Goal: Entertainment & Leisure: Browse casually

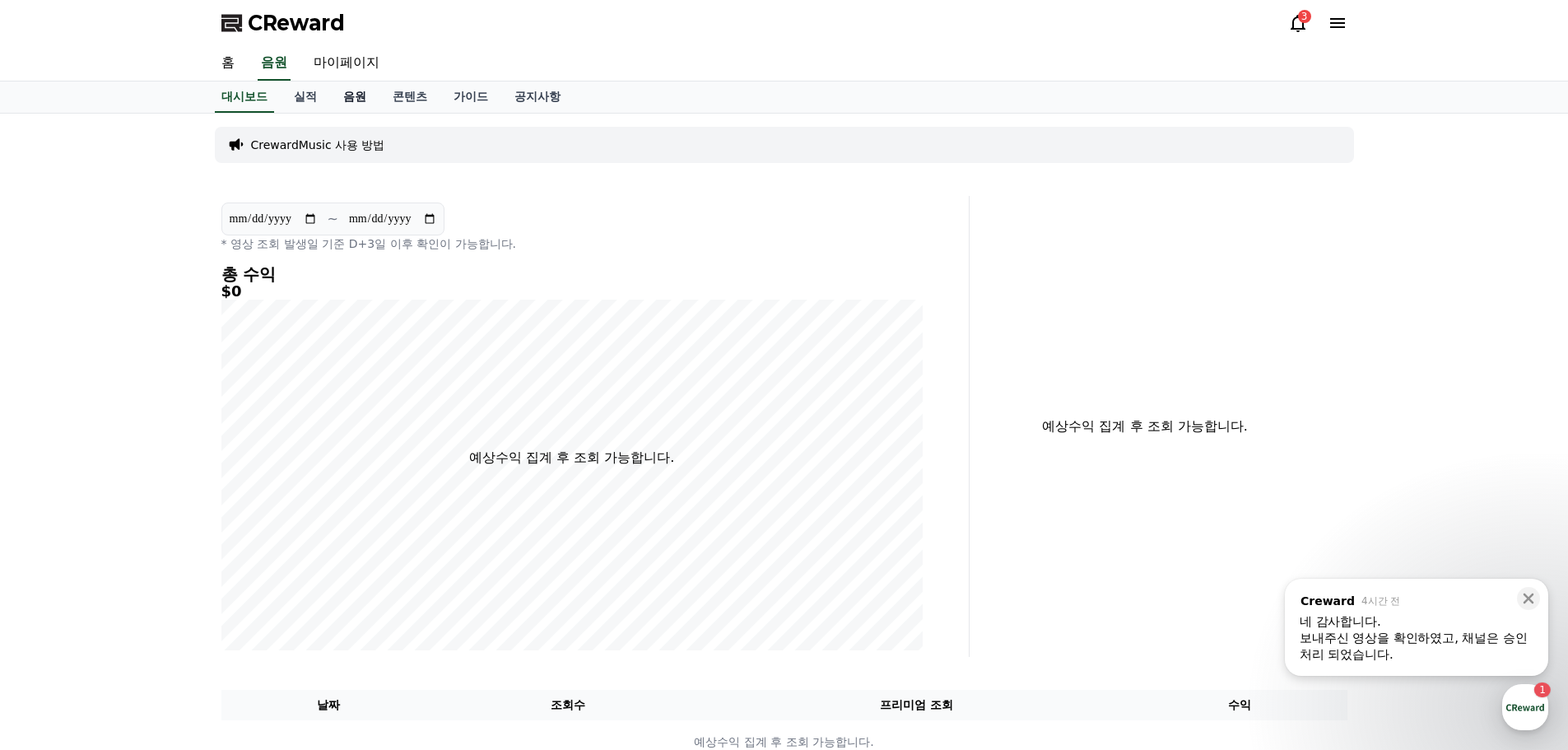
click at [354, 101] on link "음원" at bounding box center [354, 97] width 49 height 31
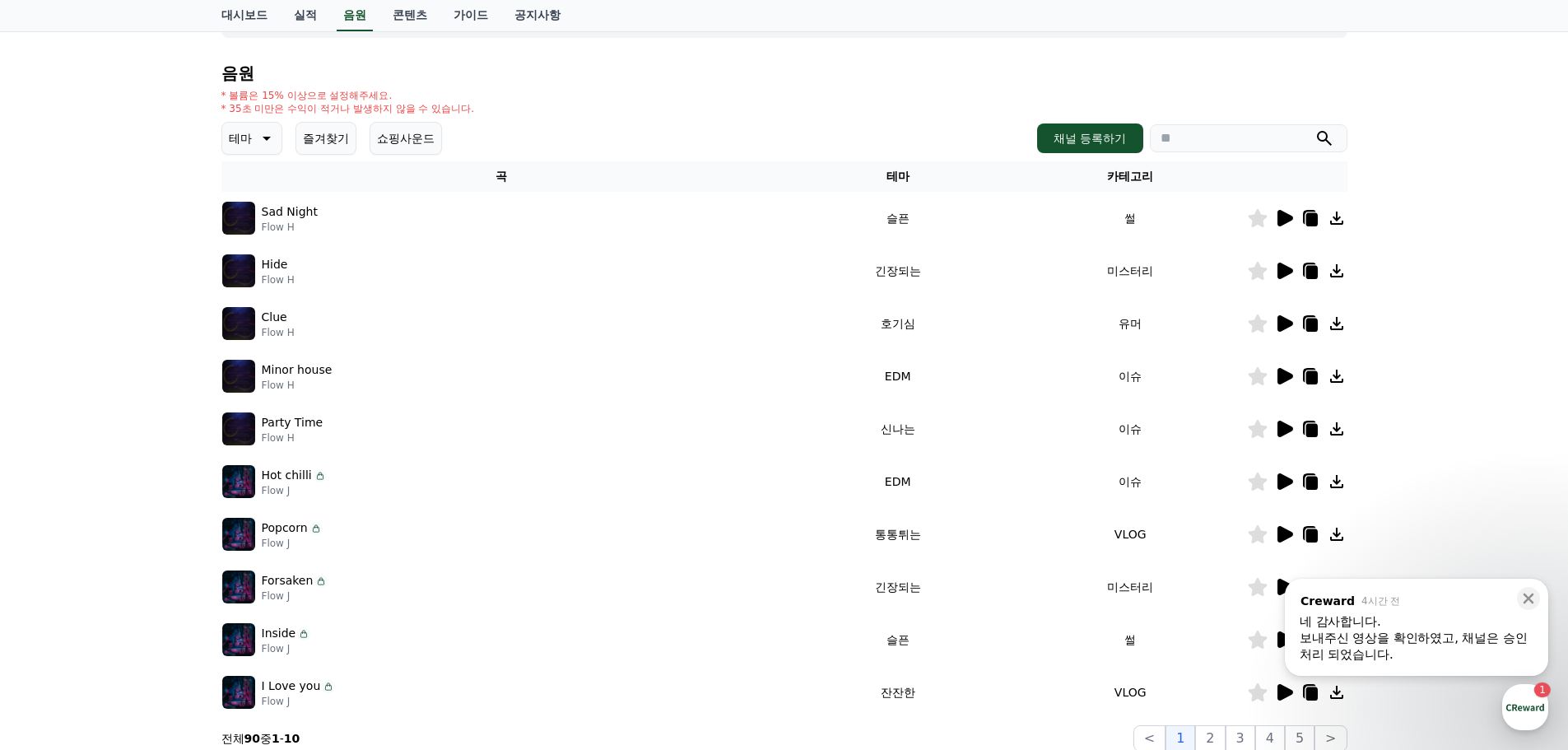
scroll to position [165, 0]
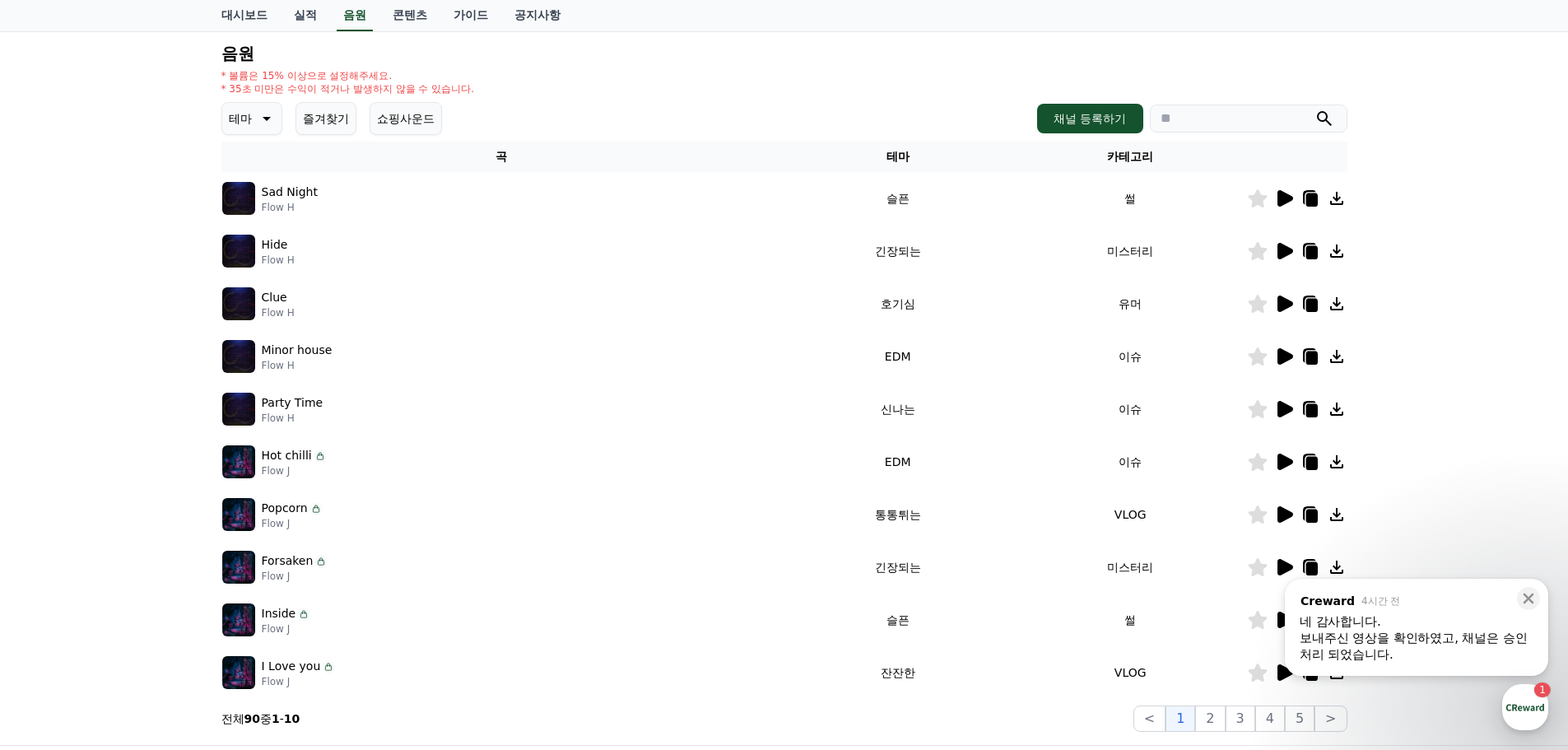
click at [258, 119] on icon at bounding box center [265, 118] width 20 height 20
click at [259, 259] on button "즐거움" at bounding box center [248, 261] width 48 height 36
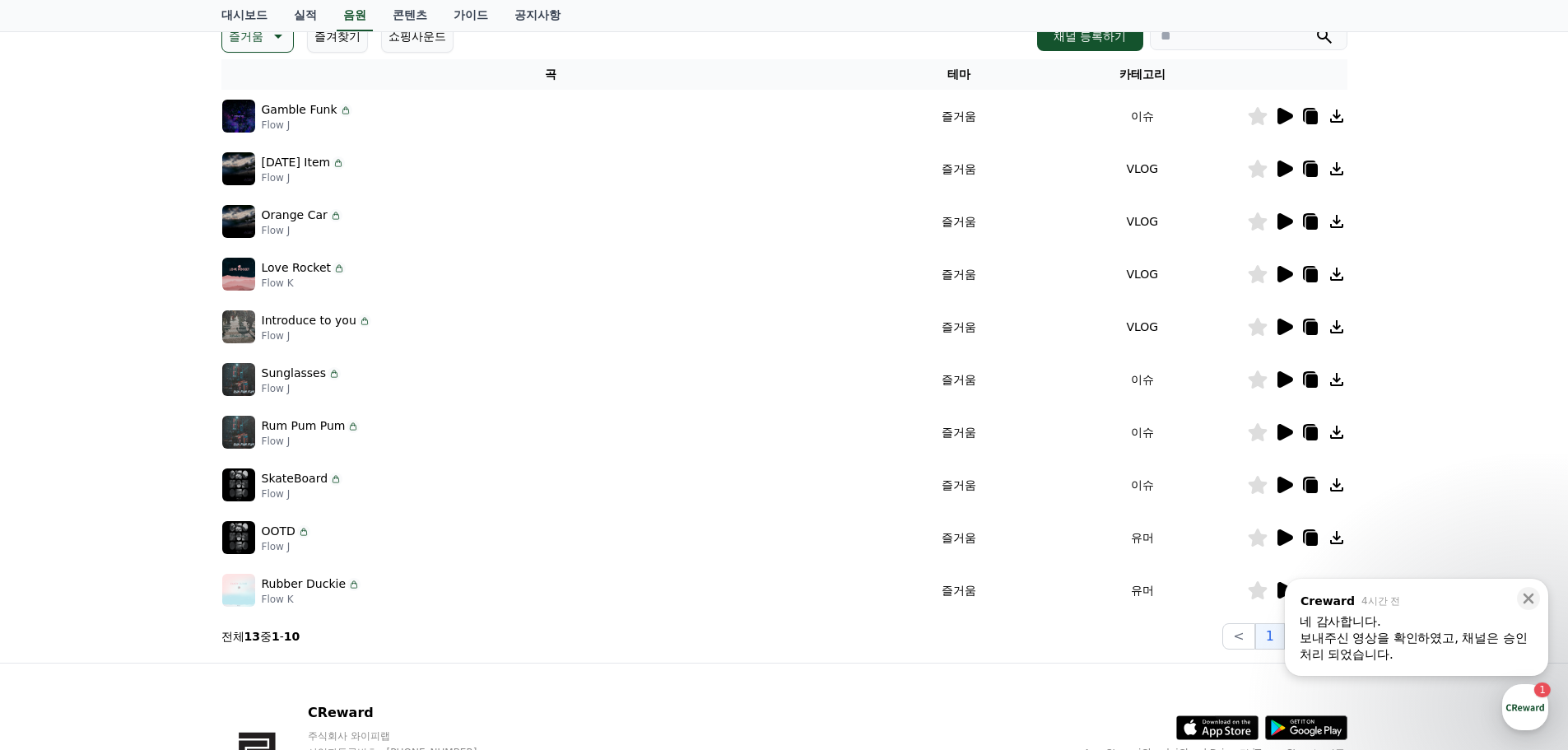
click at [522, 113] on div "Gamble Funk Flow J" at bounding box center [551, 116] width 657 height 33
click at [526, 110] on div "Gamble Funk Flow J" at bounding box center [551, 116] width 657 height 33
click at [1287, 116] on icon at bounding box center [1285, 116] width 15 height 16
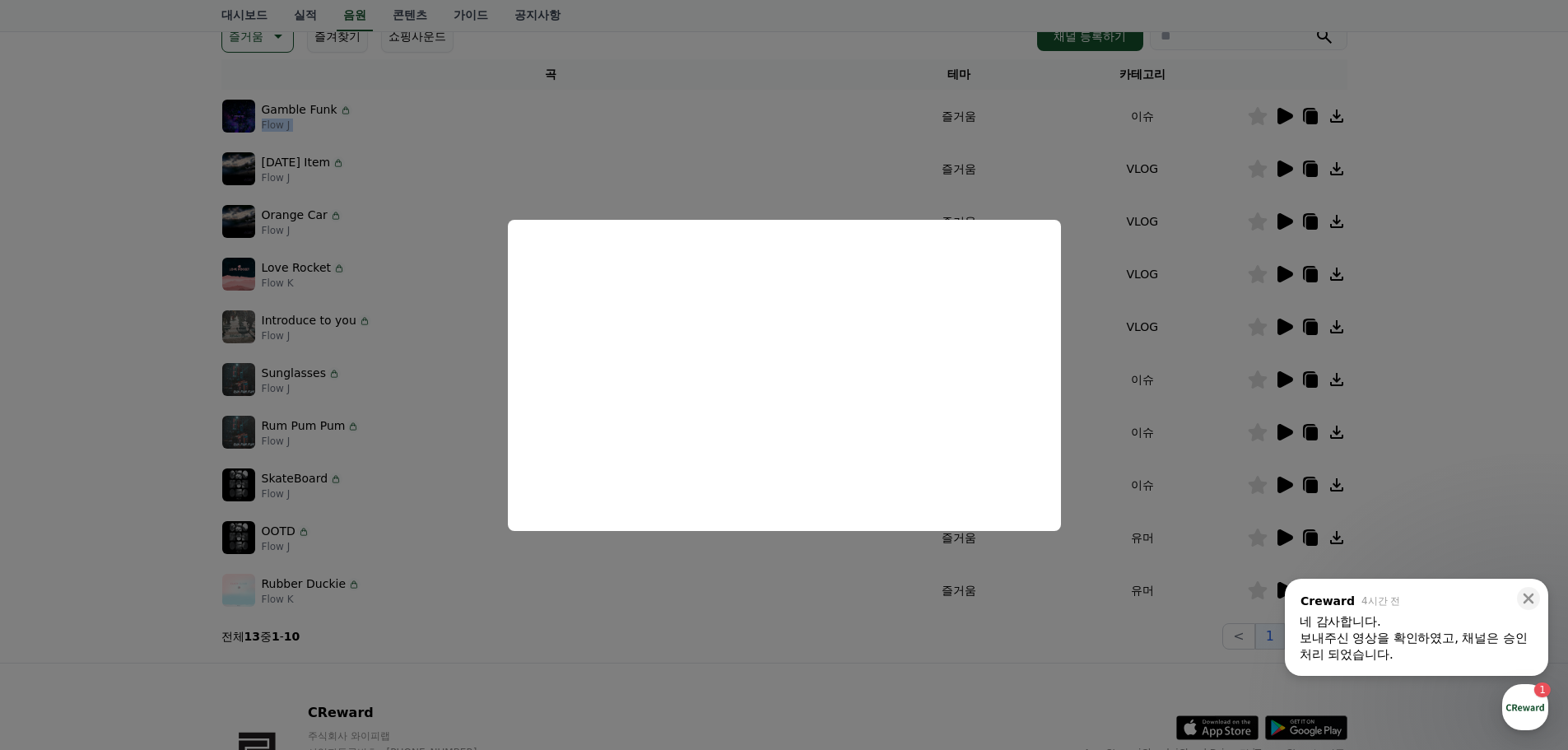
click at [1435, 154] on button "close modal" at bounding box center [784, 375] width 1568 height 750
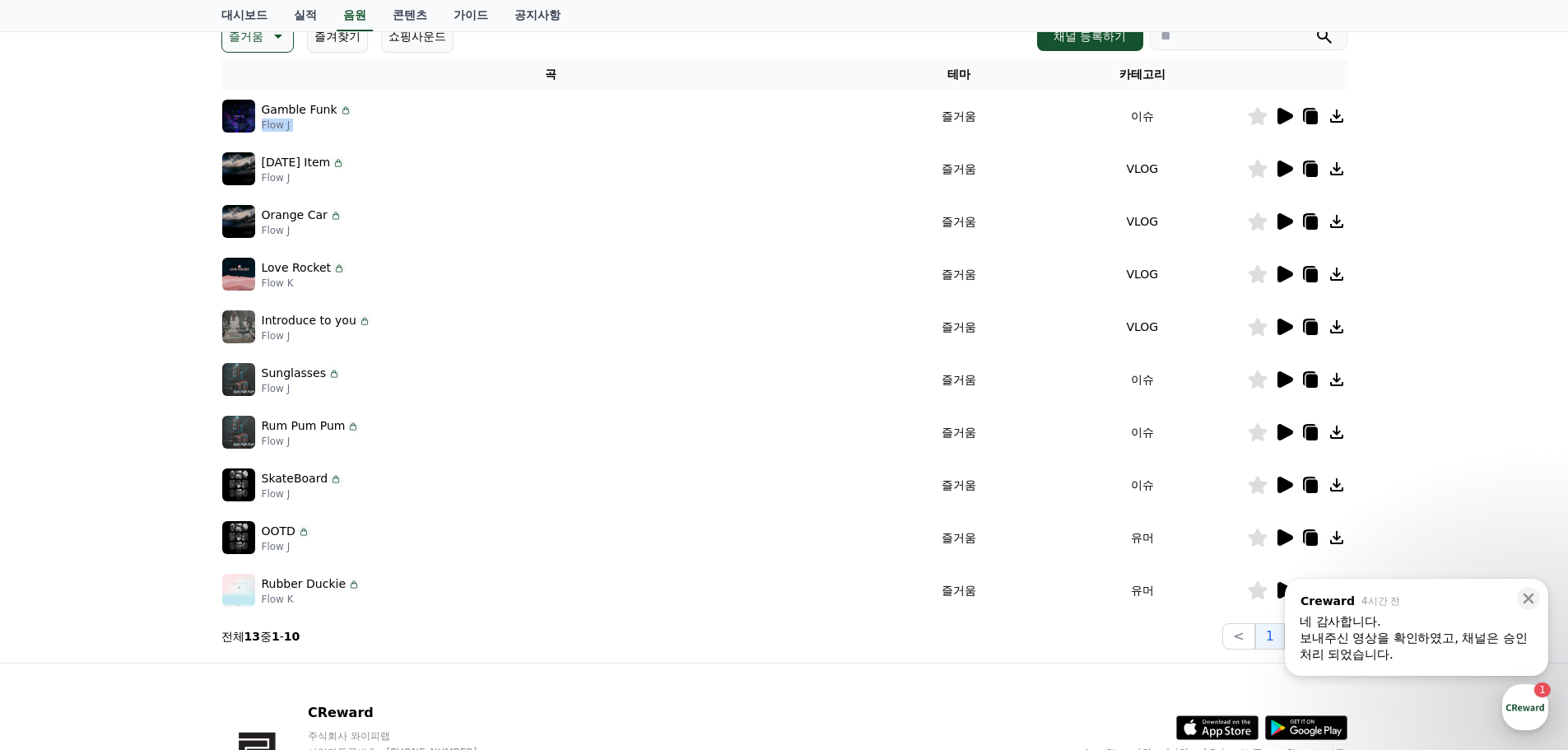
click at [1286, 168] on icon at bounding box center [1285, 168] width 15 height 16
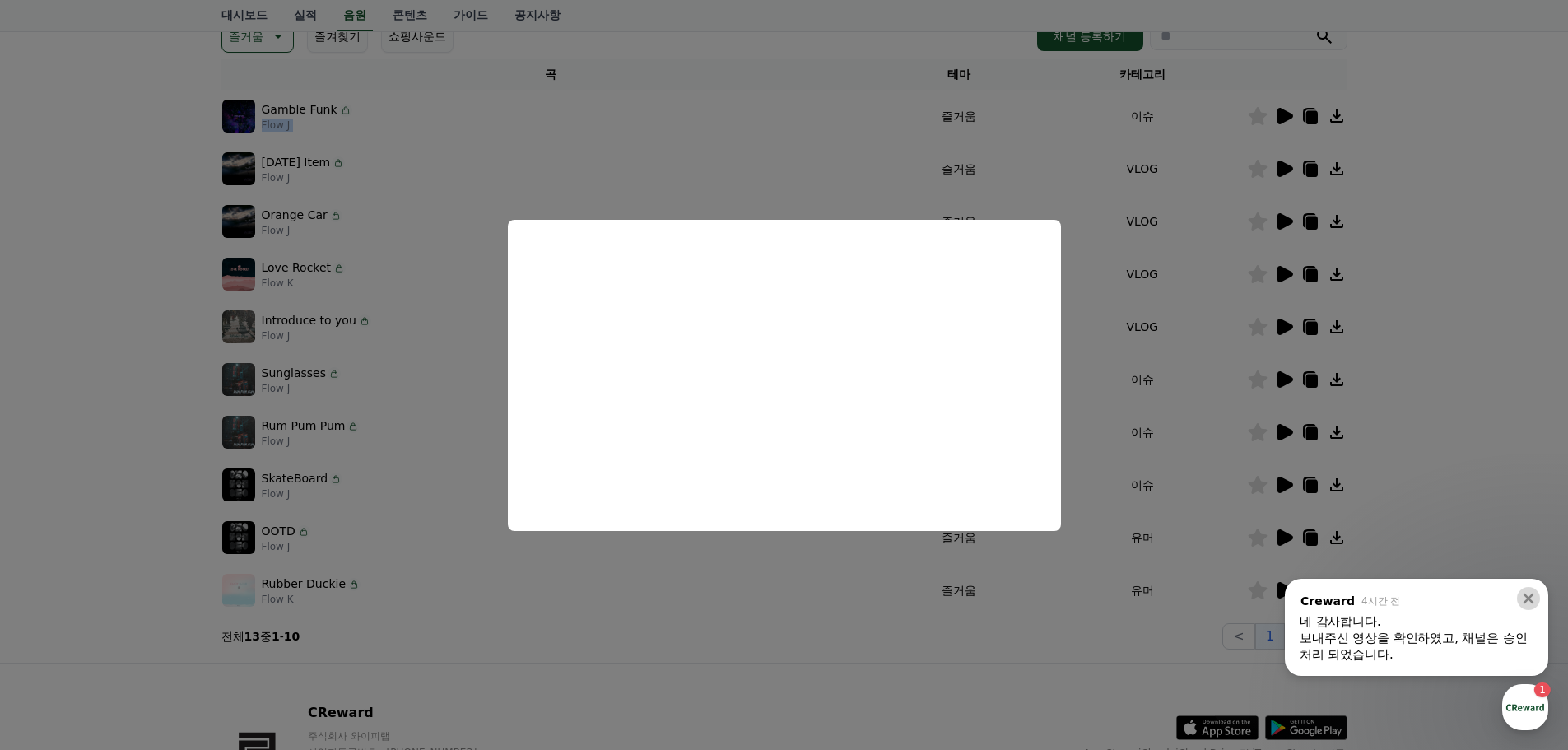
click at [1528, 601] on icon at bounding box center [1528, 598] width 16 height 16
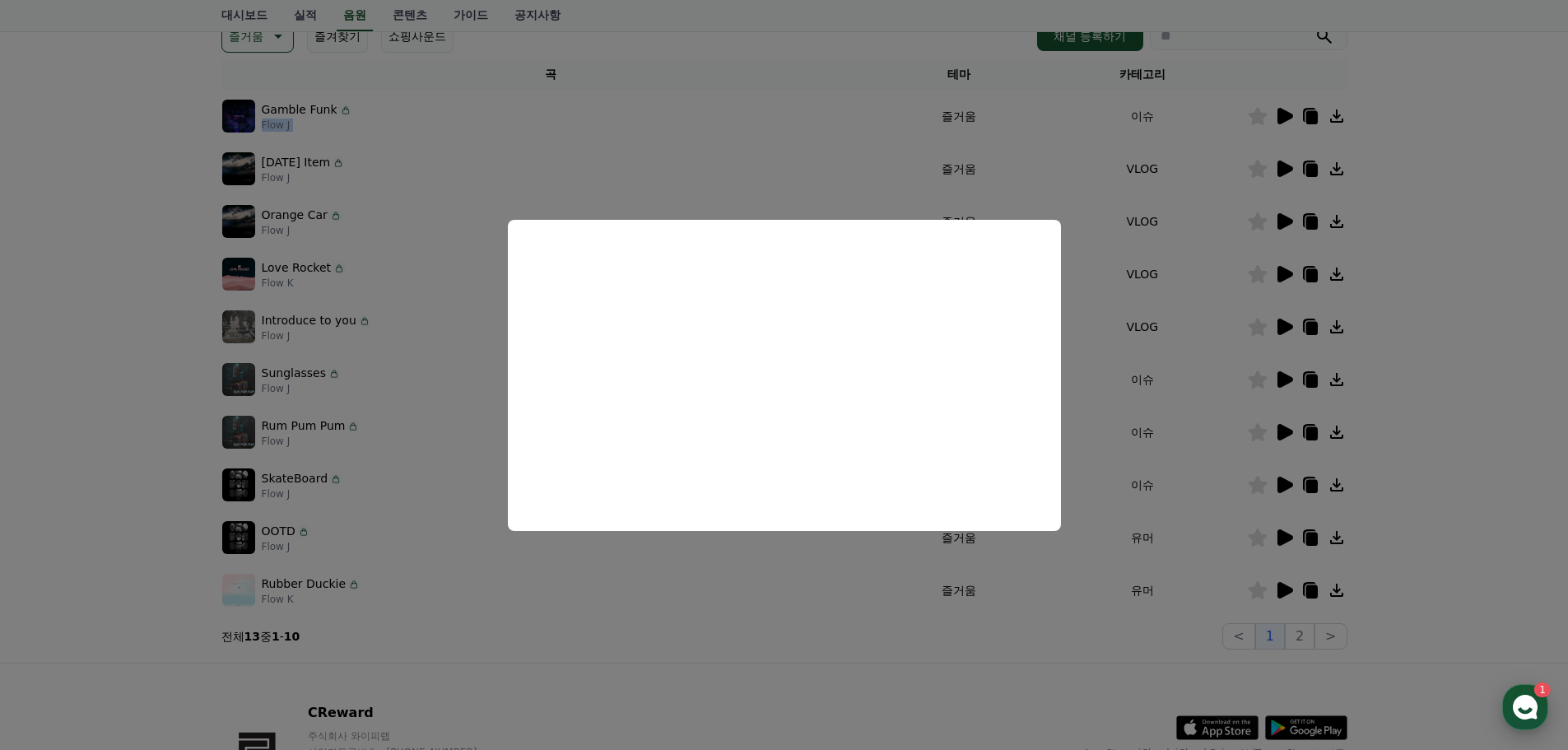
click at [1525, 701] on use "button" at bounding box center [1525, 707] width 25 height 25
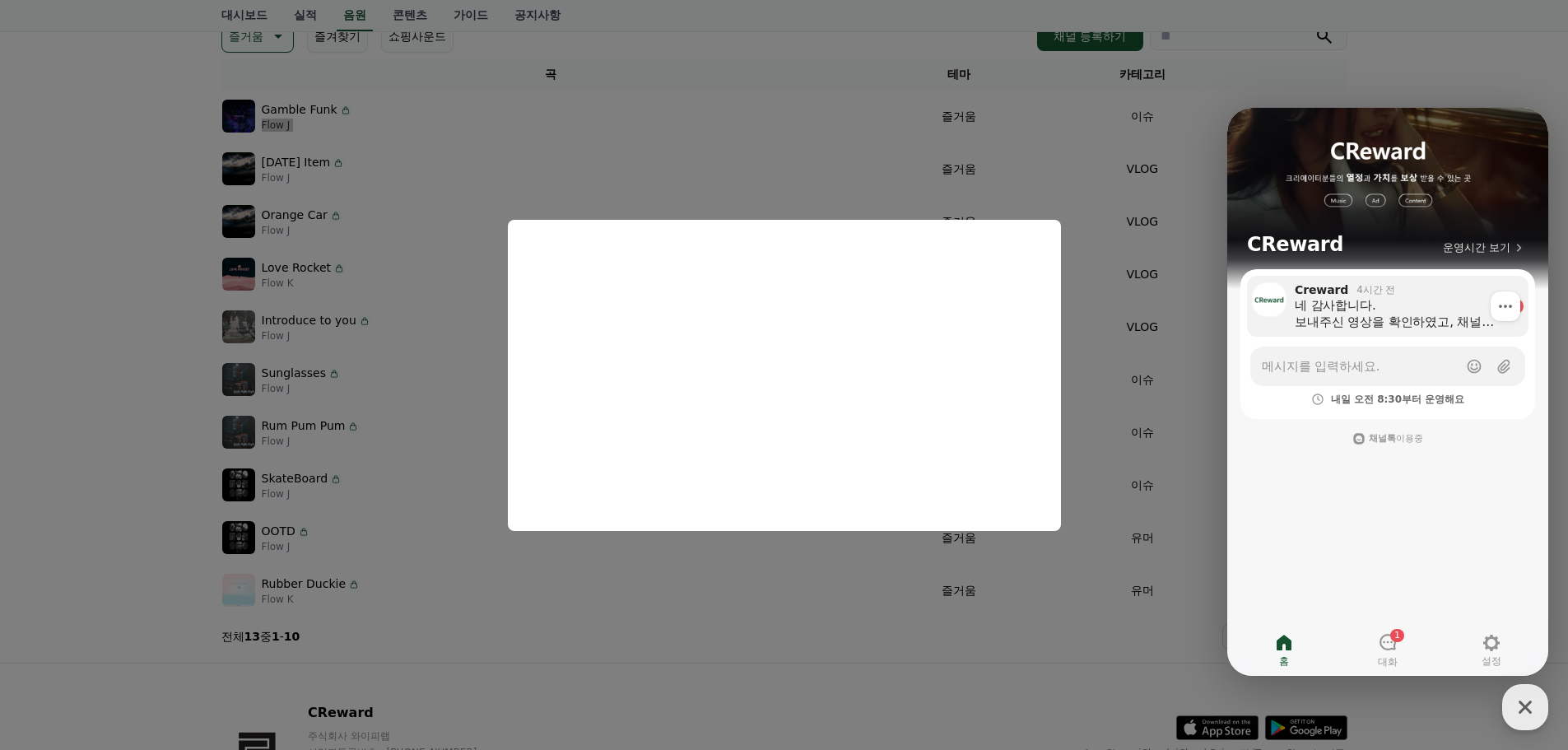
click at [1443, 328] on div "네 감사합니다. 보내주신 영상을 확인하였고, 채널은 승인처리 되었습니다." at bounding box center [1398, 314] width 206 height 33
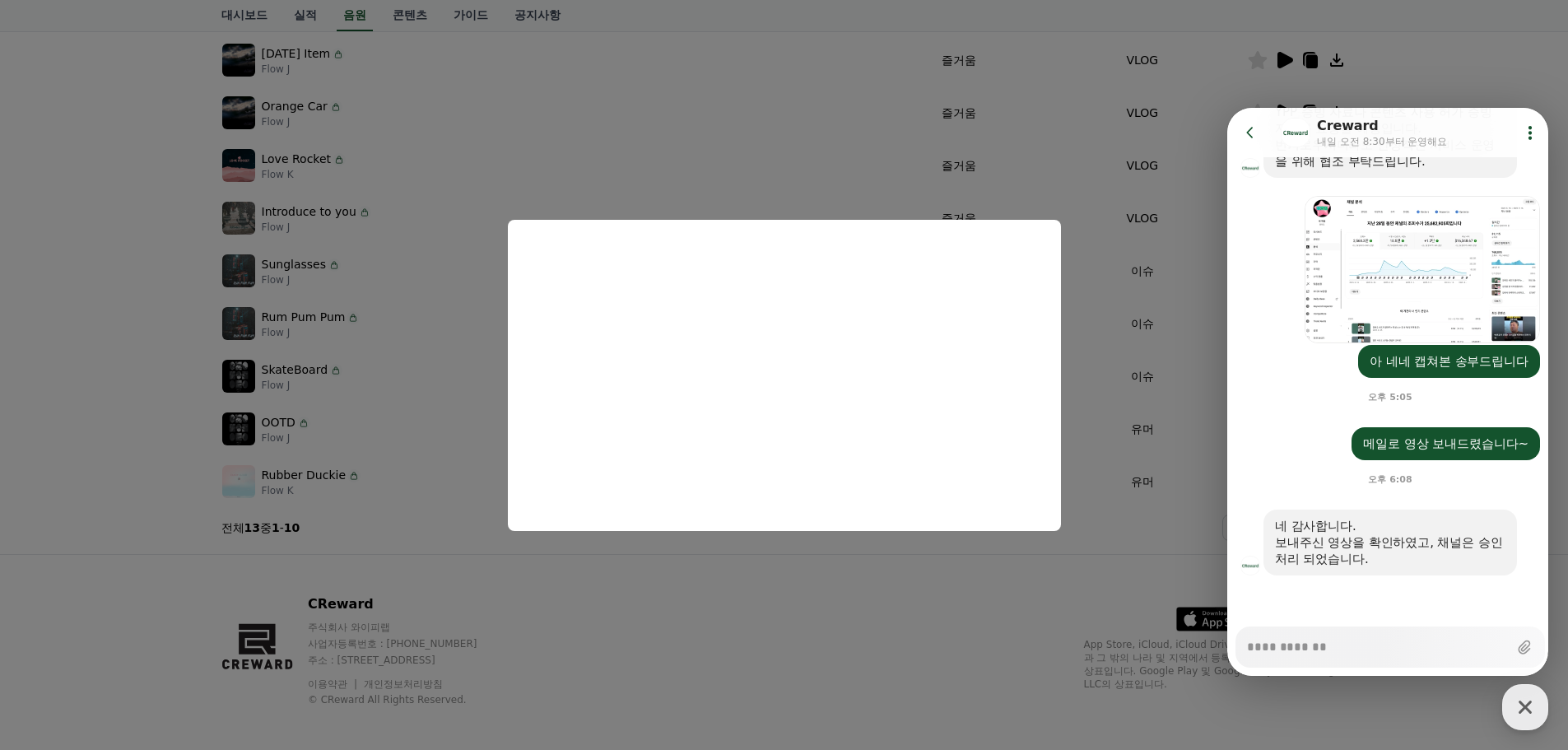
scroll to position [364, 0]
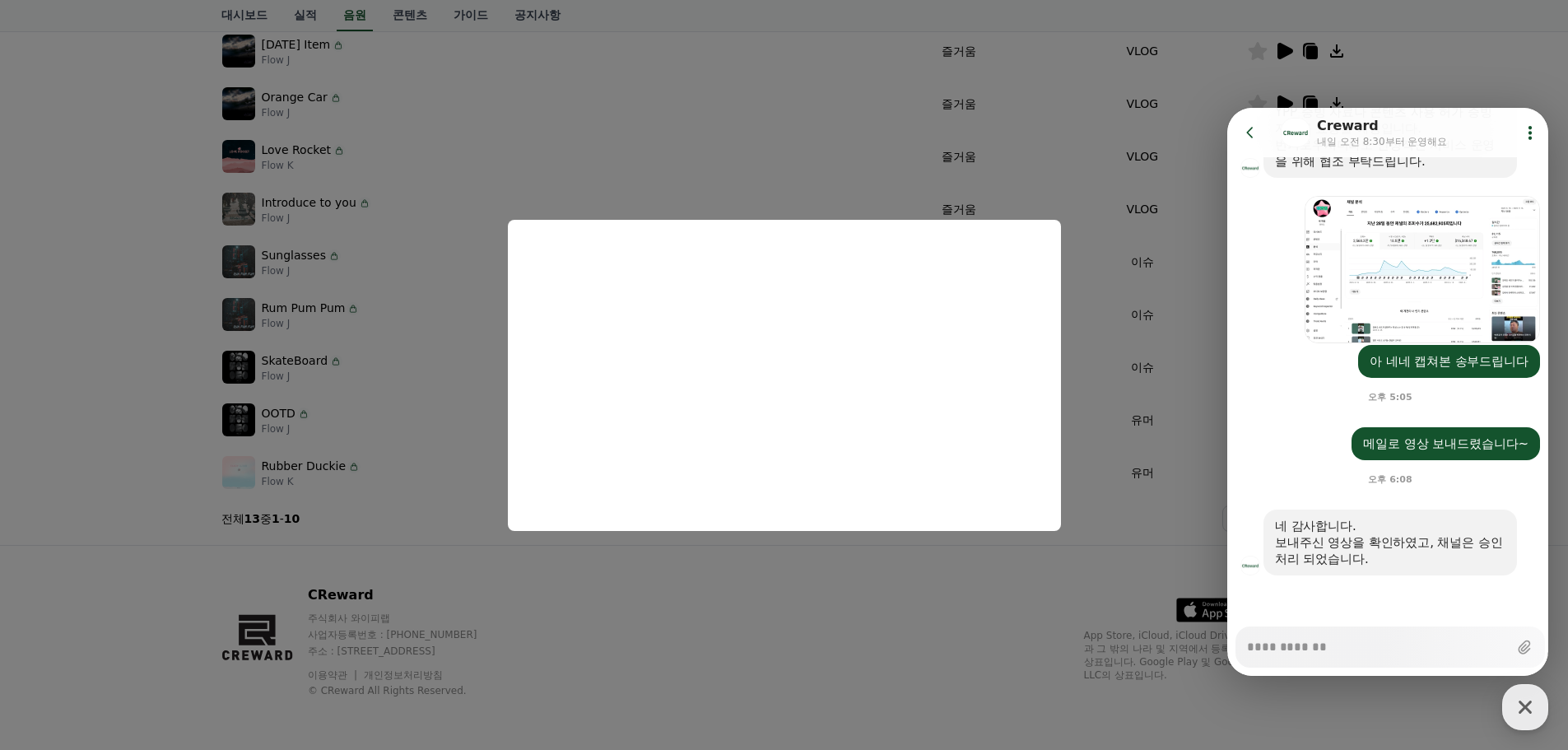
click at [1388, 649] on textarea "Messenger Input Textarea" at bounding box center [1377, 641] width 261 height 28
type textarea "*"
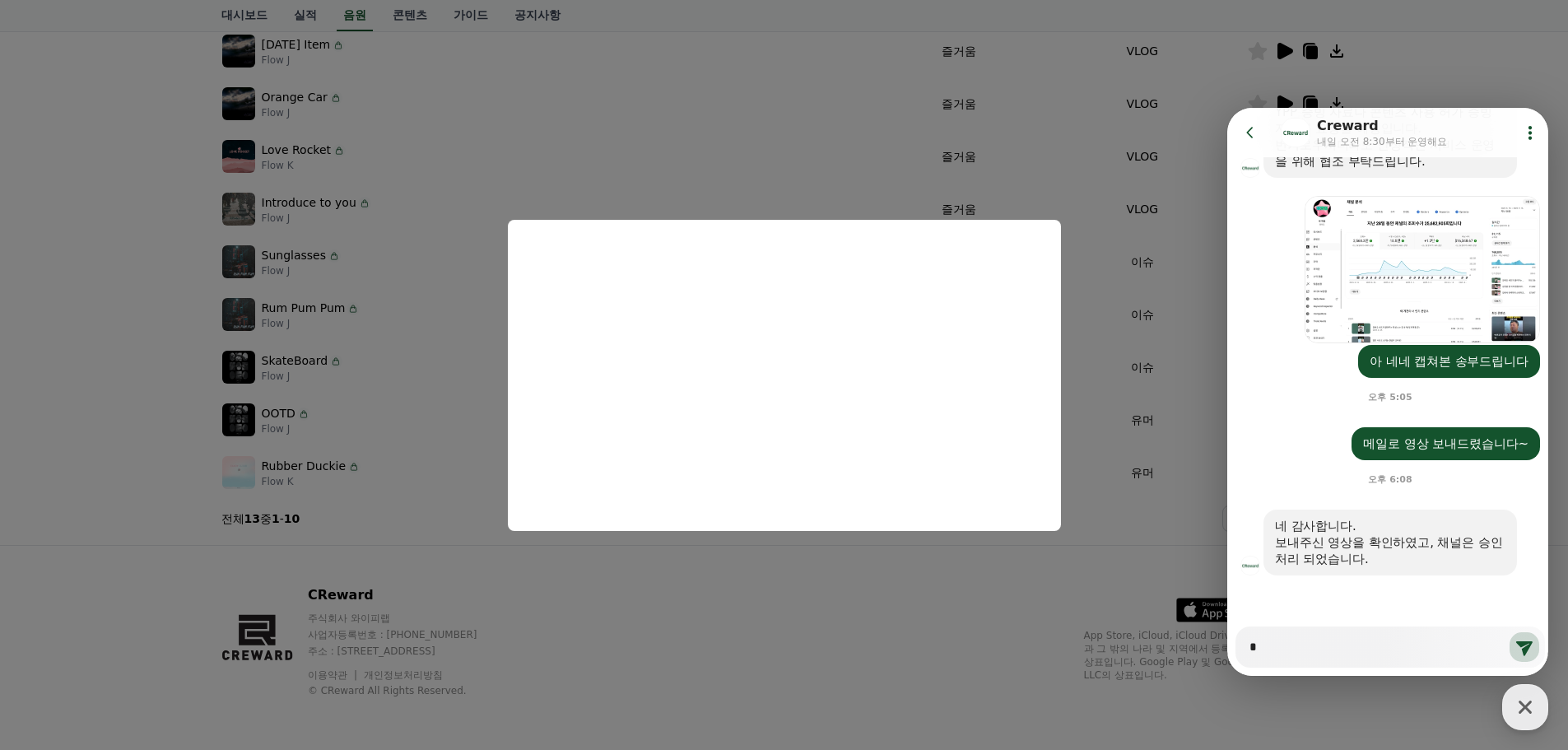
type textarea "*"
type textarea "**"
type textarea "*"
type textarea "*****"
type textarea "*"
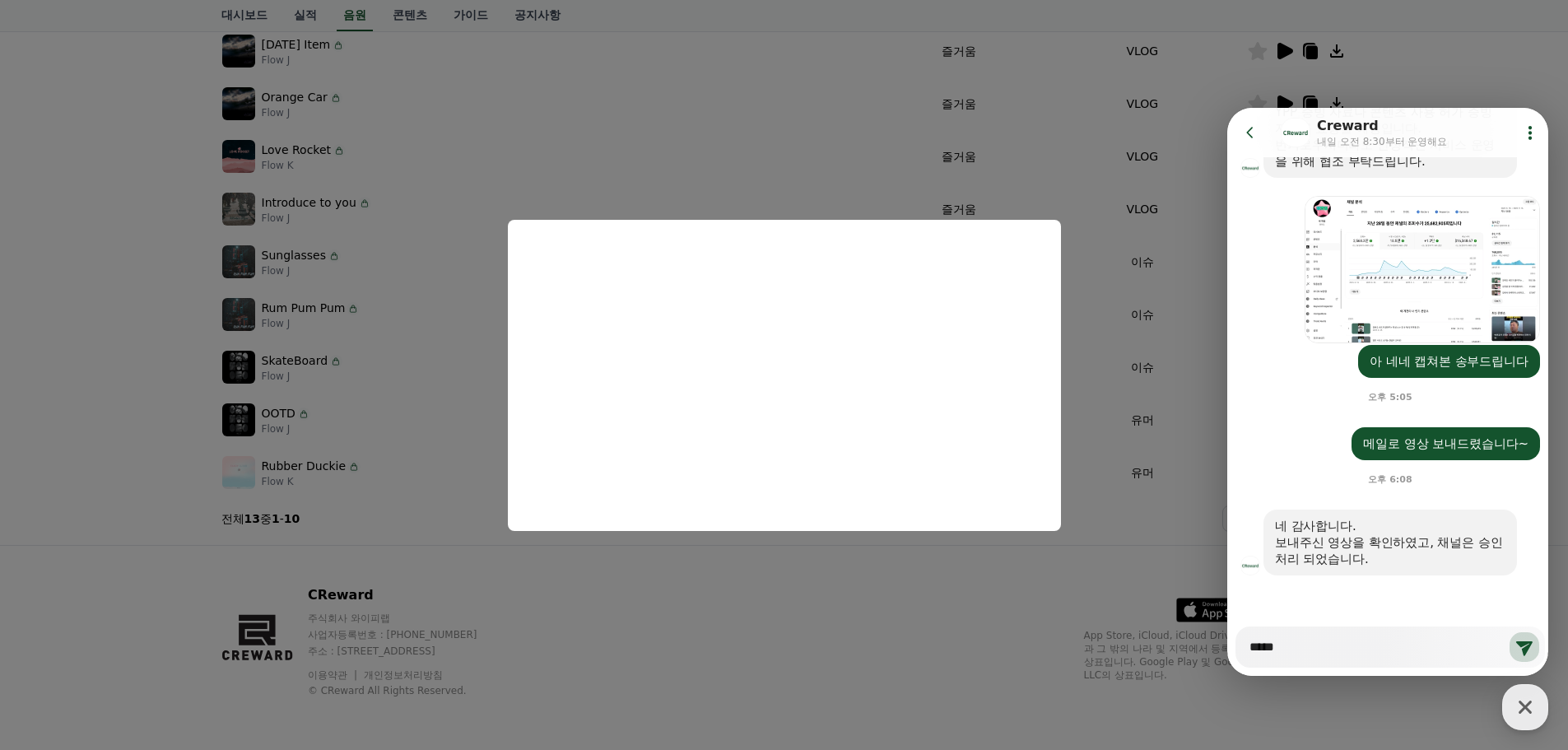
type textarea "*****"
type textarea "*"
type textarea "******"
type textarea "*"
type textarea "******"
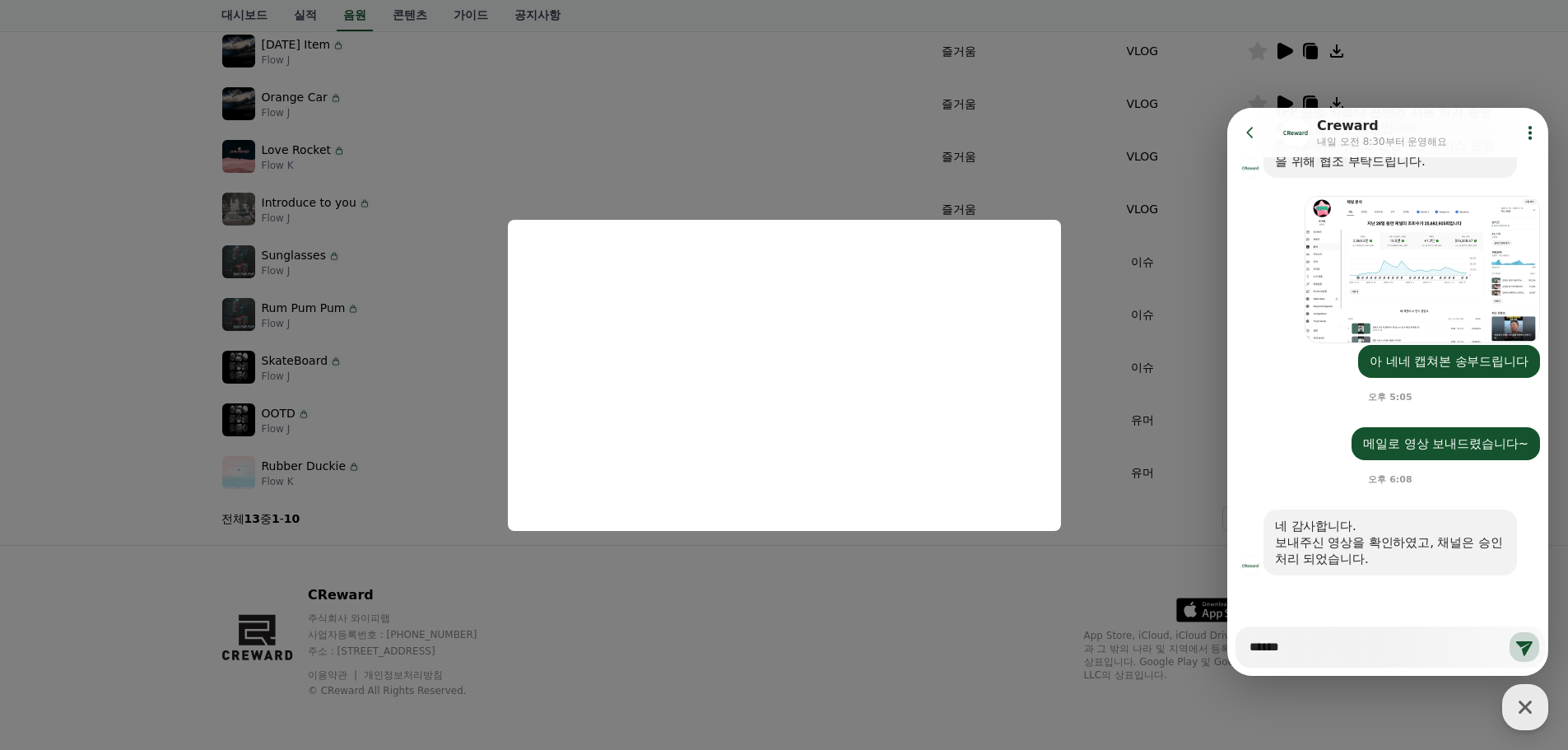
type textarea "*"
type textarea "*******"
type textarea "*"
type textarea "*******"
type textarea "*"
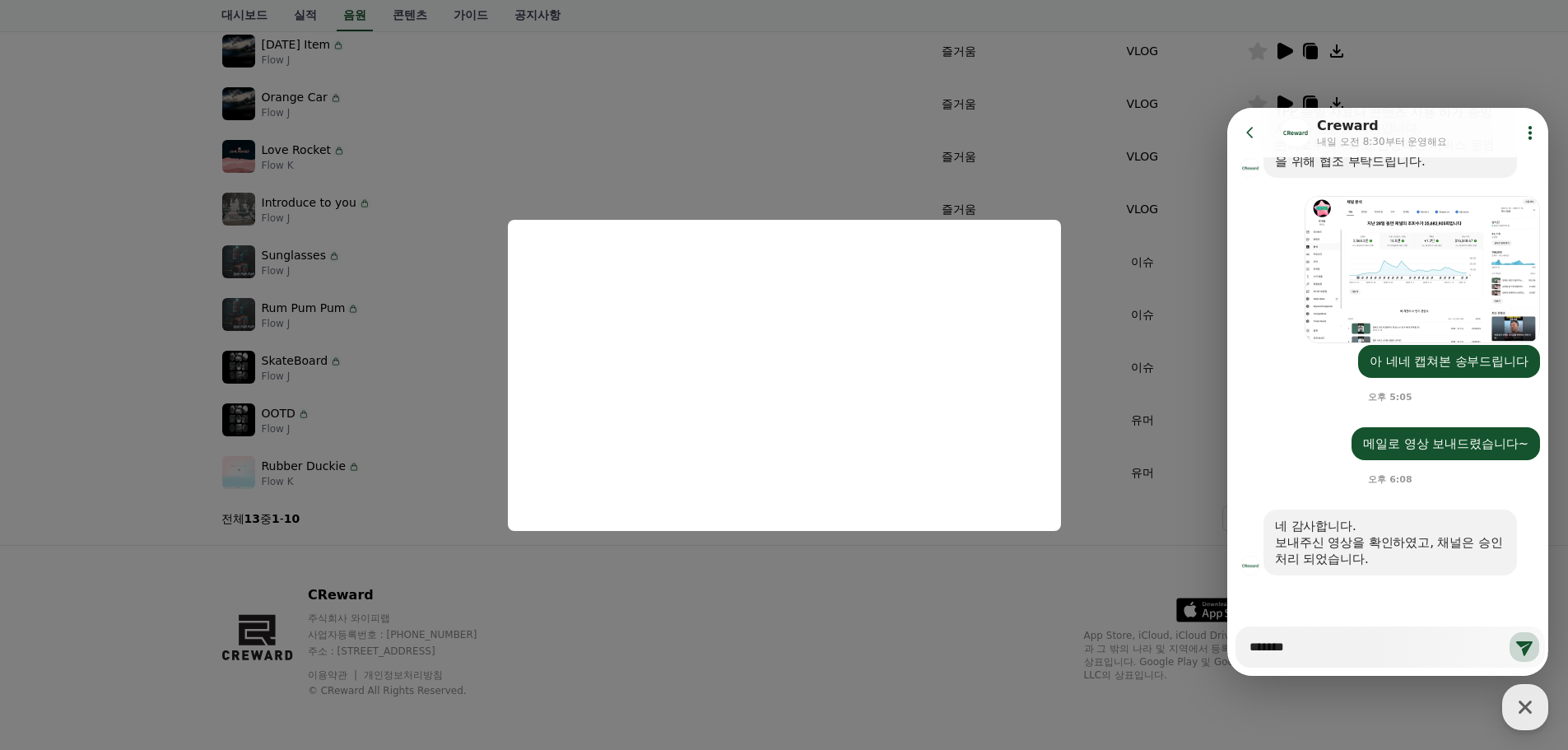
type textarea "********"
type textarea "*"
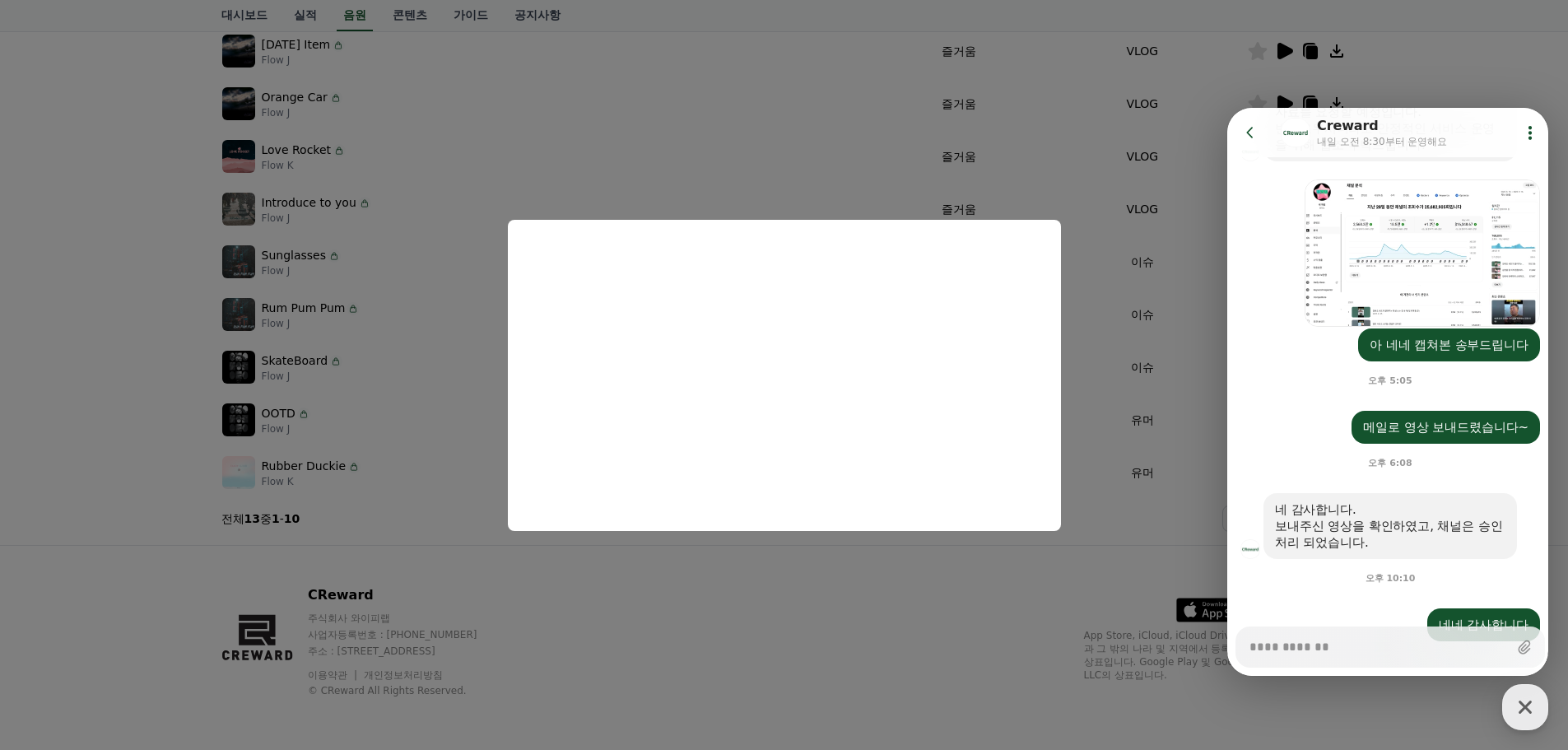
scroll to position [1345, 0]
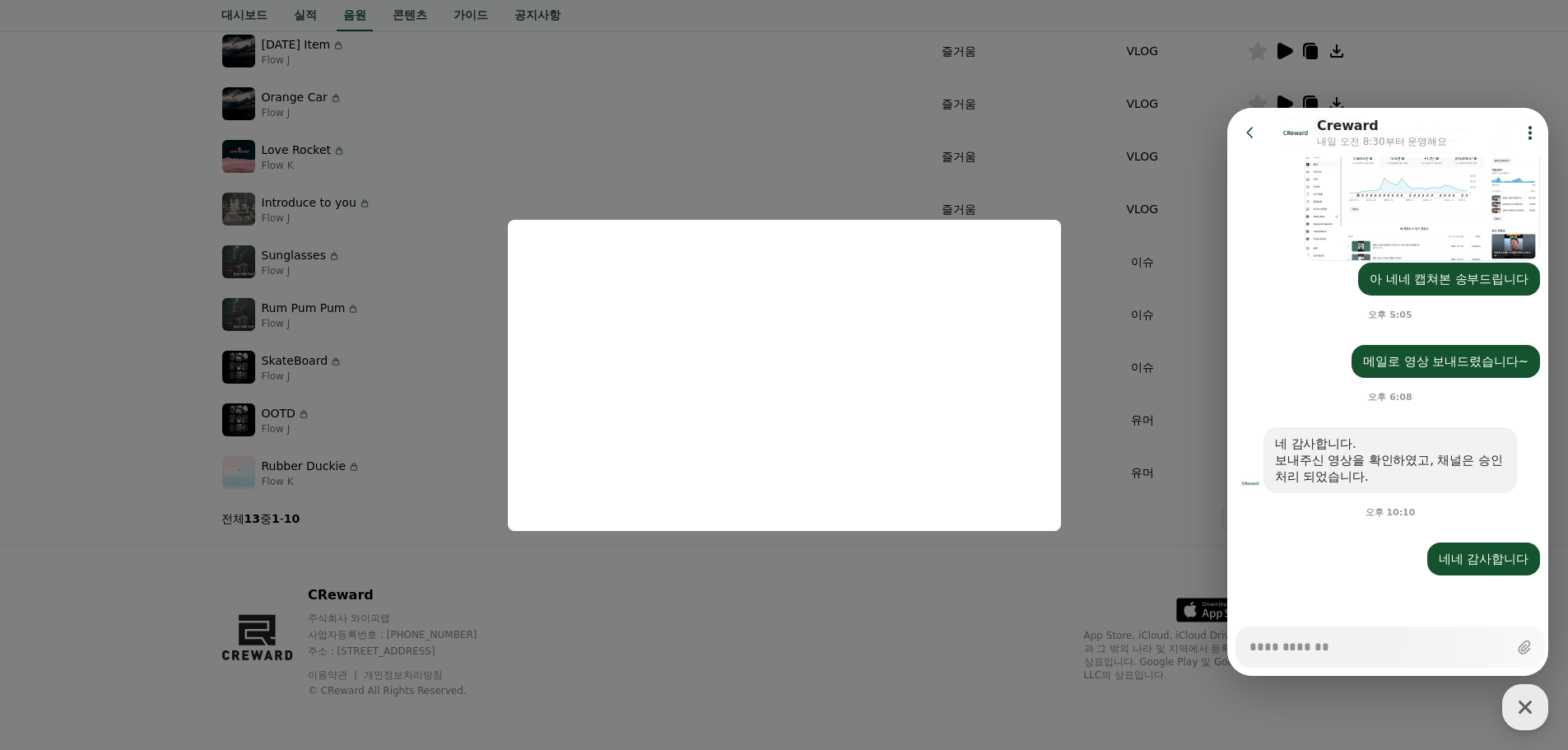
type textarea "*"
click at [1246, 133] on icon at bounding box center [1250, 132] width 16 height 16
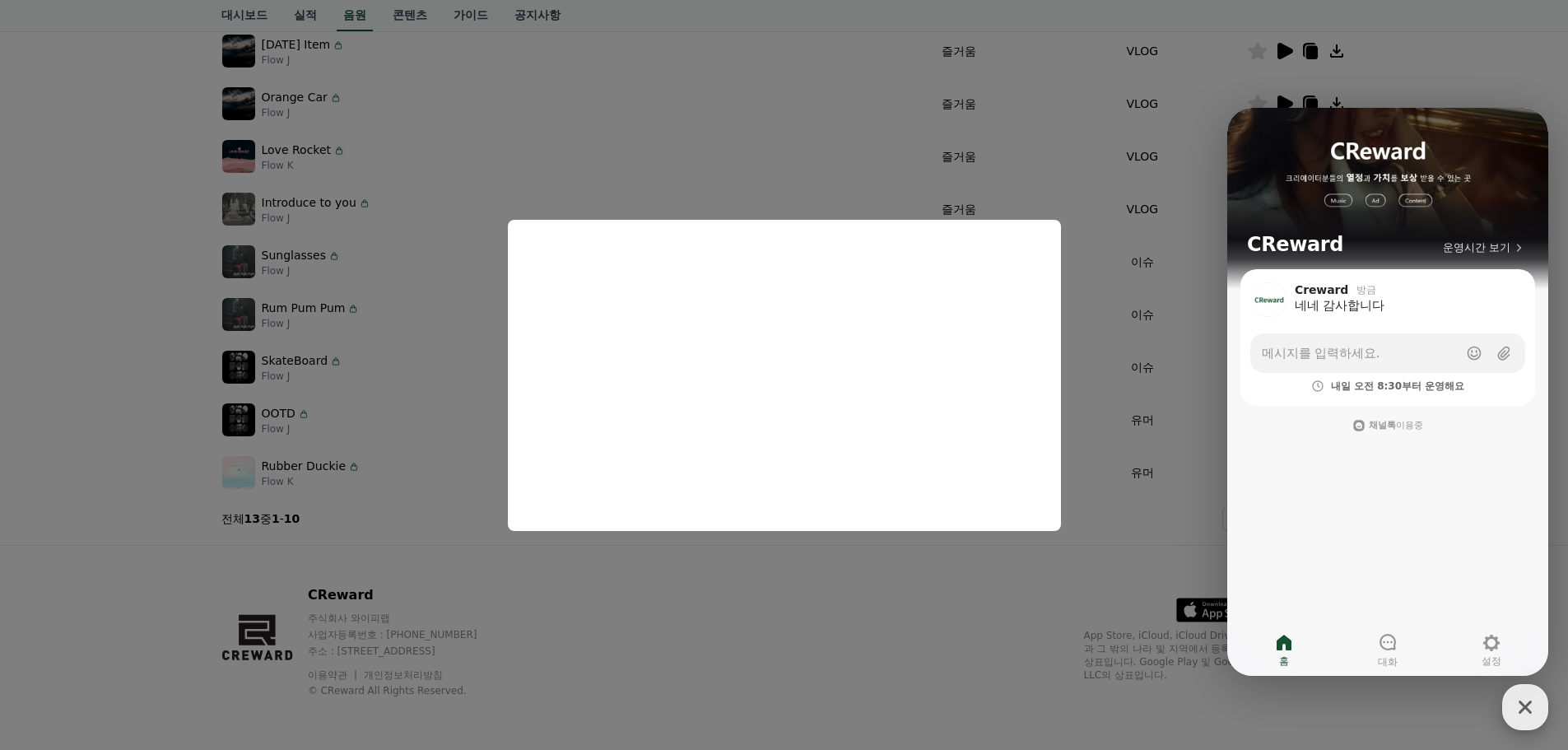
click at [1522, 703] on icon "button" at bounding box center [1525, 706] width 13 height 13
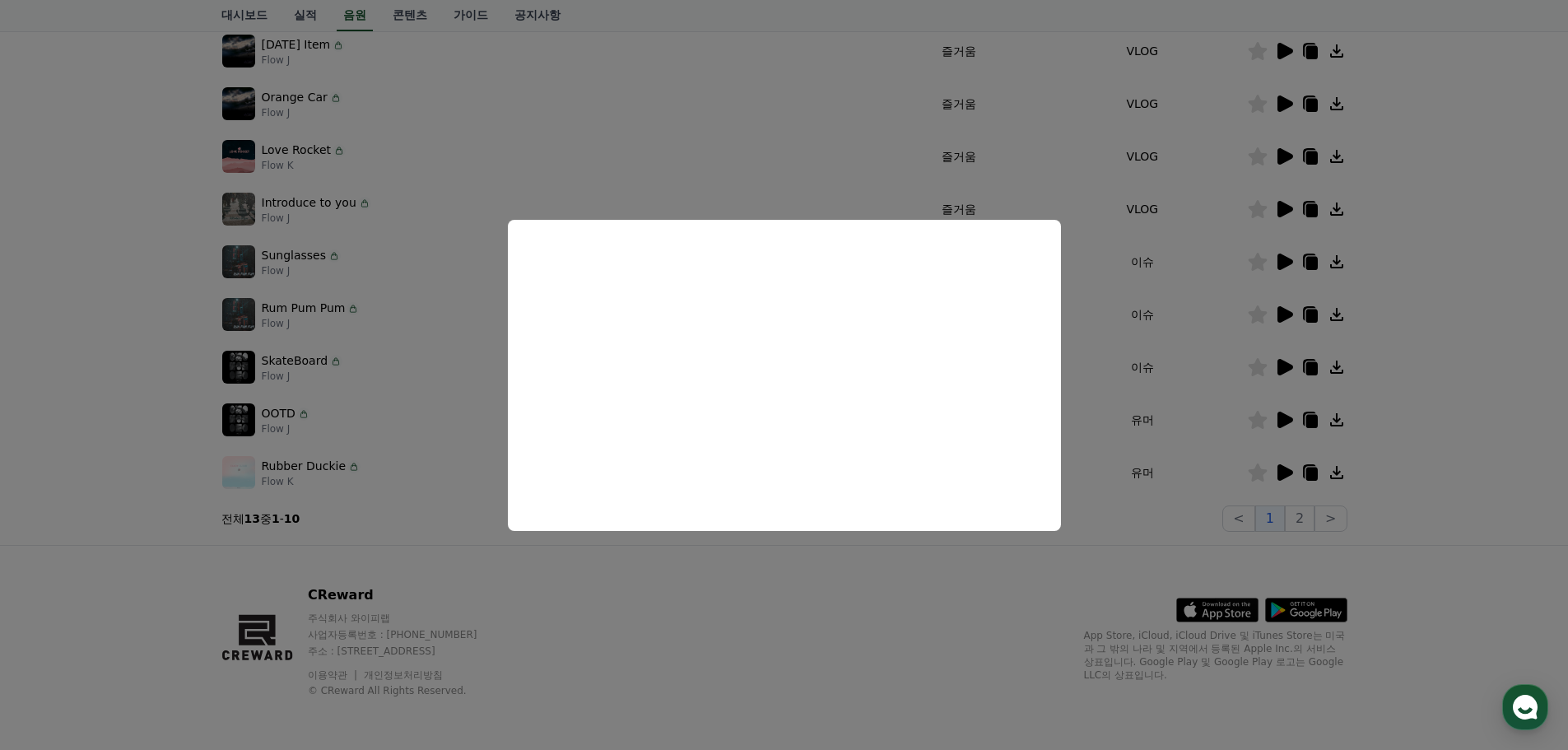
click at [87, 348] on button "close modal" at bounding box center [784, 375] width 1568 height 750
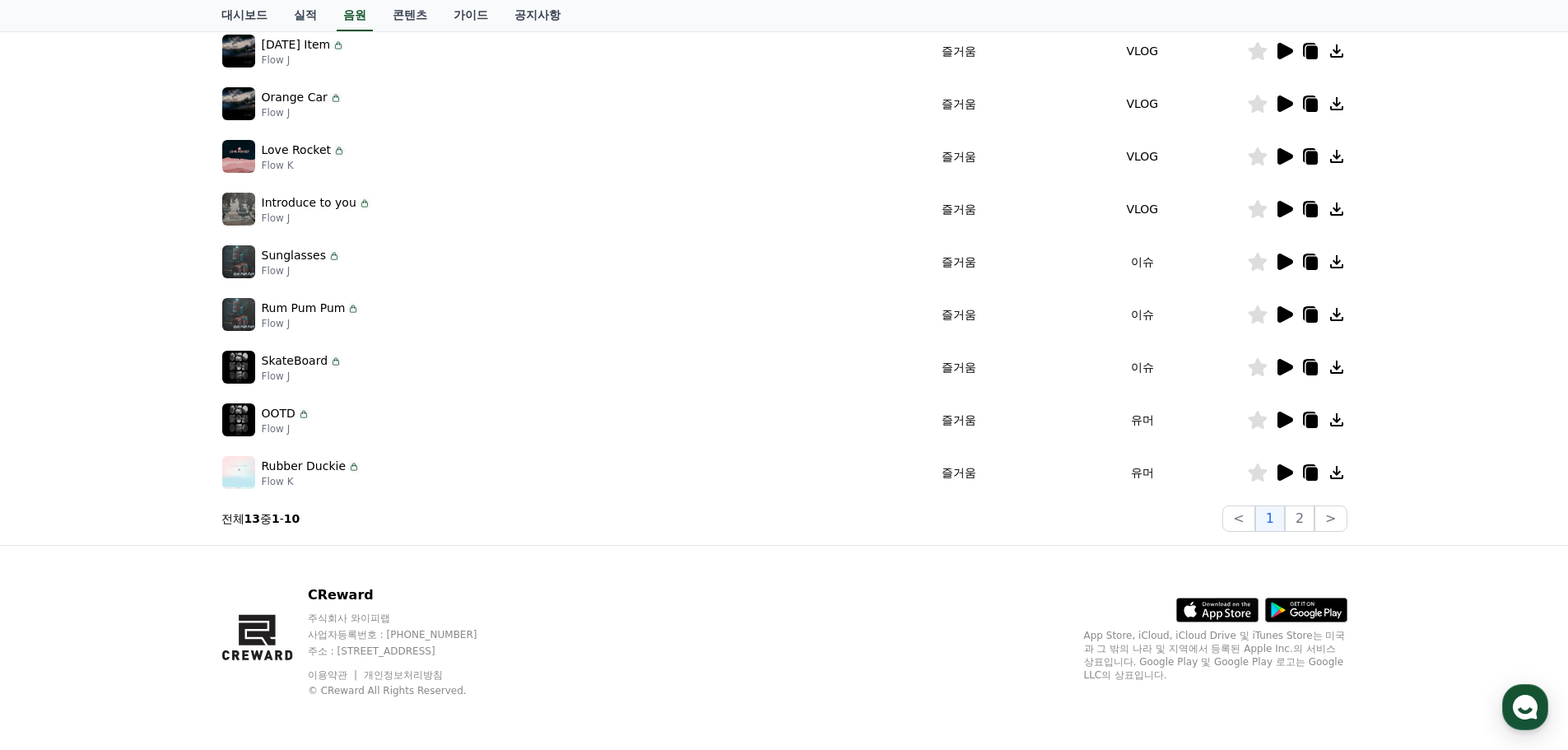
click at [1286, 469] on icon at bounding box center [1285, 472] width 15 height 16
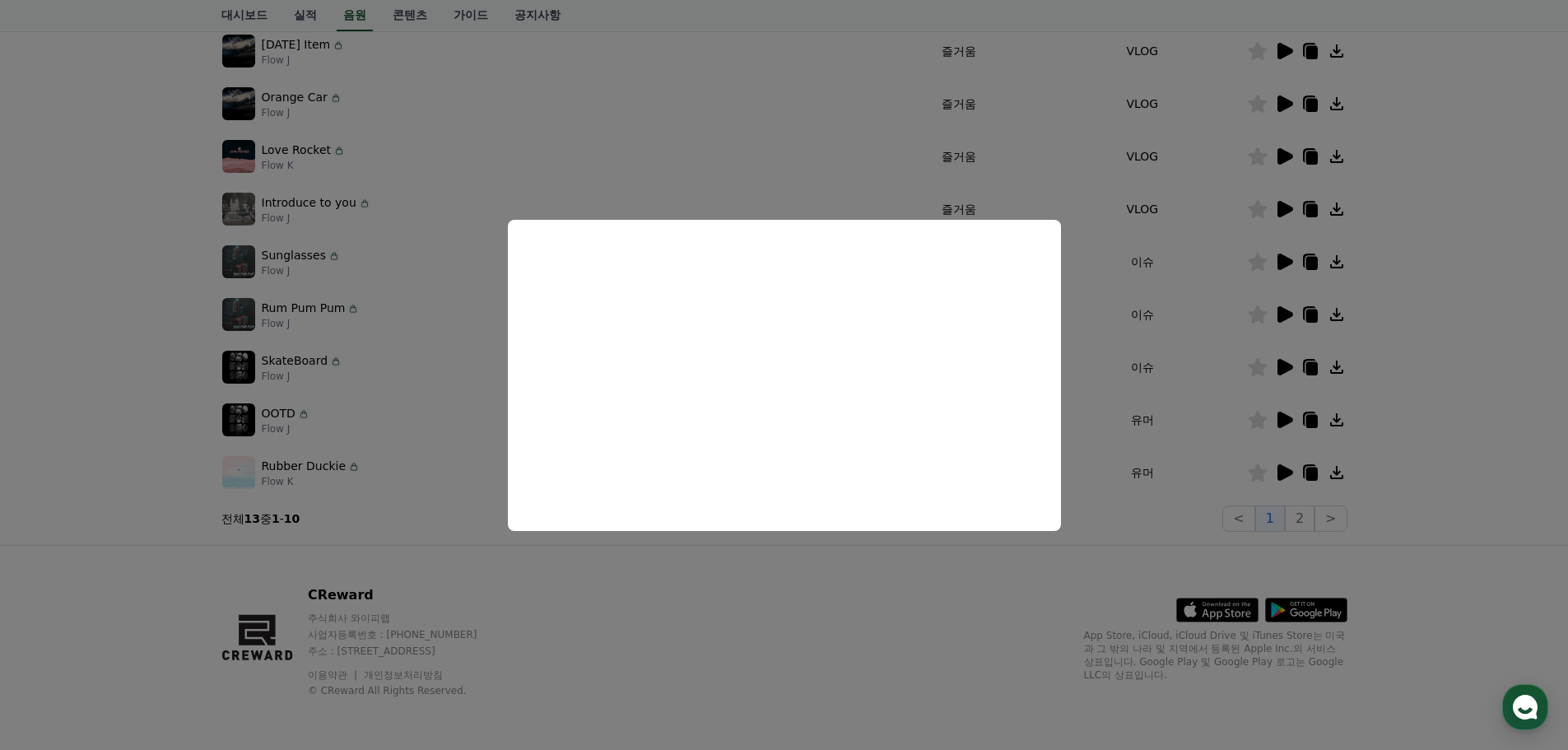
click at [1304, 521] on button "close modal" at bounding box center [784, 375] width 1568 height 750
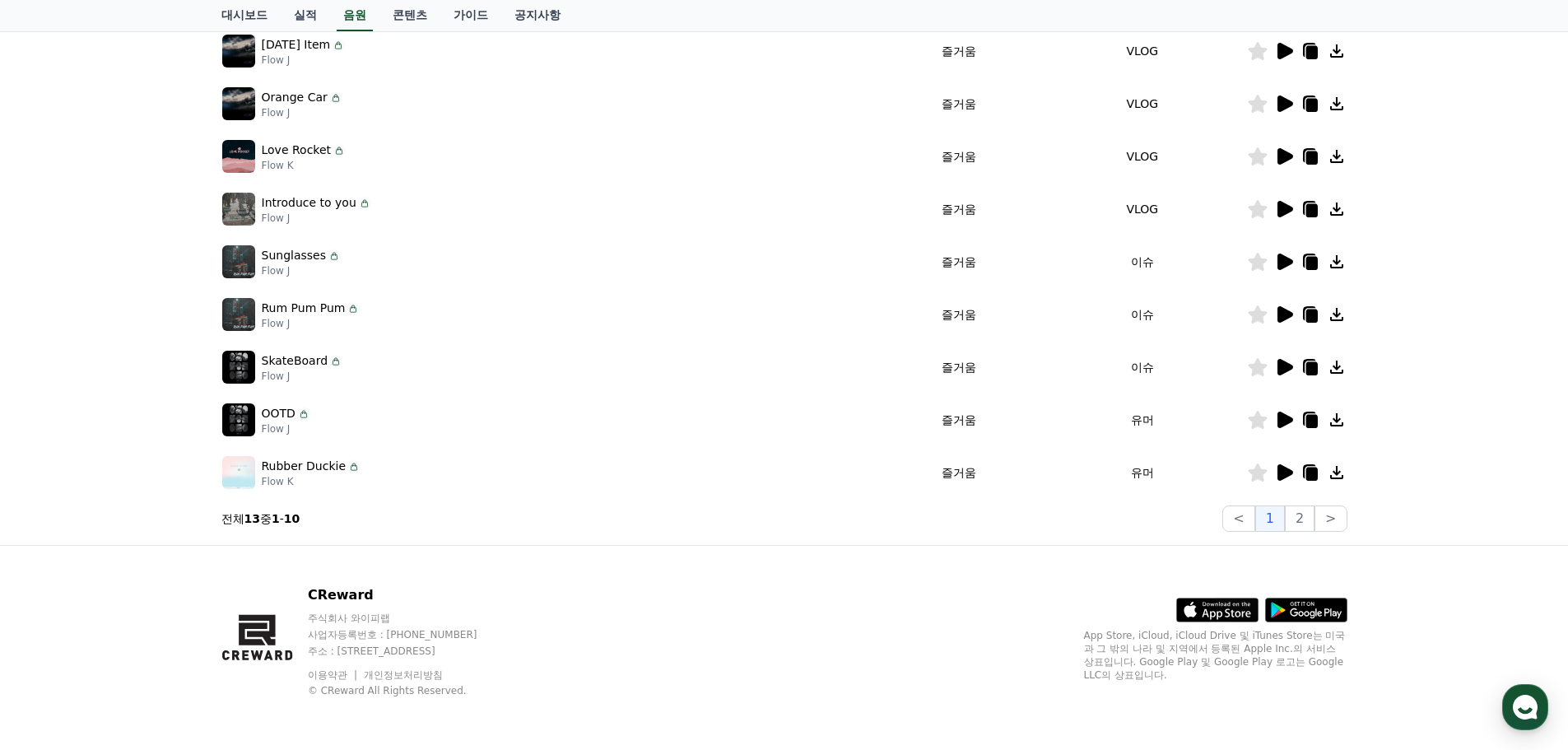
click at [1304, 521] on button "2" at bounding box center [1300, 518] width 29 height 27
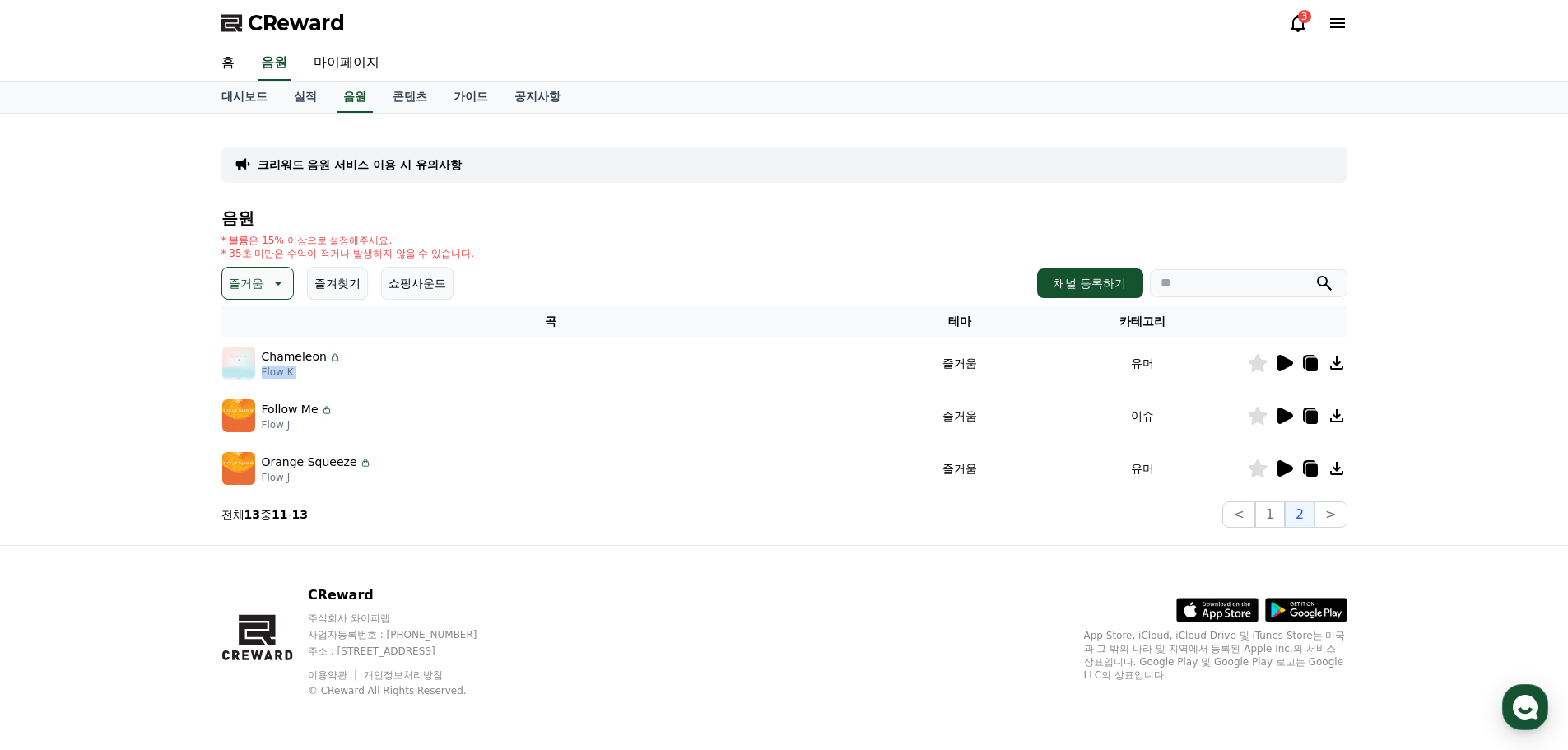
click at [1287, 363] on icon at bounding box center [1285, 363] width 15 height 16
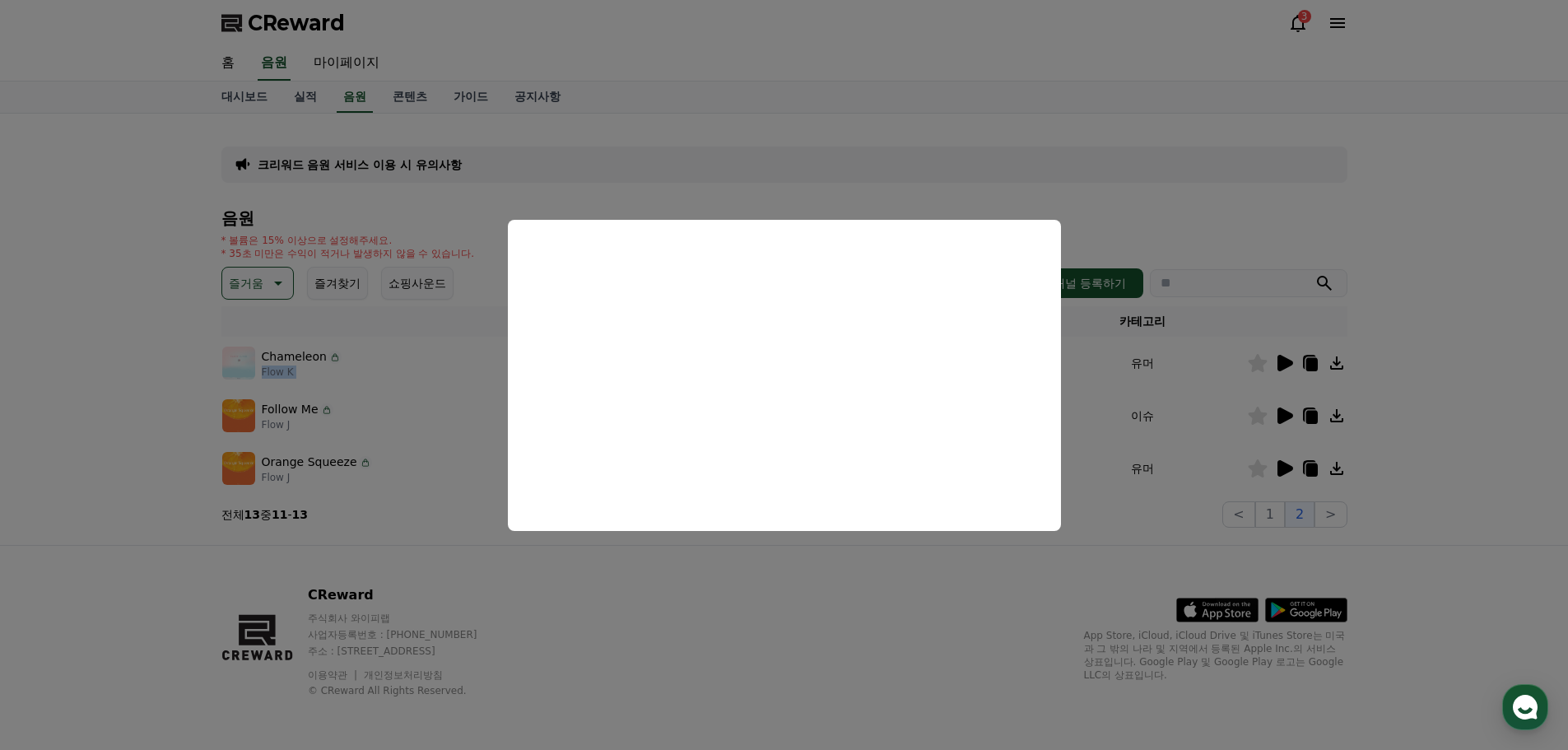
click at [1463, 424] on button "close modal" at bounding box center [784, 375] width 1568 height 750
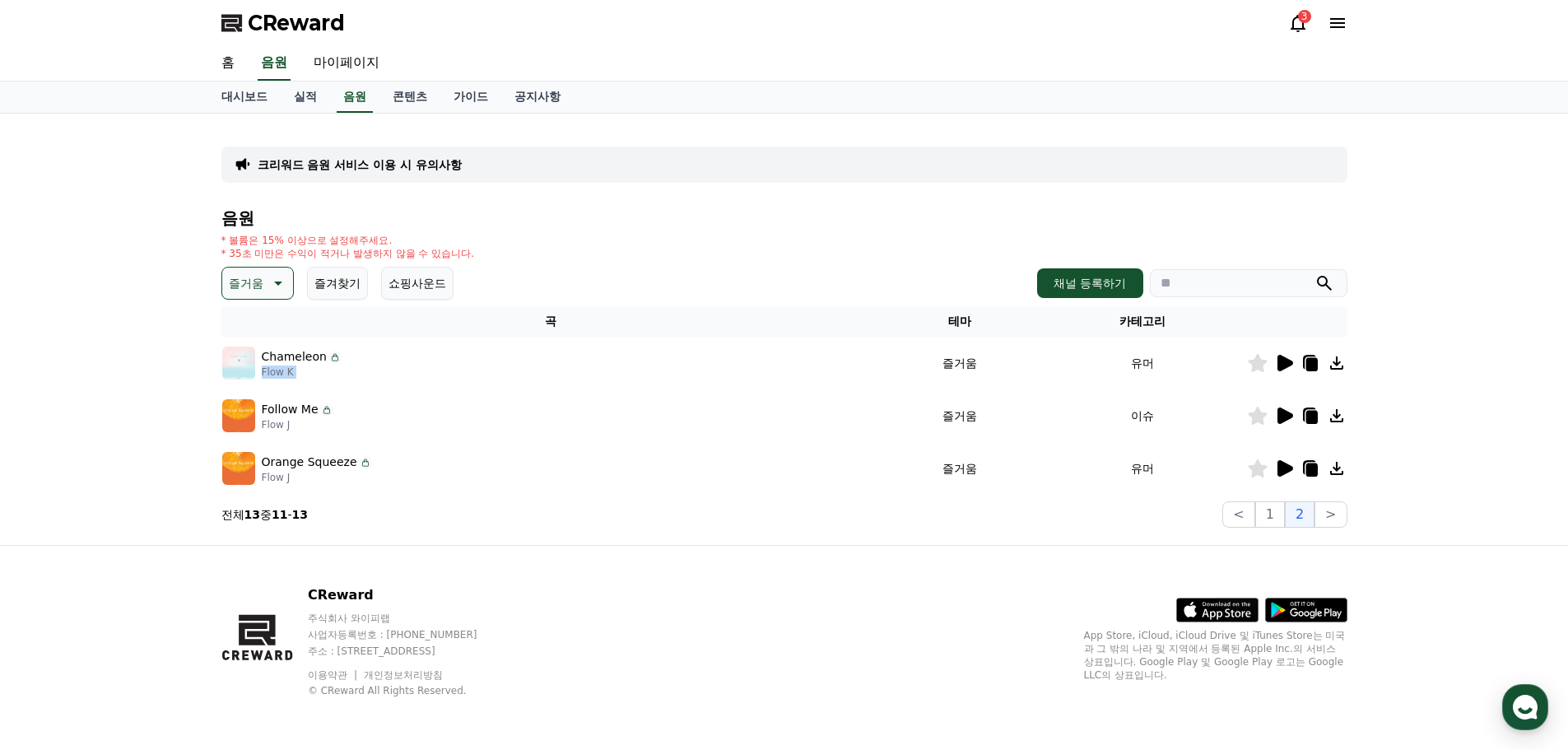
click at [1282, 414] on icon at bounding box center [1285, 415] width 15 height 16
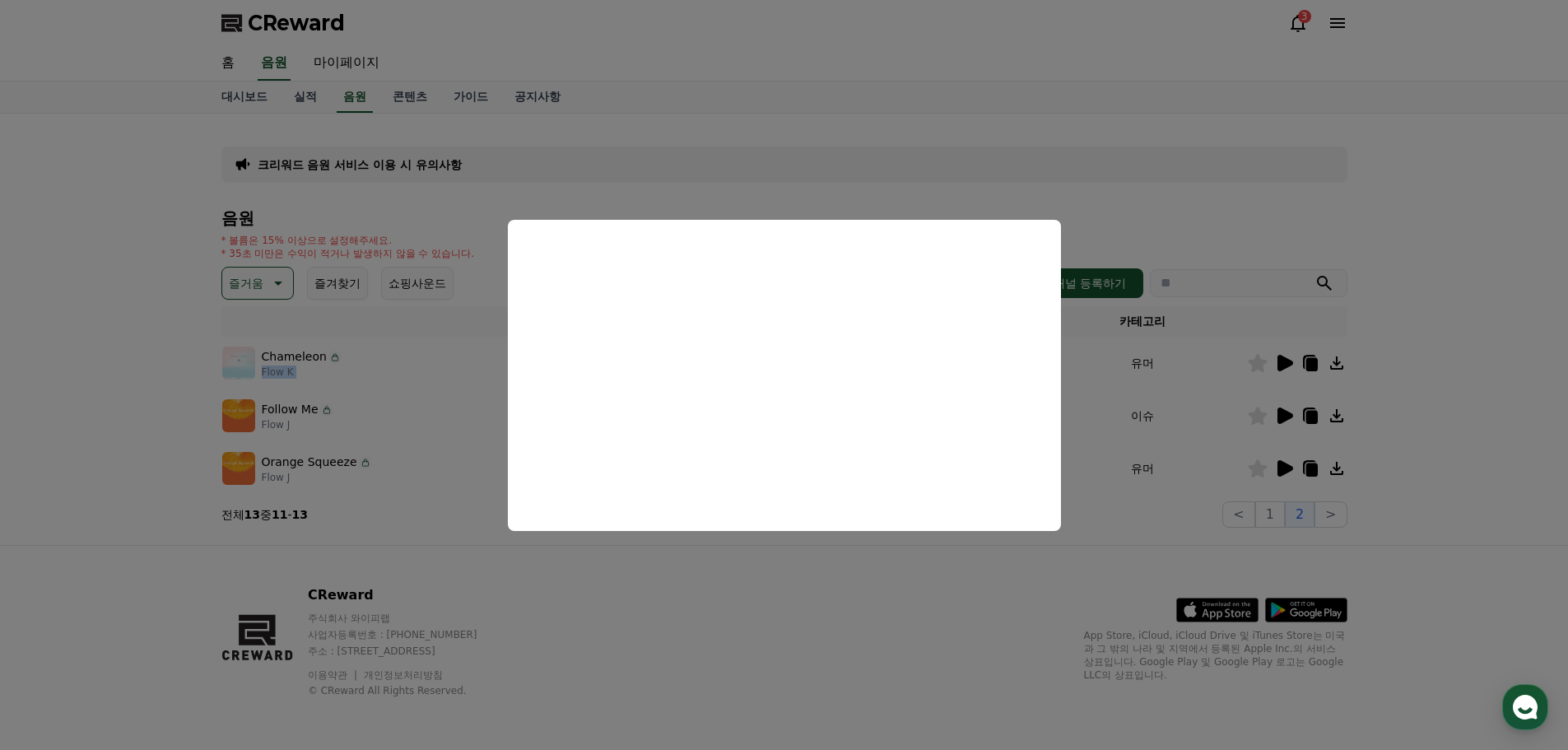
click at [1288, 466] on button "close modal" at bounding box center [784, 375] width 1568 height 750
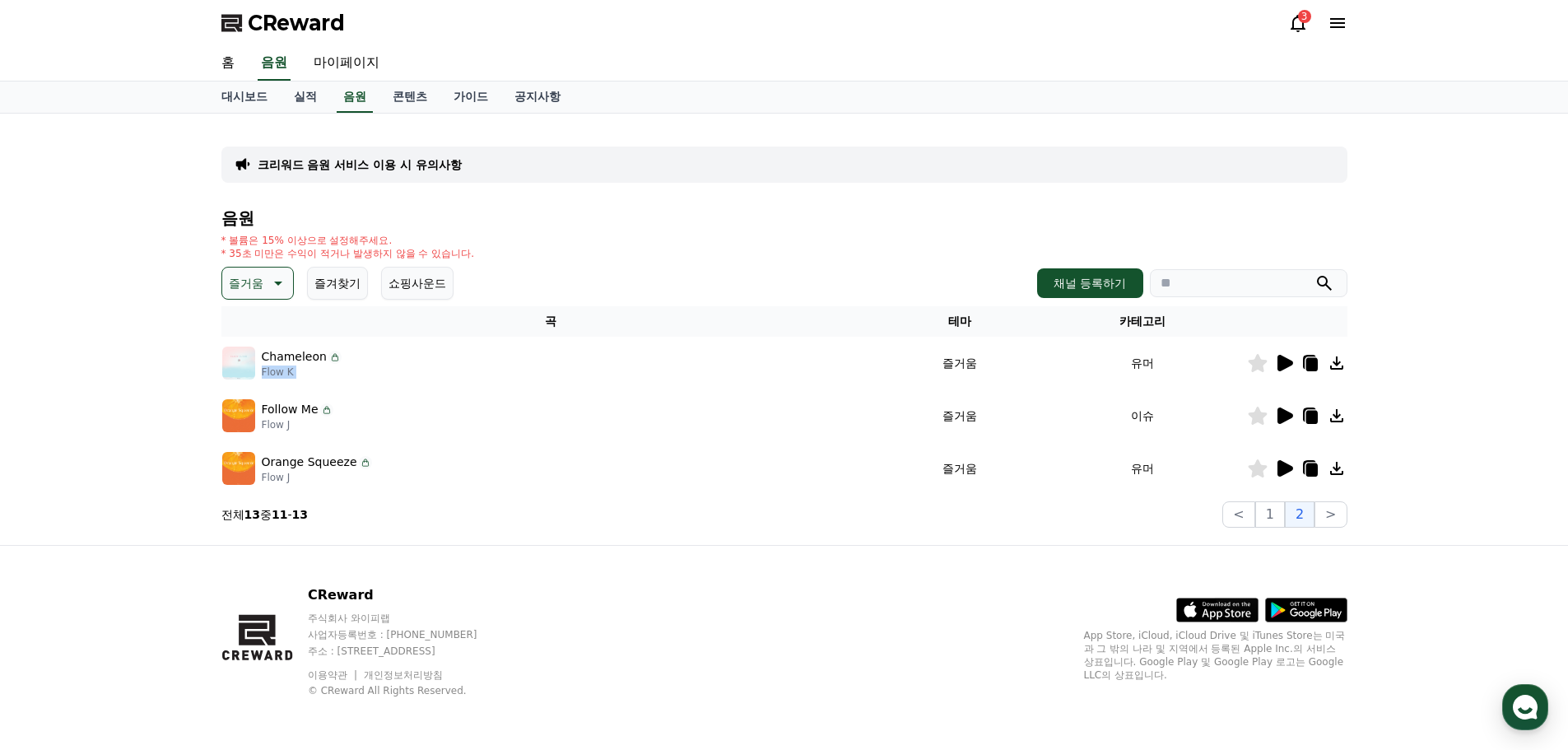
click at [1281, 417] on icon at bounding box center [1285, 415] width 15 height 16
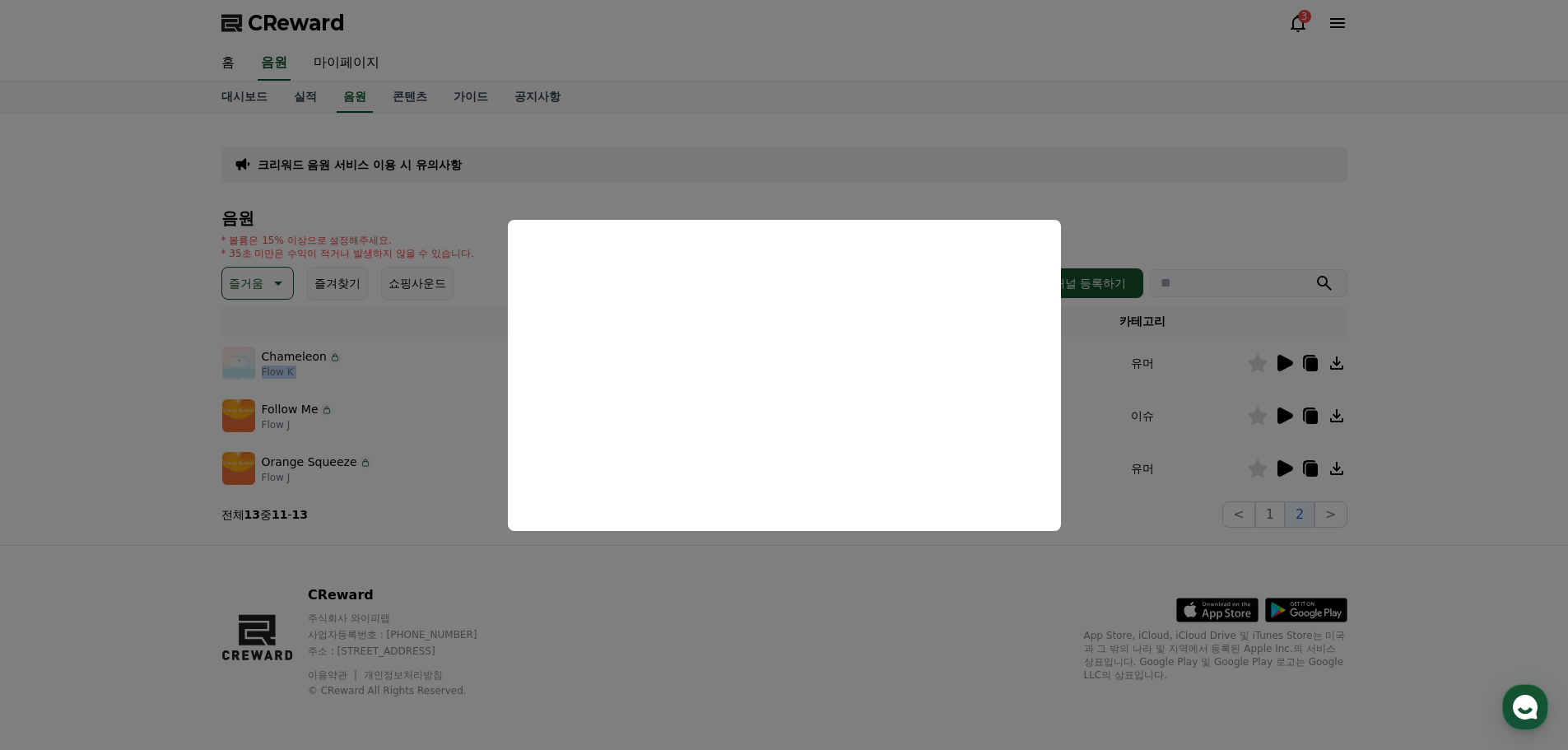
click at [1261, 412] on button "close modal" at bounding box center [784, 375] width 1568 height 750
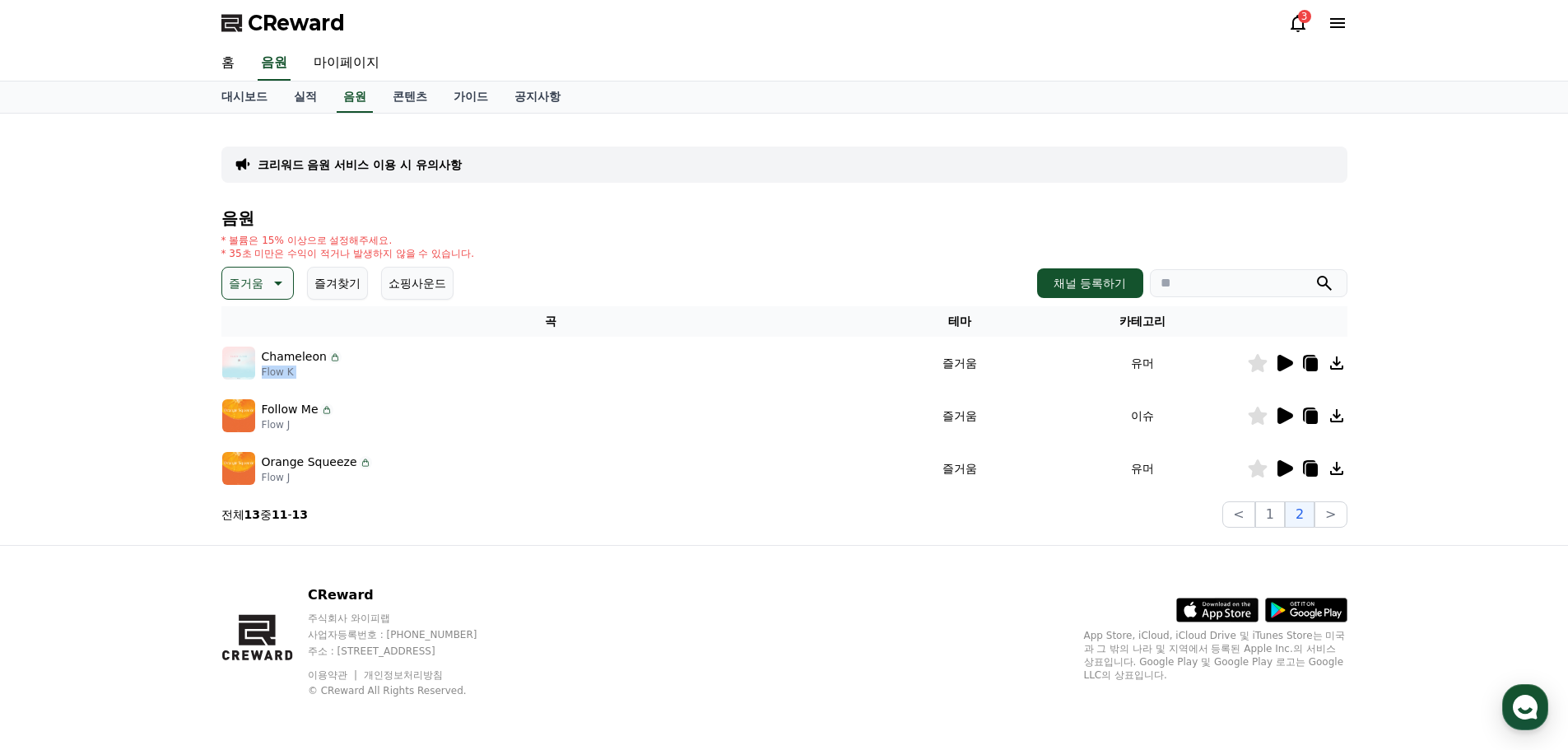
click at [1254, 419] on icon at bounding box center [1257, 415] width 19 height 18
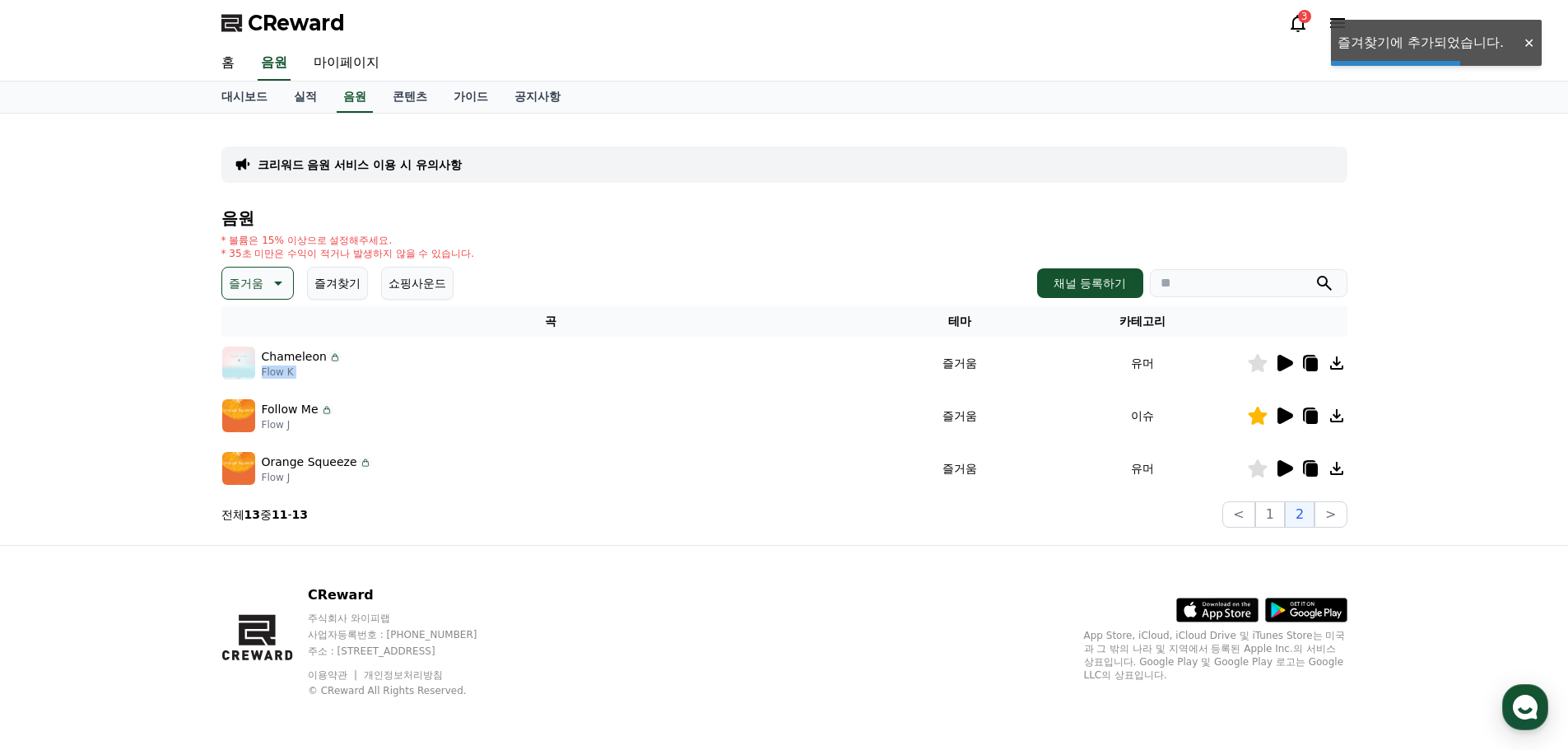
click at [1284, 469] on icon at bounding box center [1285, 468] width 15 height 16
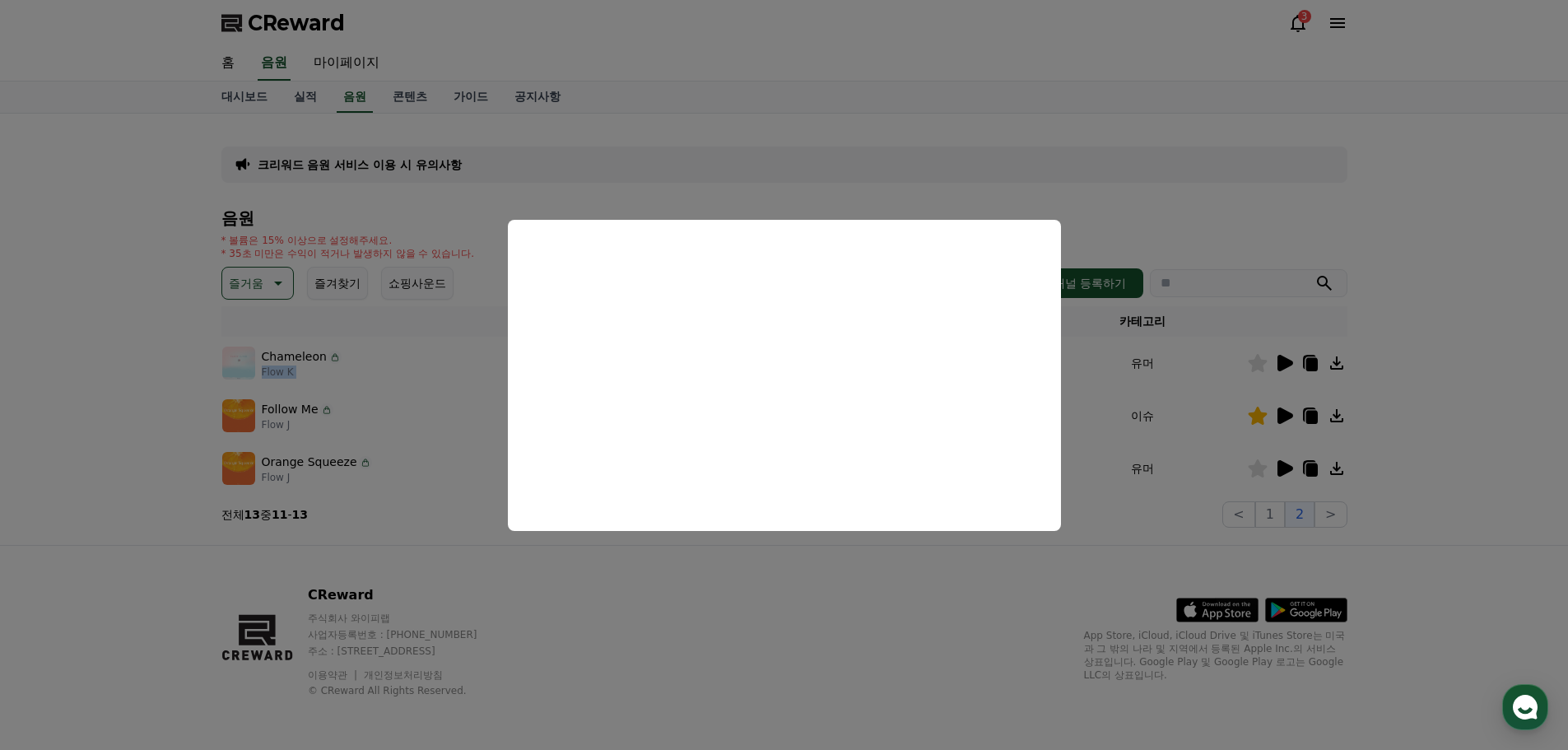
click at [1510, 416] on button "close modal" at bounding box center [784, 375] width 1568 height 750
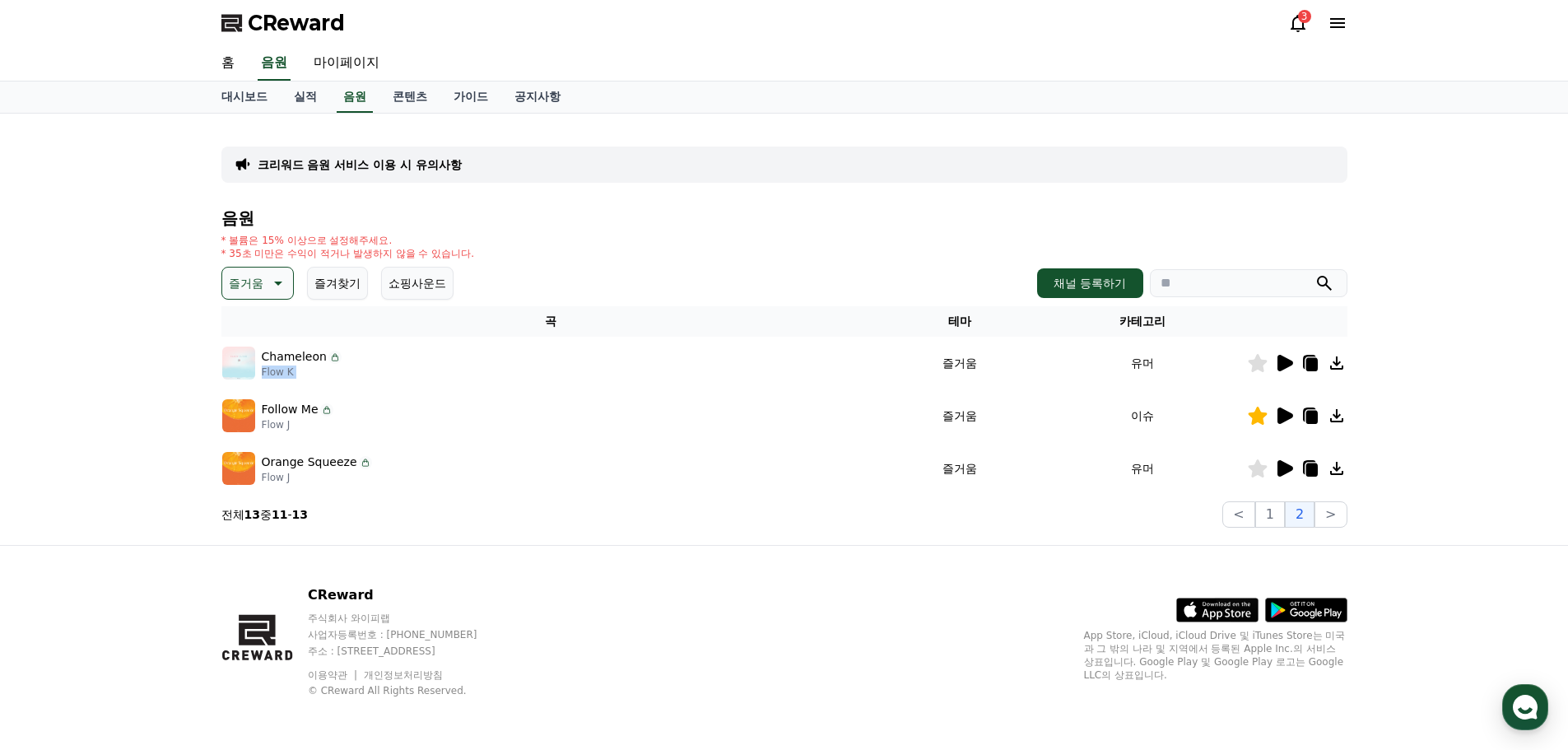
click at [1281, 416] on icon at bounding box center [1285, 415] width 15 height 16
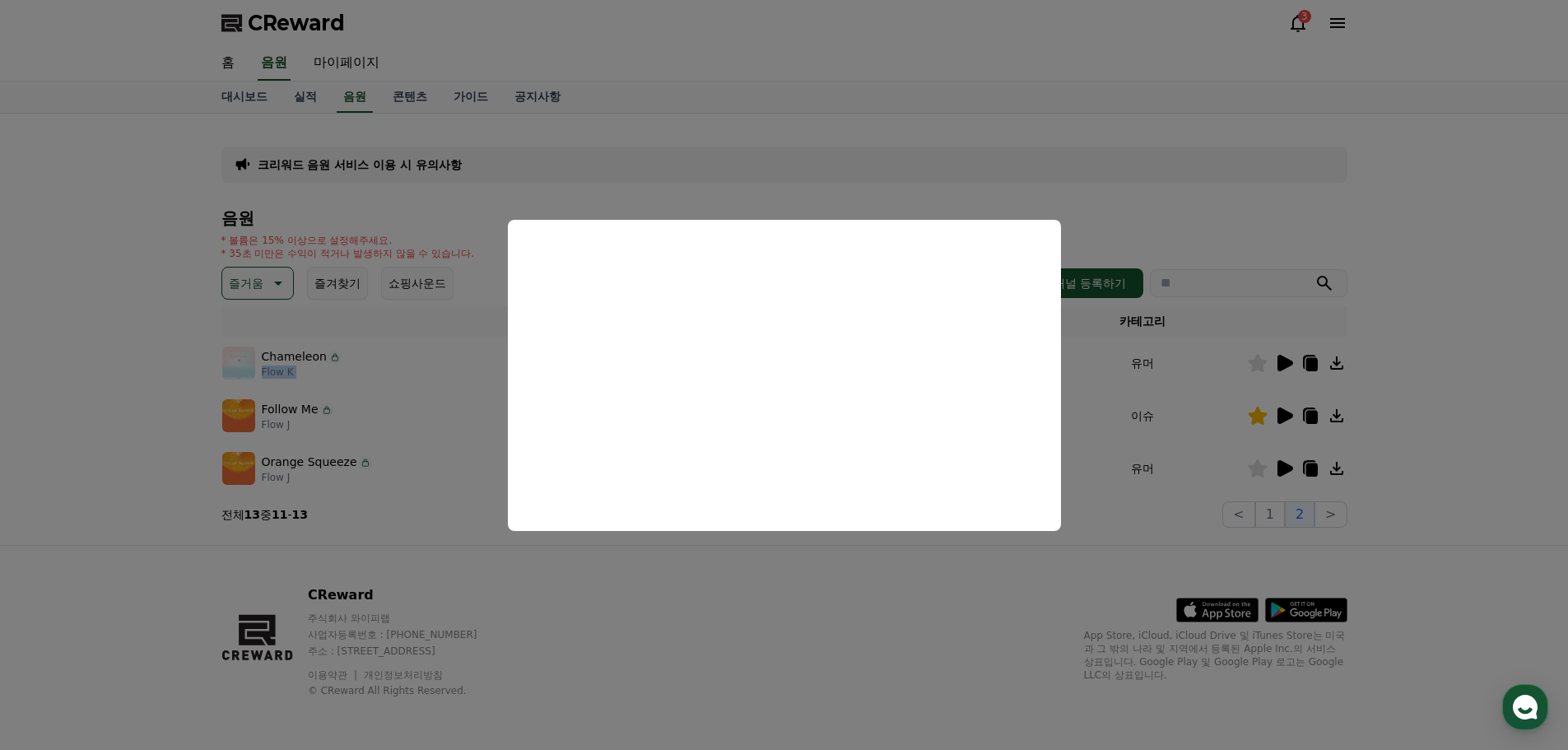
click at [1448, 509] on button "close modal" at bounding box center [784, 375] width 1568 height 750
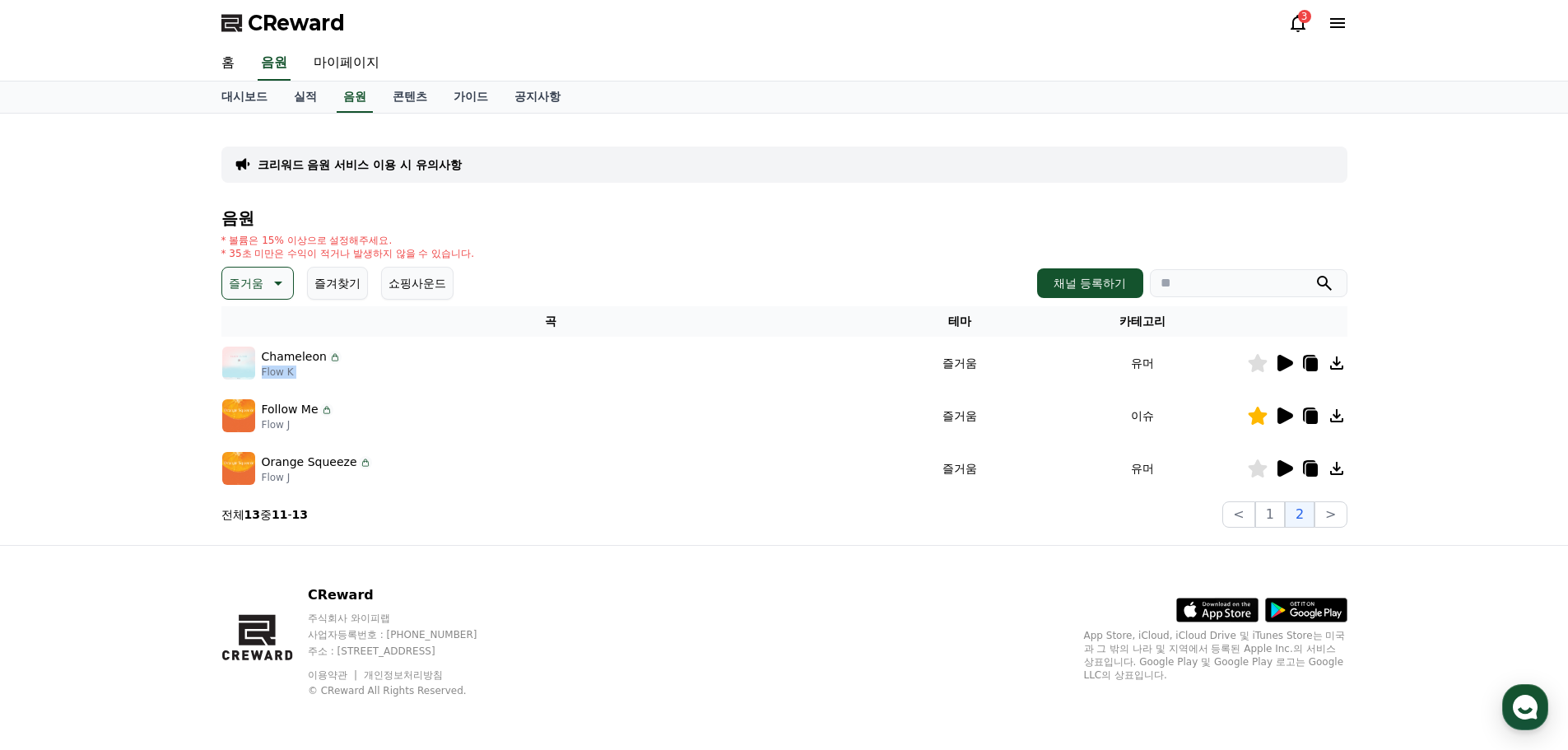
click at [284, 286] on icon at bounding box center [276, 283] width 20 height 20
click at [416, 279] on button "쇼핑사운드" at bounding box center [418, 283] width 72 height 33
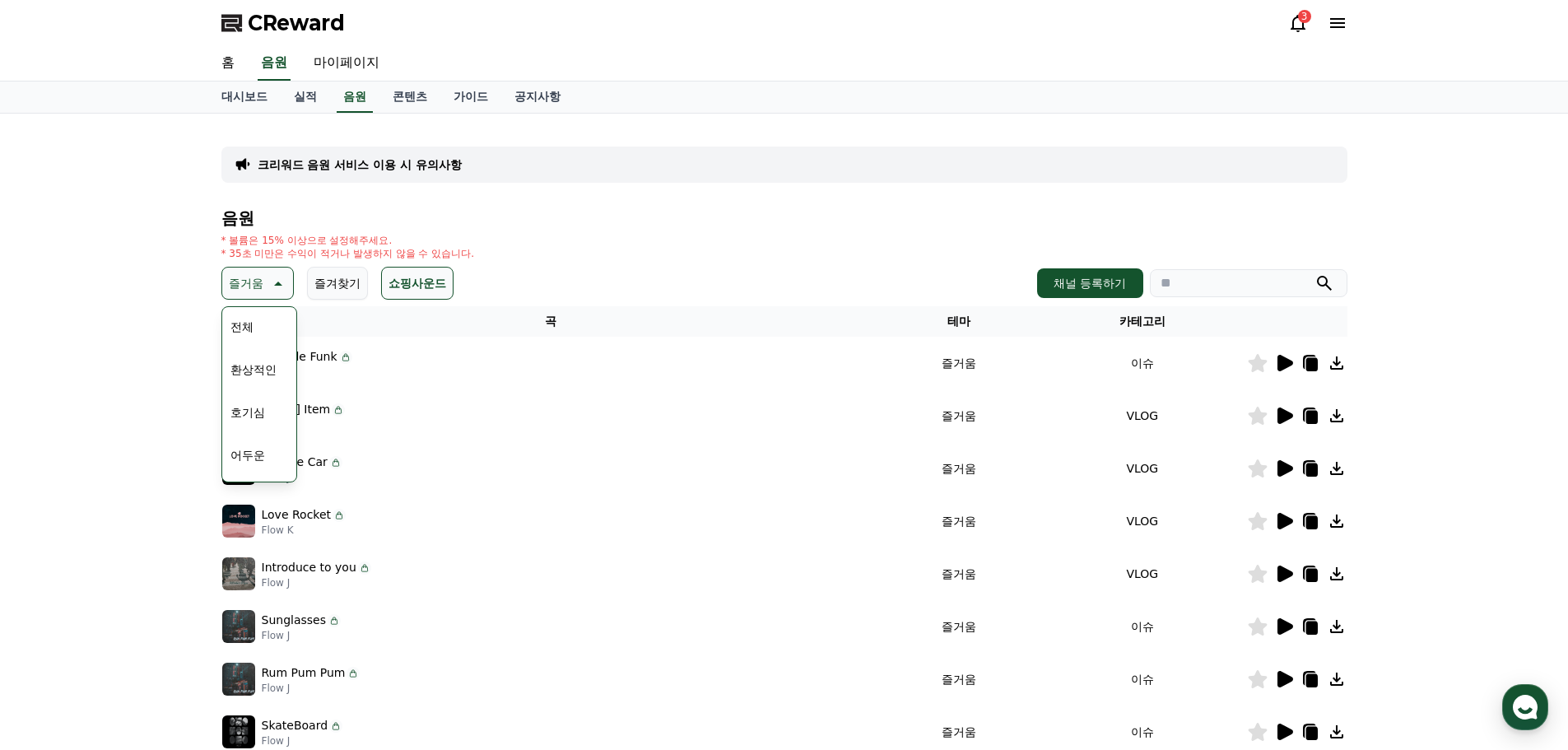
click at [200, 346] on div "크리워드 음원 서비스 이용 시 유의사항 음원 * 볼륨은 15% 이상으로 설정해주세요. * 35초 미만은 수익이 적거나 발생하지 않을 수 있습니…" at bounding box center [784, 511] width 1568 height 796
click at [186, 344] on div "크리워드 음원 서비스 이용 시 유의사항 음원 * 볼륨은 15% 이상으로 설정해주세요. * 35초 미만은 수익이 적거나 발생하지 않을 수 있습니…" at bounding box center [784, 511] width 1568 height 796
click at [546, 272] on div "즐거움 테마 전체 환상적인 호기심 어두운 밝은 통통튀는 신나는 반전 웅장한 드라마틱 즐거움 분위기있는 EDM 그루브 슬픈 잔잔한 귀여운 감동적…" at bounding box center [784, 283] width 1126 height 33
click at [258, 290] on p "즐거움" at bounding box center [246, 283] width 34 height 23
click at [1284, 365] on icon at bounding box center [1285, 363] width 15 height 16
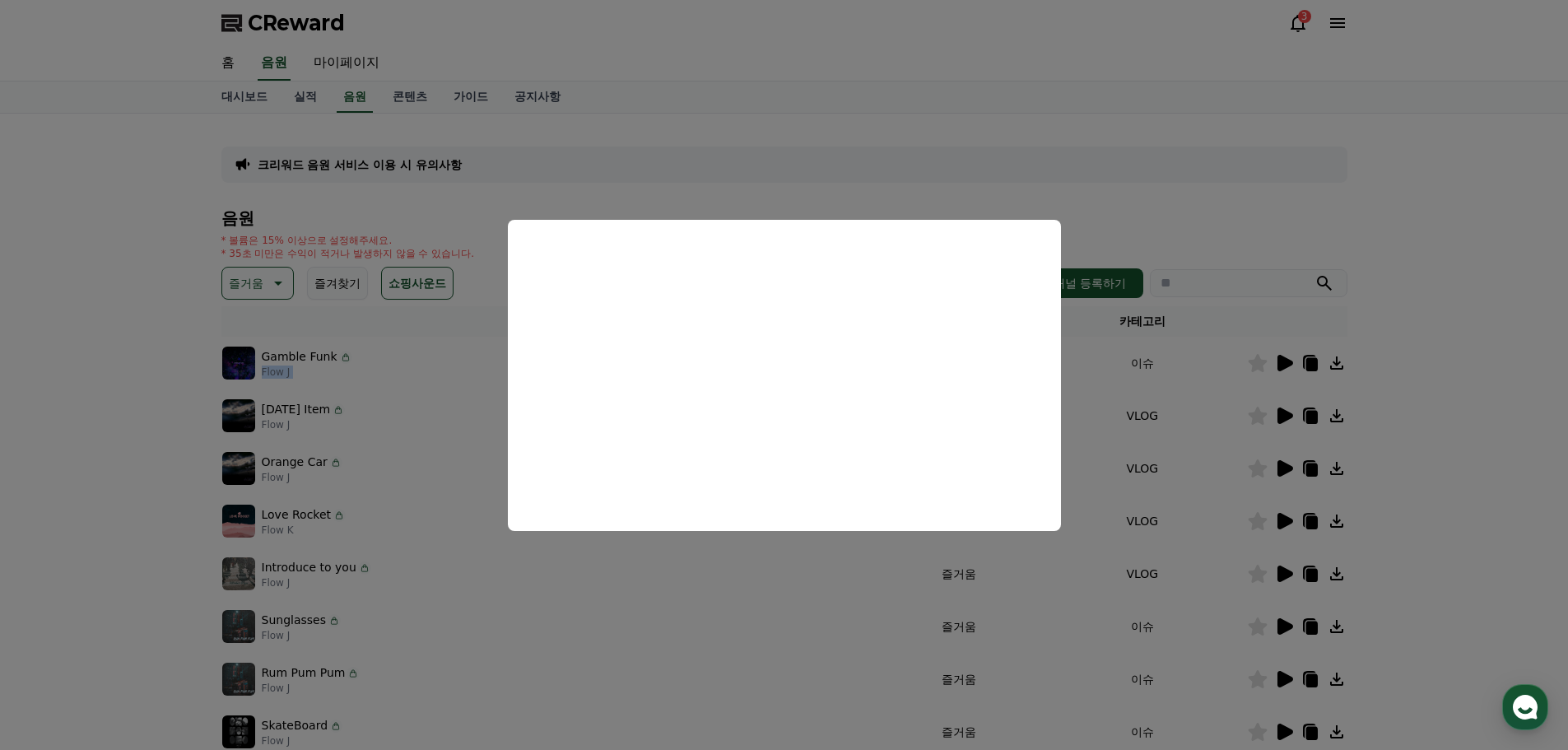
click at [1440, 337] on button "close modal" at bounding box center [784, 375] width 1568 height 750
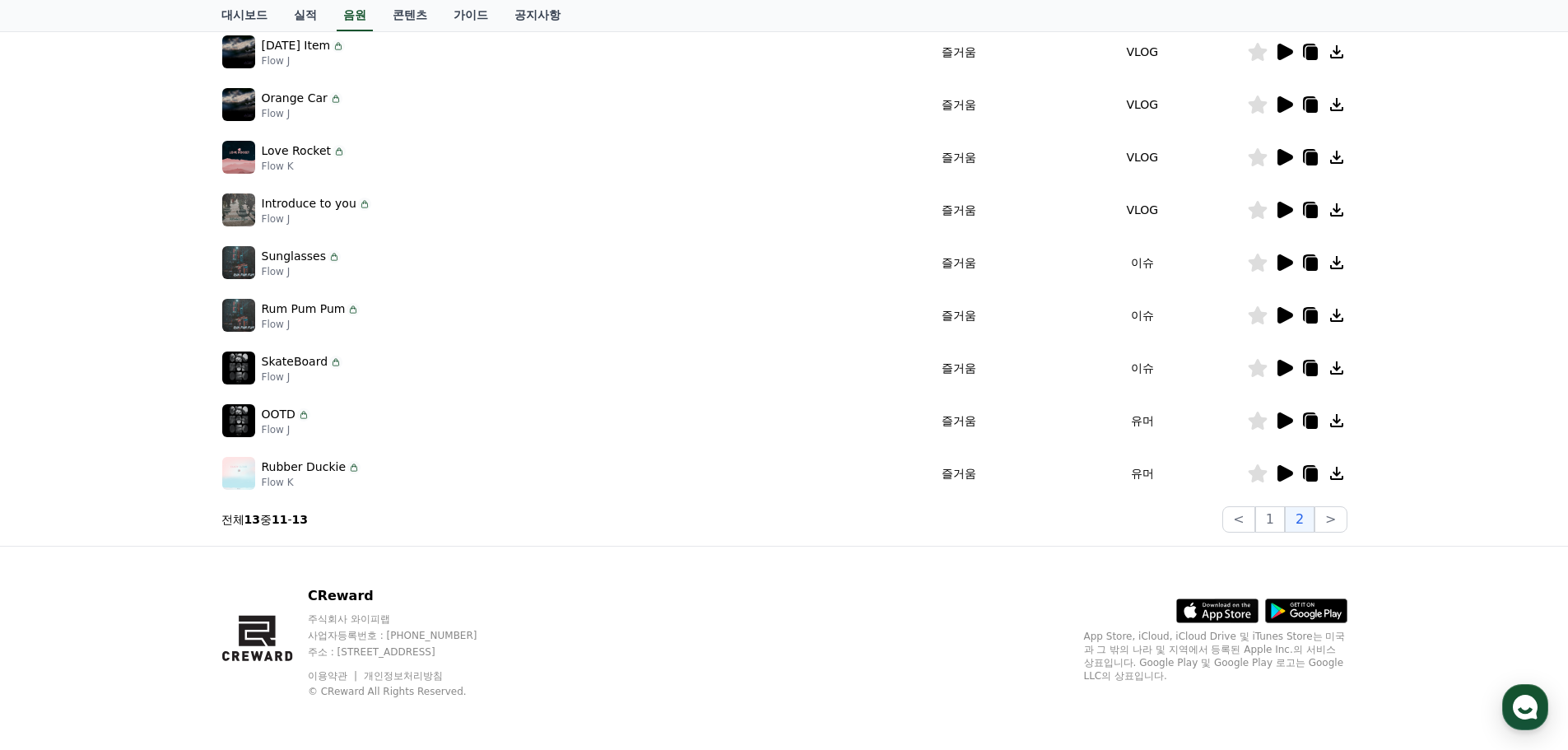
scroll to position [364, 0]
click at [1272, 516] on button "1" at bounding box center [1270, 518] width 29 height 27
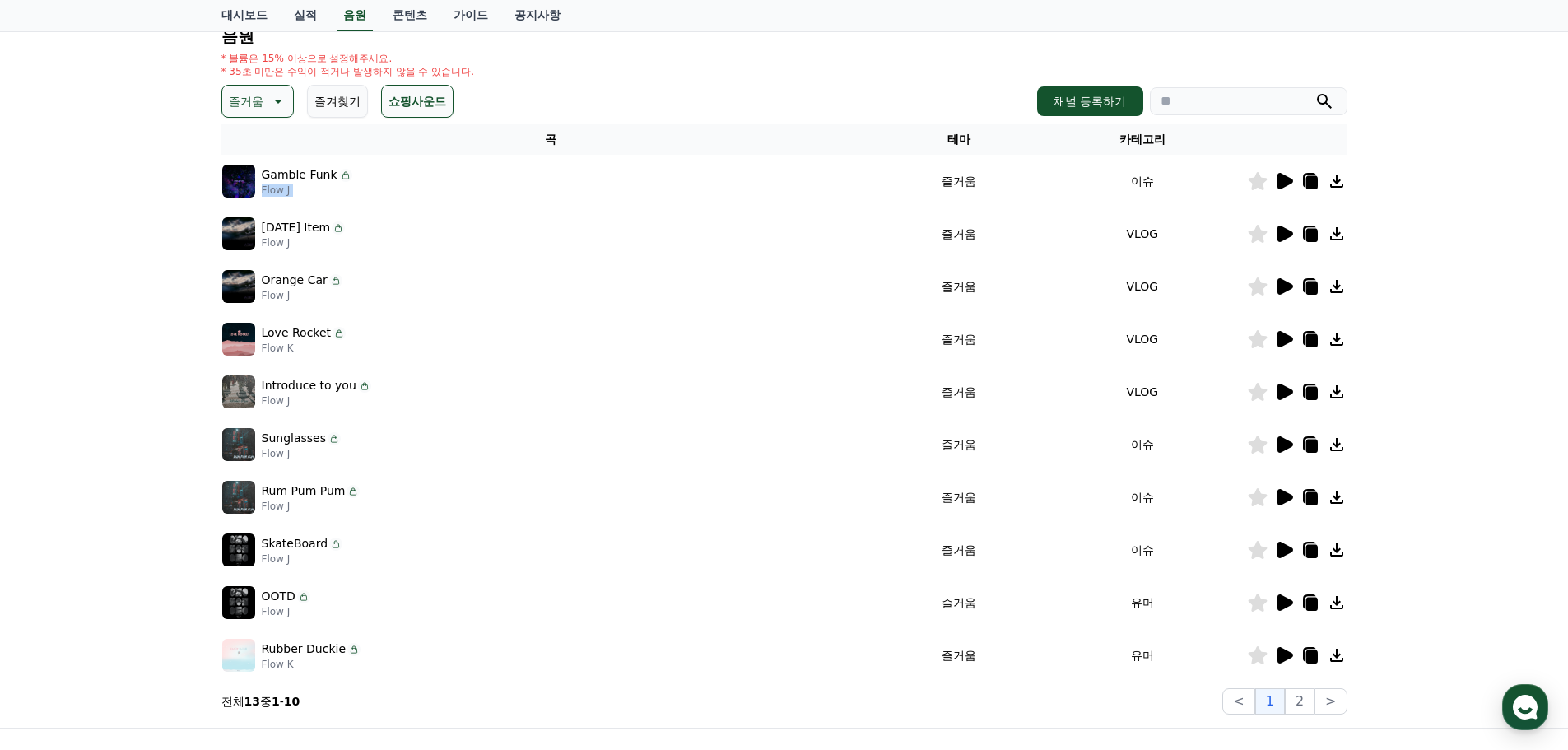
scroll to position [200, 0]
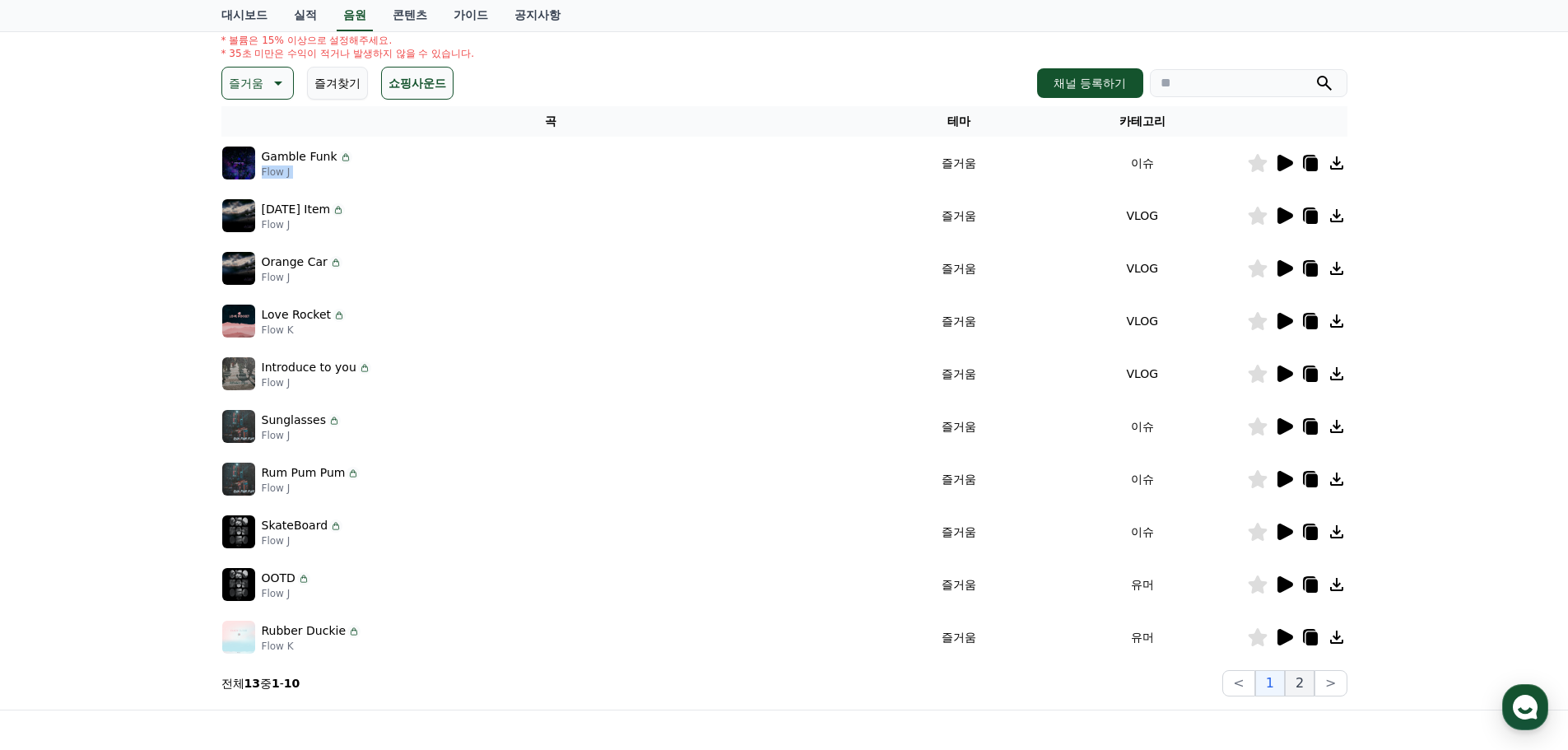
click at [1299, 686] on button "2" at bounding box center [1300, 683] width 29 height 27
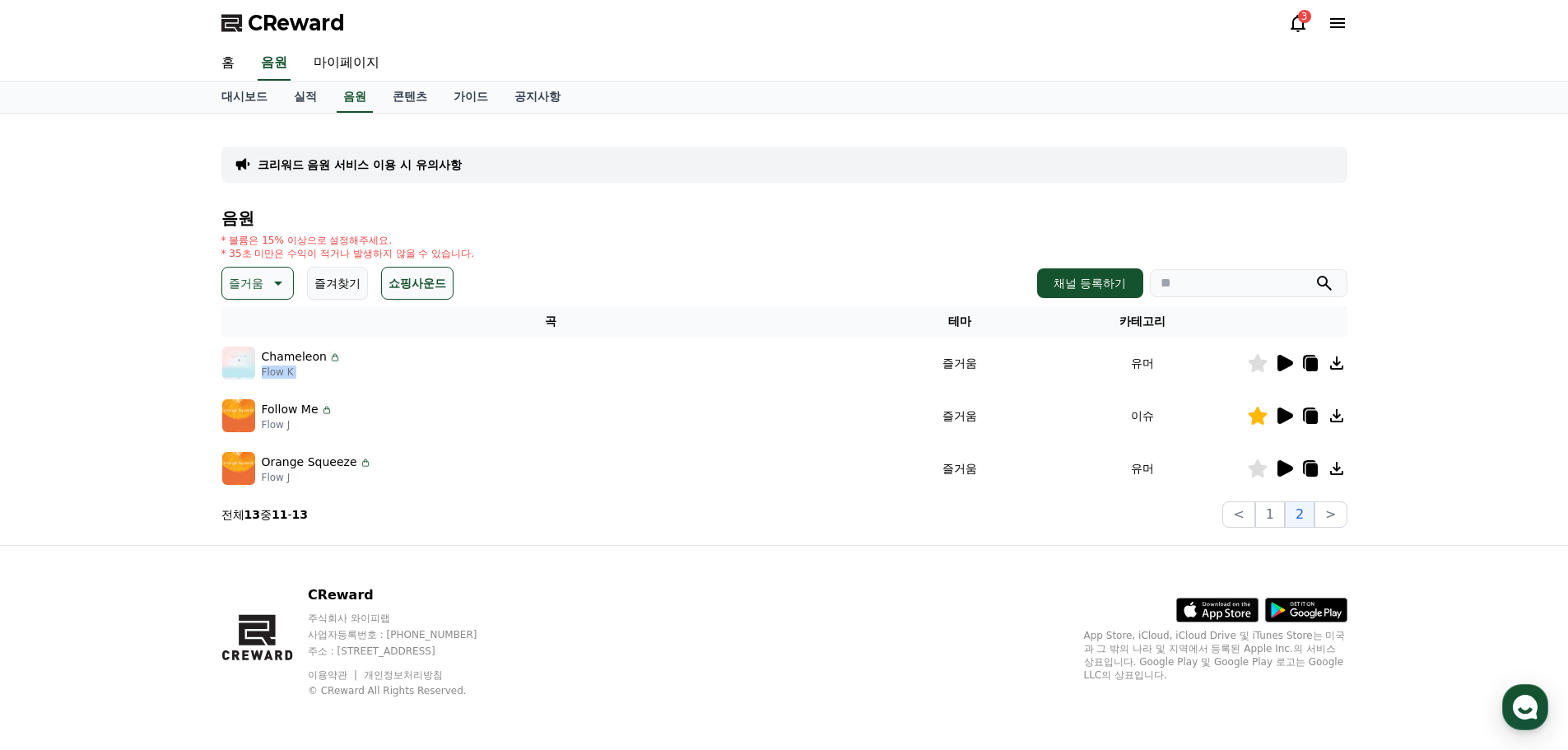
click at [1282, 414] on icon at bounding box center [1285, 415] width 15 height 16
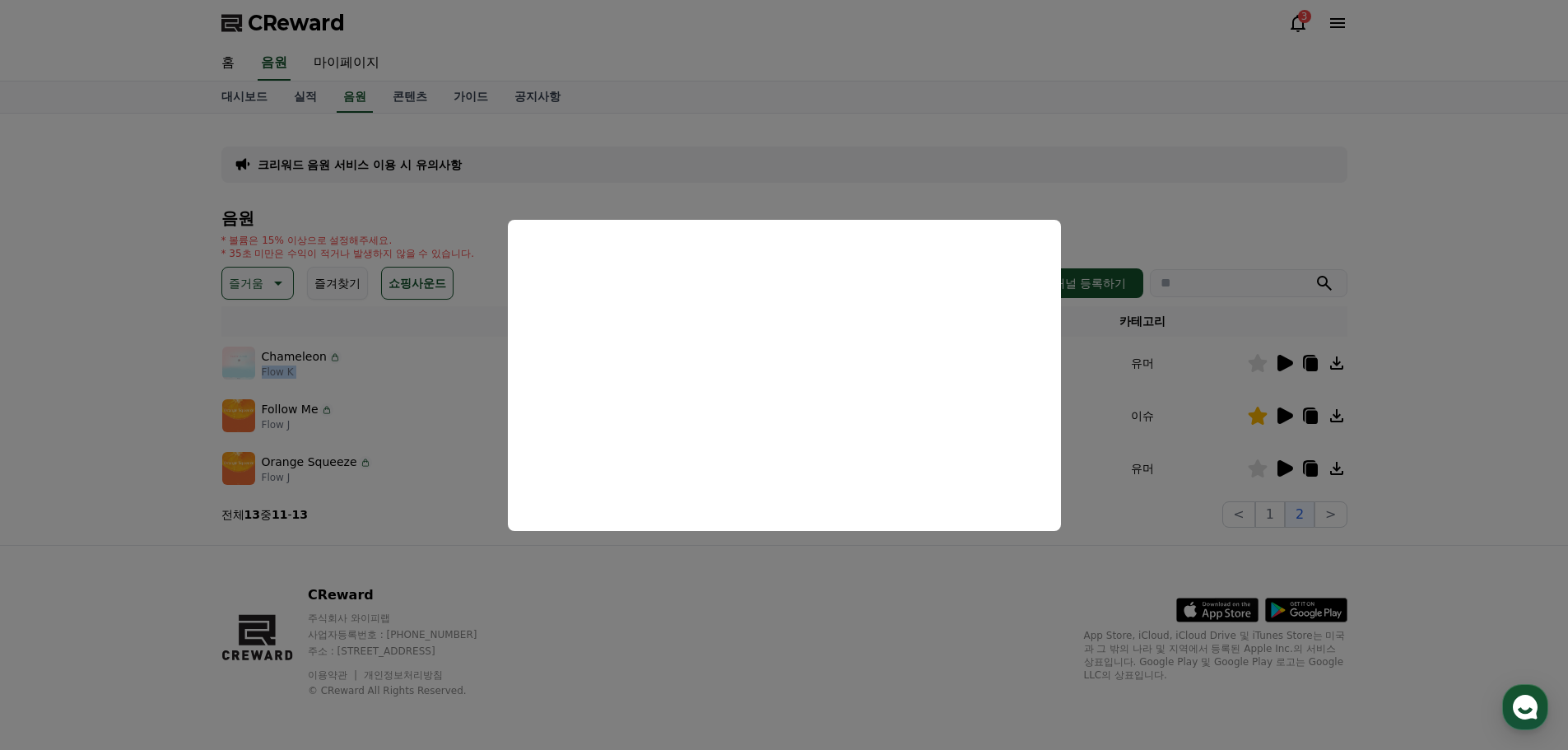
drag, startPoint x: 1560, startPoint y: 313, endPoint x: 1547, endPoint y: 323, distance: 16.4
click at [1561, 313] on button "close modal" at bounding box center [784, 375] width 1568 height 750
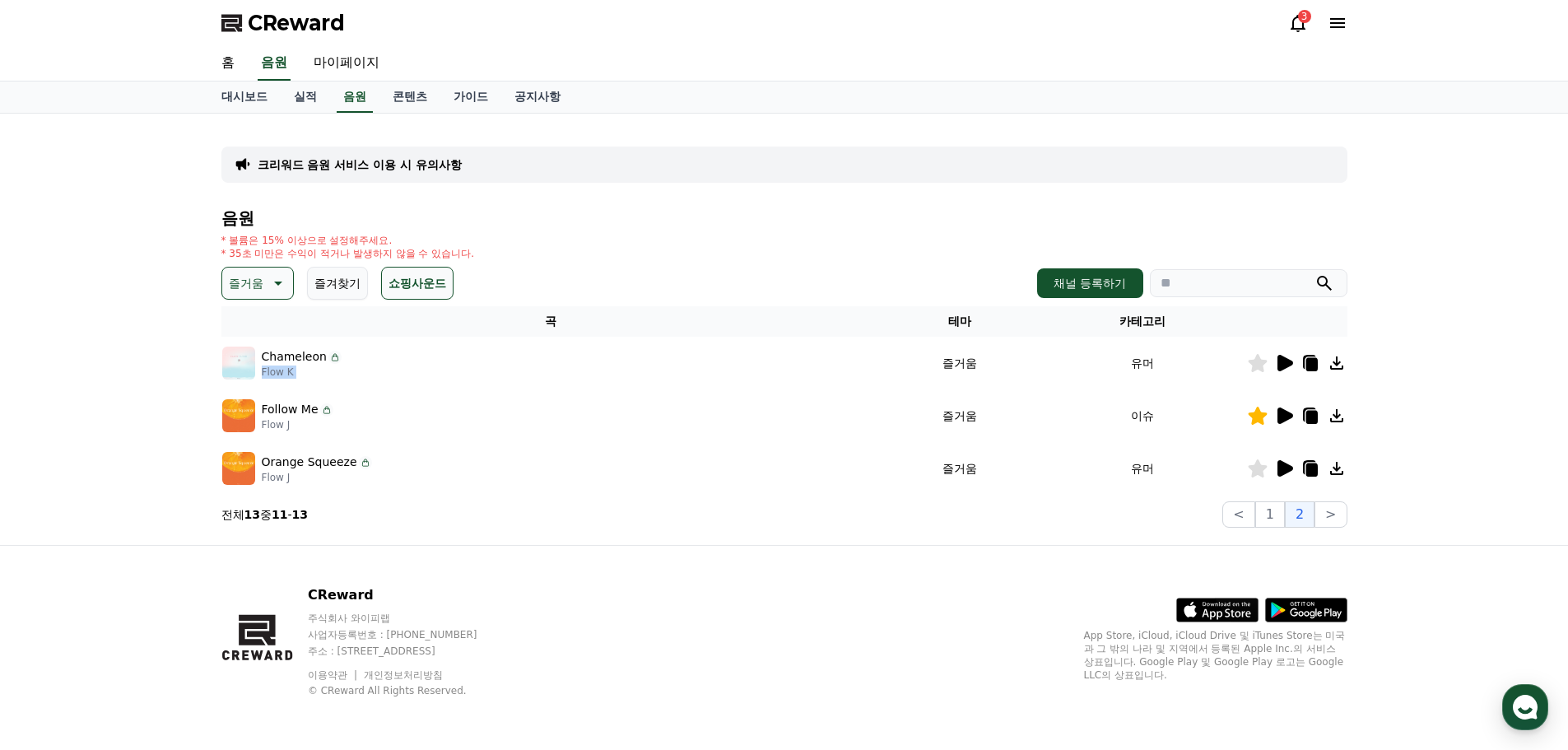
click at [1284, 468] on icon at bounding box center [1285, 468] width 15 height 16
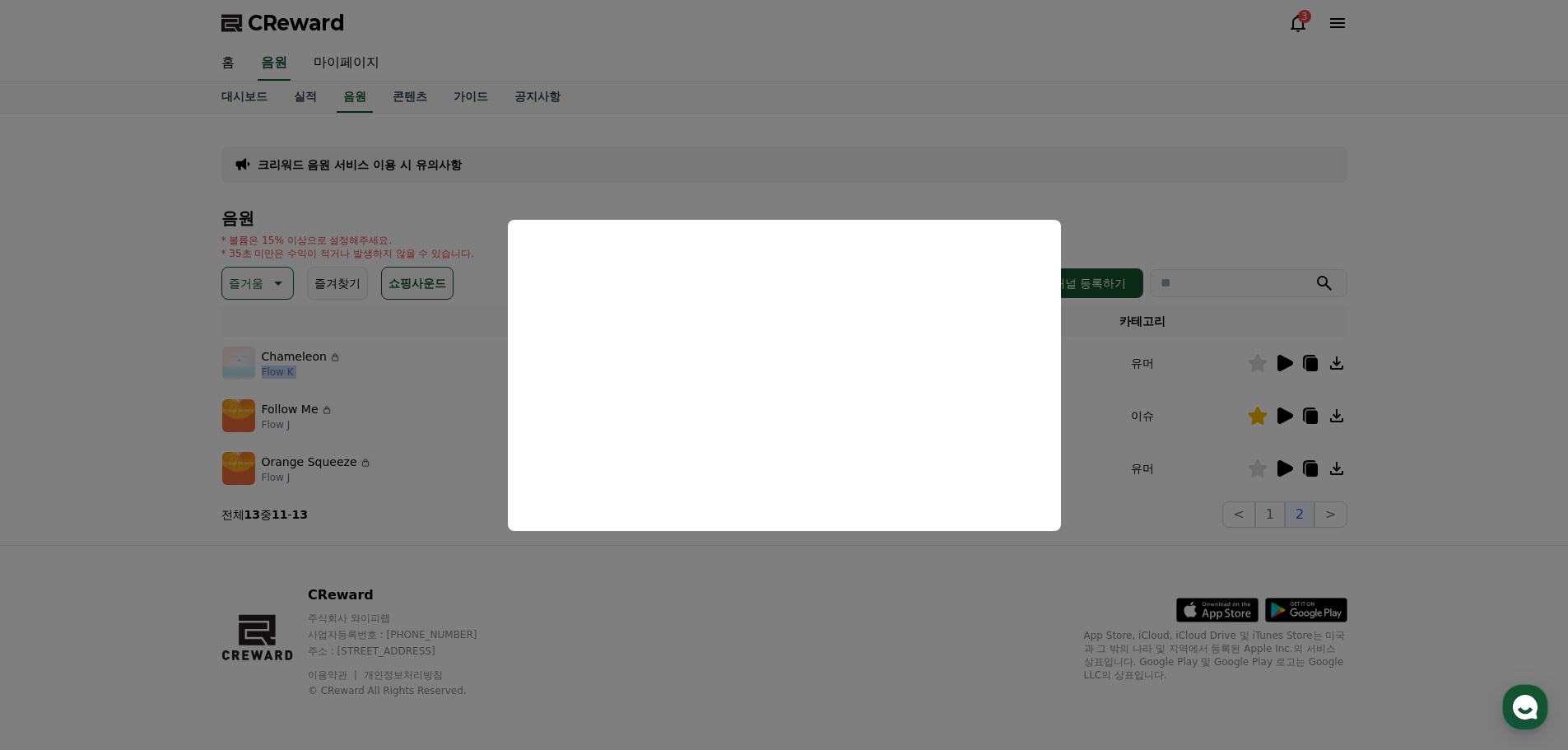
click at [1286, 416] on button "close modal" at bounding box center [784, 375] width 1568 height 750
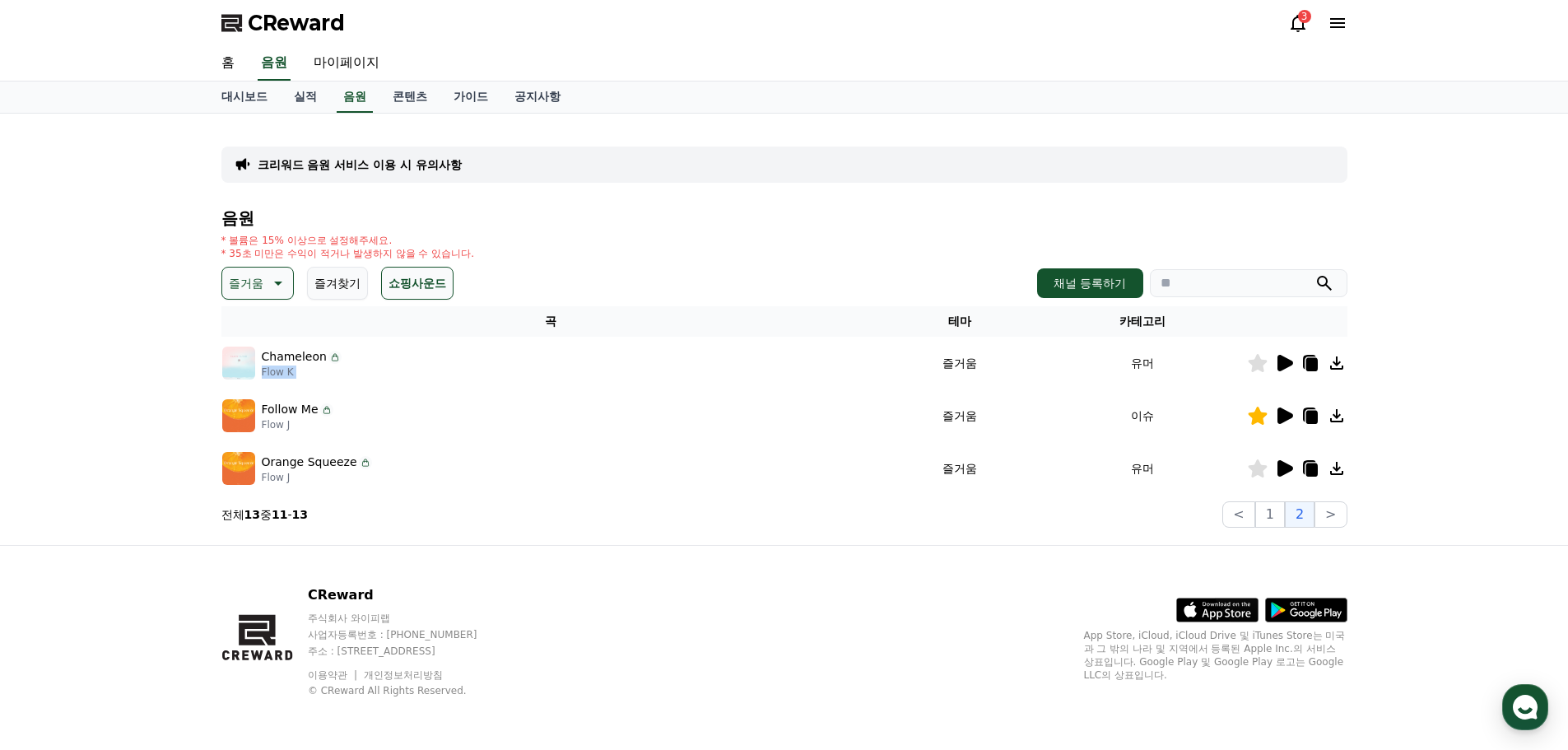
click at [1286, 416] on icon at bounding box center [1285, 415] width 15 height 16
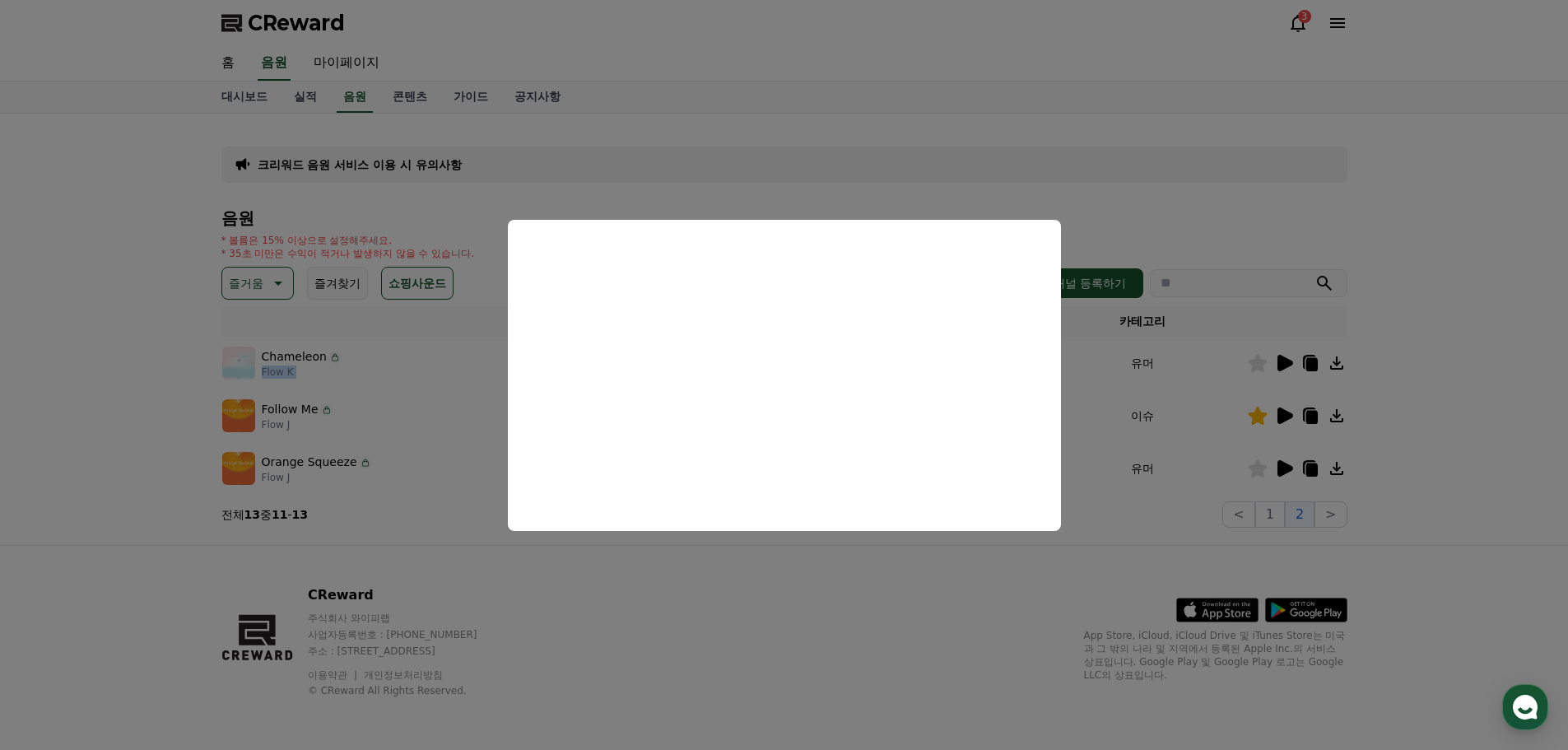
click at [1286, 416] on button "close modal" at bounding box center [784, 375] width 1568 height 750
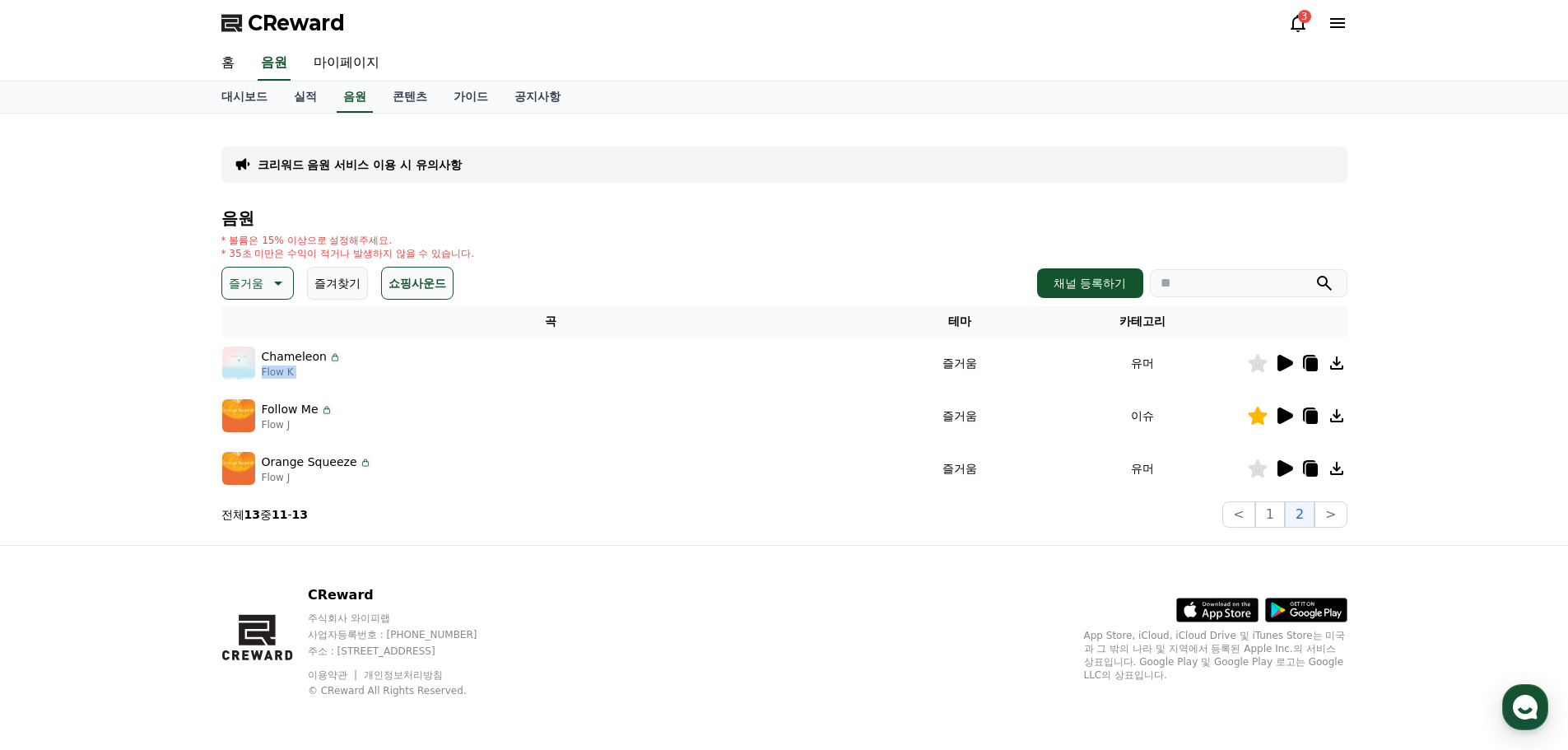
click at [273, 276] on icon at bounding box center [276, 283] width 20 height 20
click at [261, 406] on button "신나는" at bounding box center [248, 399] width 48 height 36
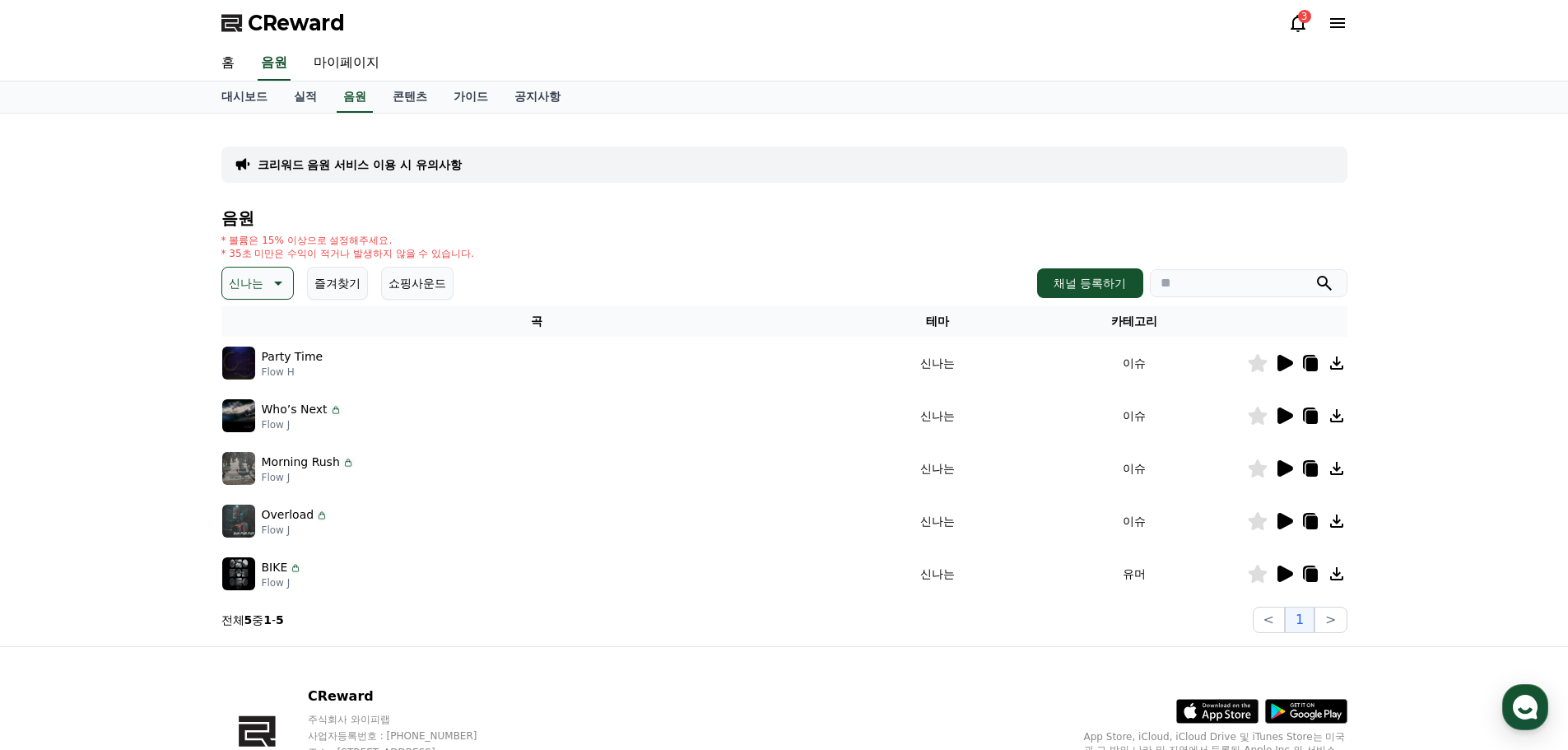
click at [1291, 367] on icon at bounding box center [1284, 363] width 20 height 20
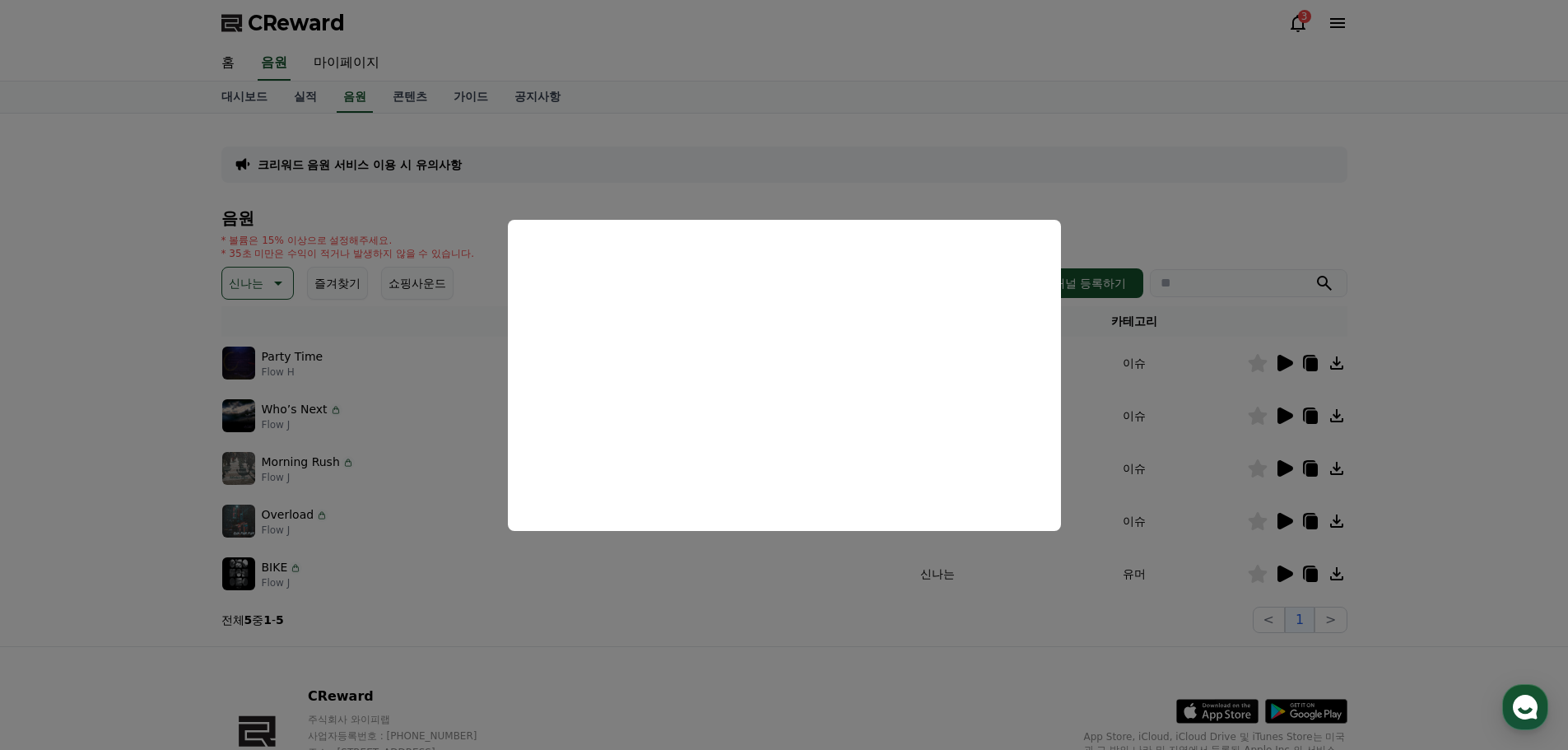
click at [1471, 324] on button "close modal" at bounding box center [784, 375] width 1568 height 750
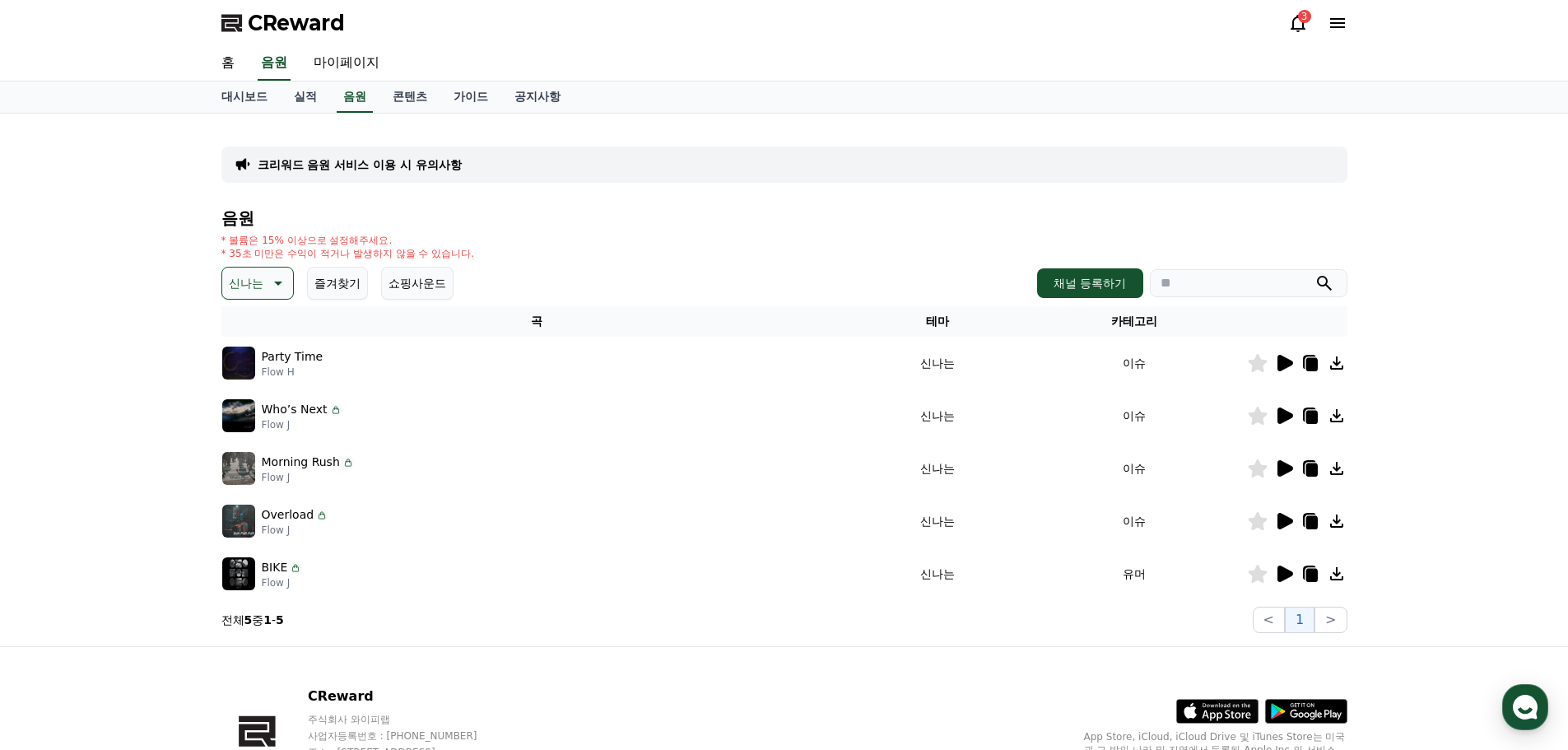
click at [1260, 363] on icon at bounding box center [1257, 363] width 19 height 18
drag, startPoint x: 1313, startPoint y: 364, endPoint x: 1252, endPoint y: 619, distance: 262.2
click at [1313, 364] on icon at bounding box center [1311, 364] width 11 height 13
drag, startPoint x: 78, startPoint y: 385, endPoint x: 136, endPoint y: 363, distance: 62.0
click at [78, 386] on div "크리워드 음원 서비스 이용 시 유의사항 음원 * 볼륨은 15% 이상으로 설정해주세요. * 35초 미만은 수익이 적거나 발생하지 않을 수 있습니…" at bounding box center [784, 380] width 1568 height 533
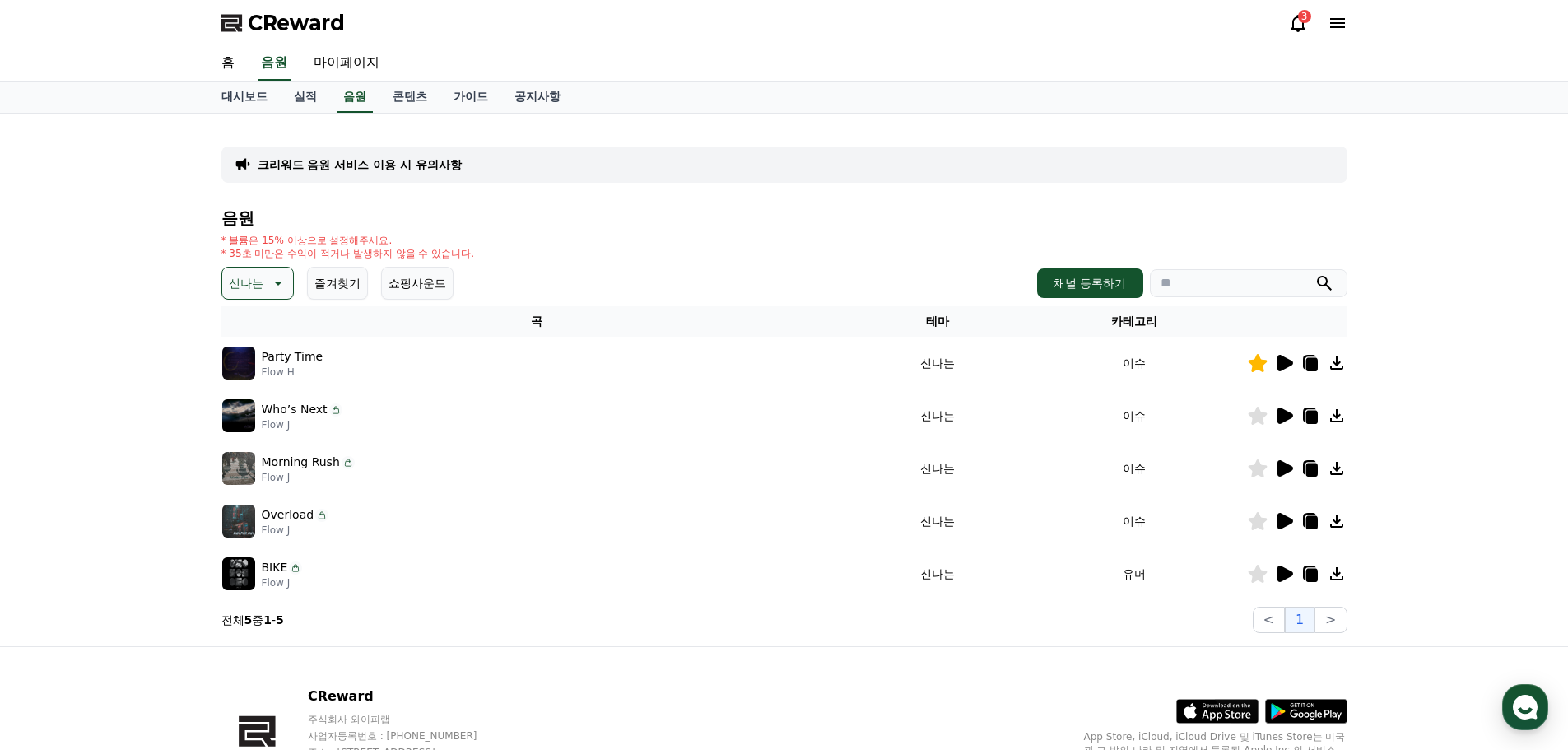
click at [338, 284] on button "즐겨찾기" at bounding box center [337, 283] width 61 height 33
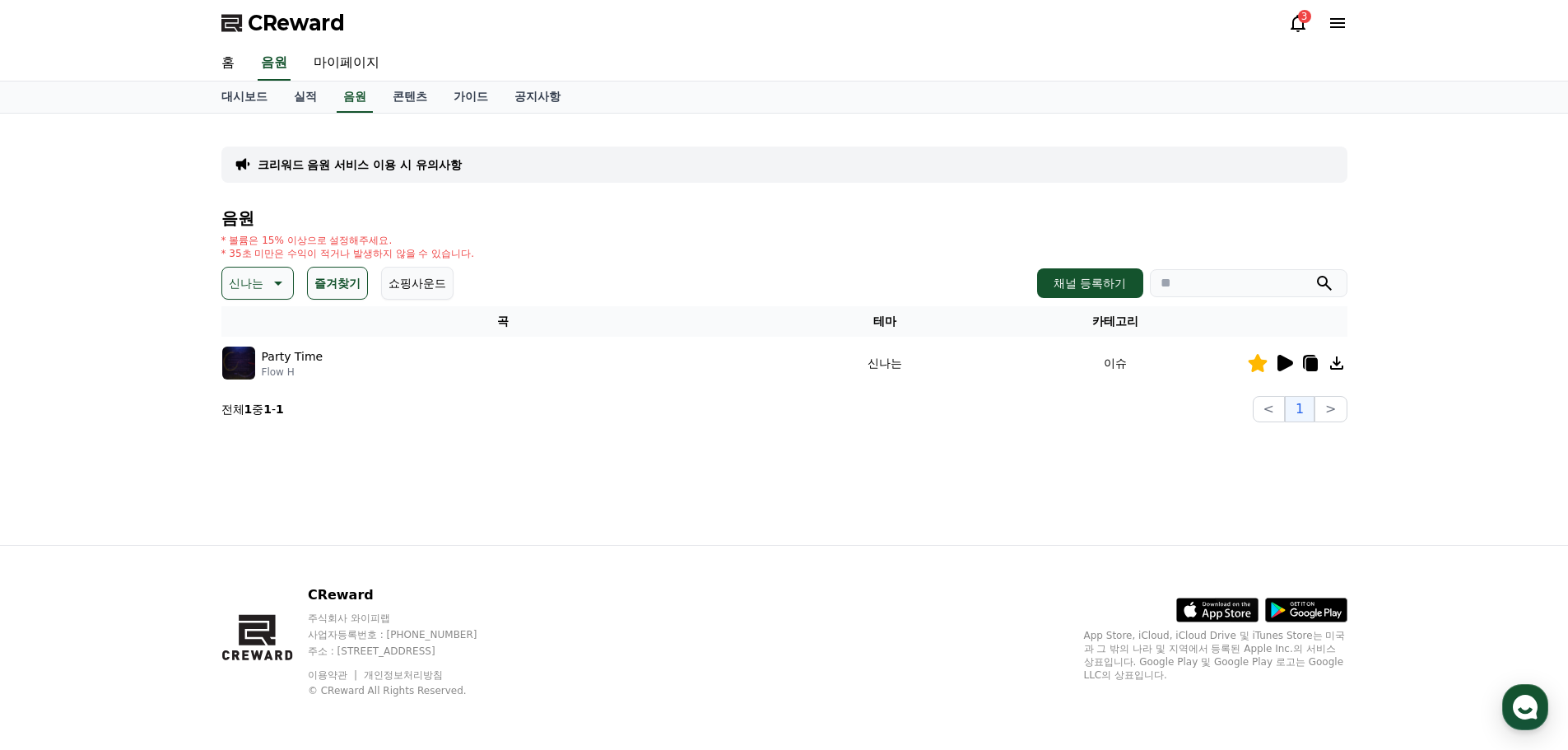
click at [279, 288] on icon at bounding box center [276, 283] width 20 height 20
click at [252, 335] on button "전체" at bounding box center [242, 326] width 36 height 36
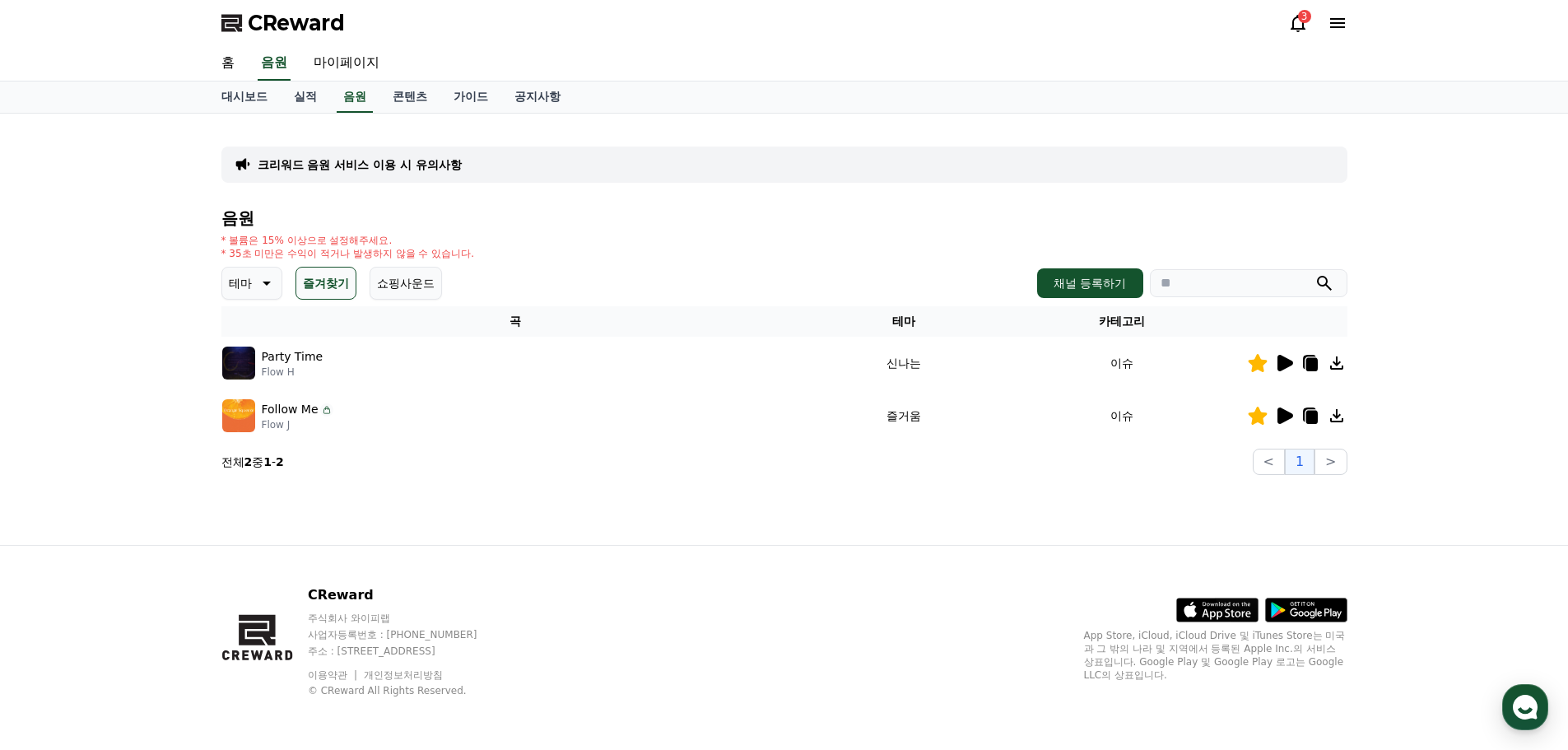
click at [125, 400] on div "크리워드 음원 서비스 이용 시 유의사항 음원 * 볼륨은 15% 이상으로 설정해주세요. * 35초 미만은 수익이 적거나 발생하지 않을 수 있습니…" at bounding box center [784, 329] width 1568 height 431
click at [261, 280] on icon at bounding box center [265, 283] width 20 height 20
click at [254, 419] on button "밝은" at bounding box center [242, 416] width 36 height 36
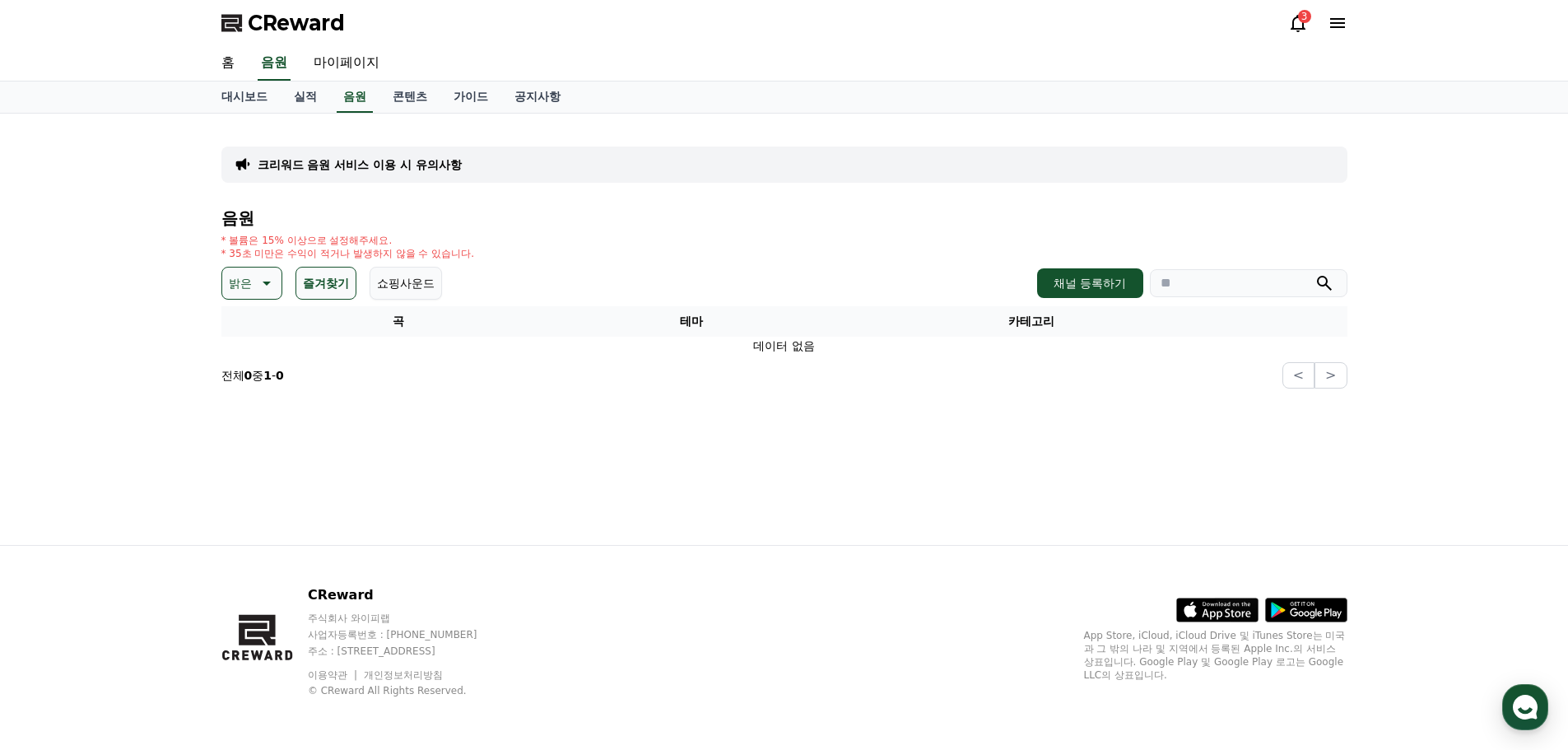
click at [316, 284] on button "즐겨찾기" at bounding box center [326, 283] width 61 height 33
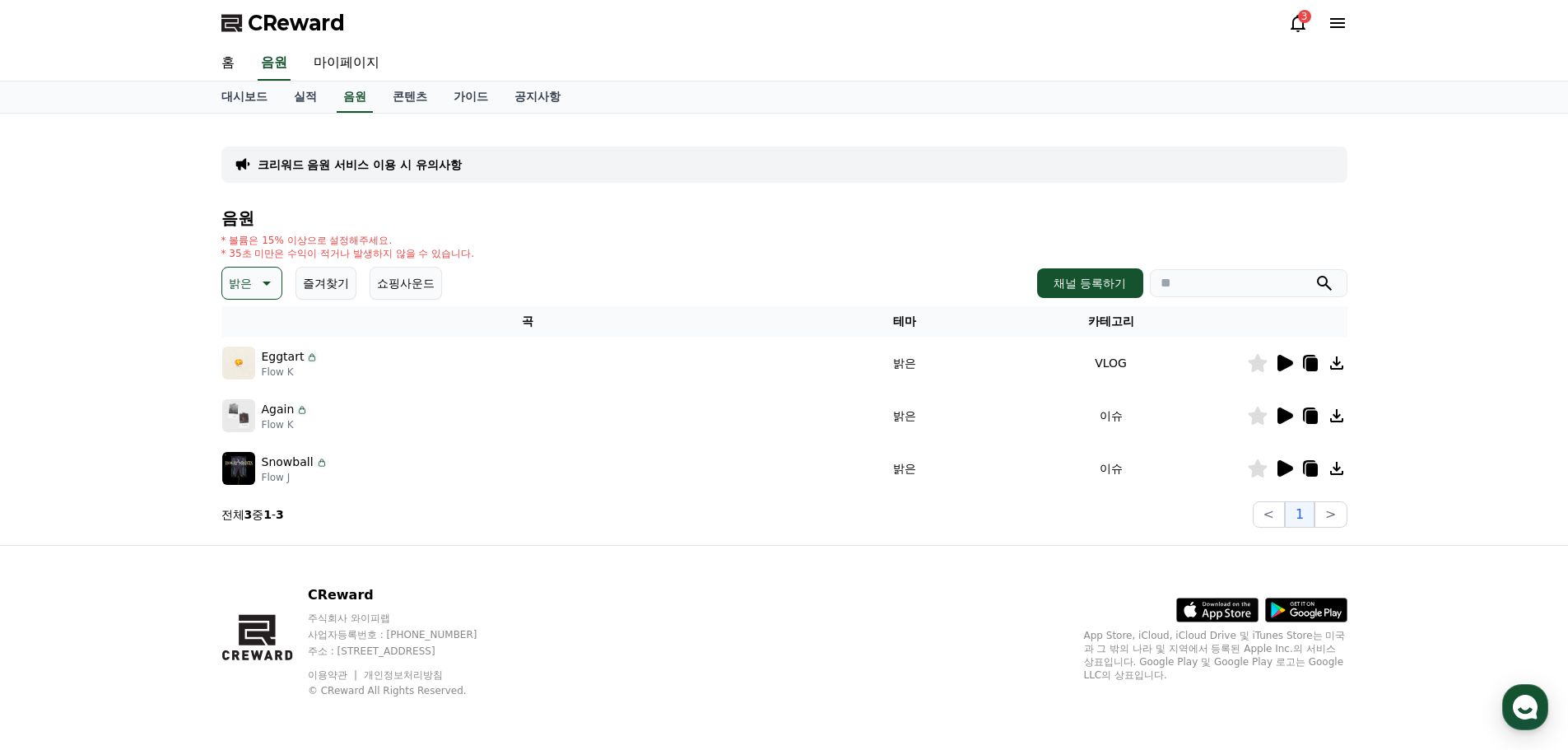
click at [406, 282] on button "쇼핑사운드" at bounding box center [406, 283] width 72 height 33
click at [1281, 363] on icon at bounding box center [1285, 363] width 15 height 16
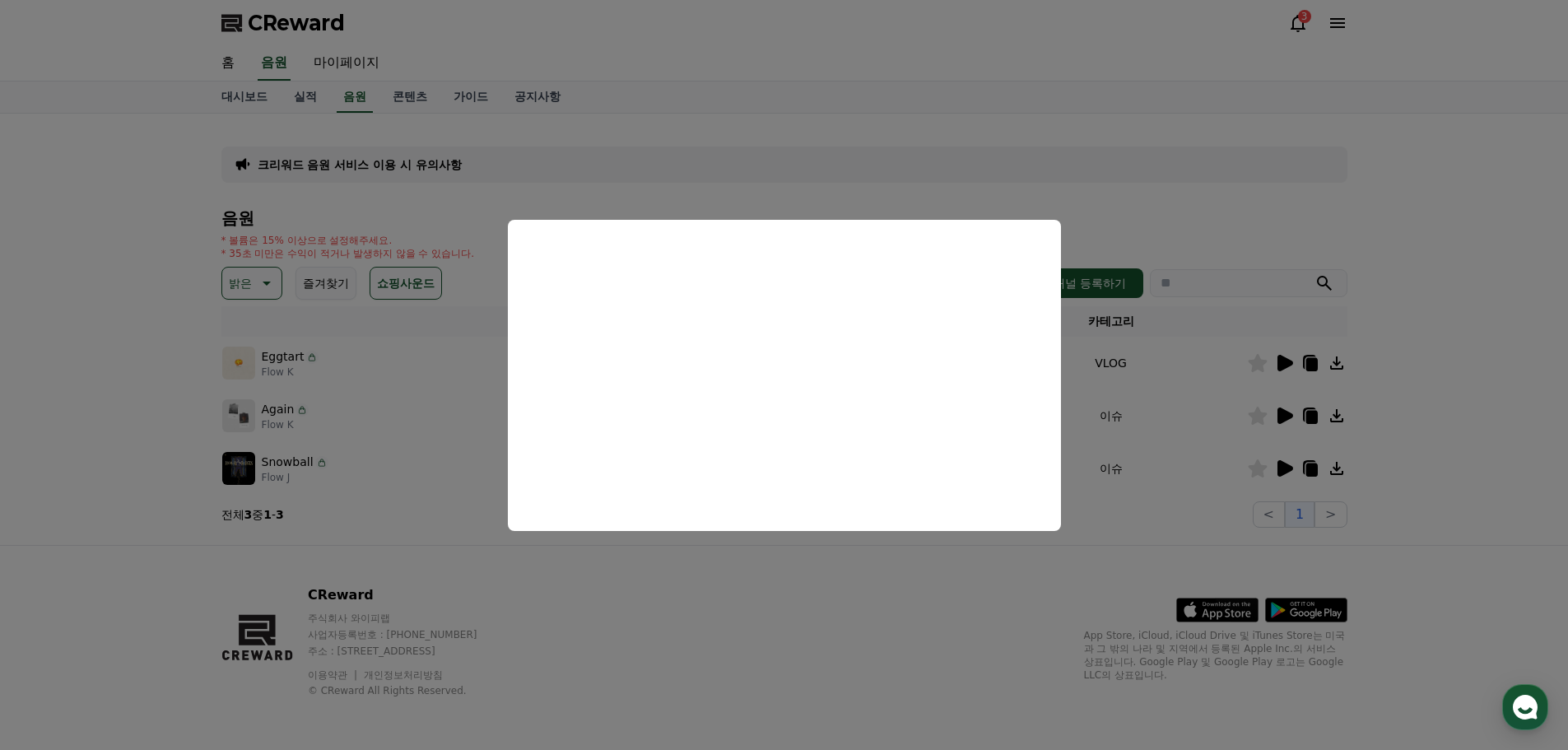
click at [1487, 372] on button "close modal" at bounding box center [784, 375] width 1568 height 750
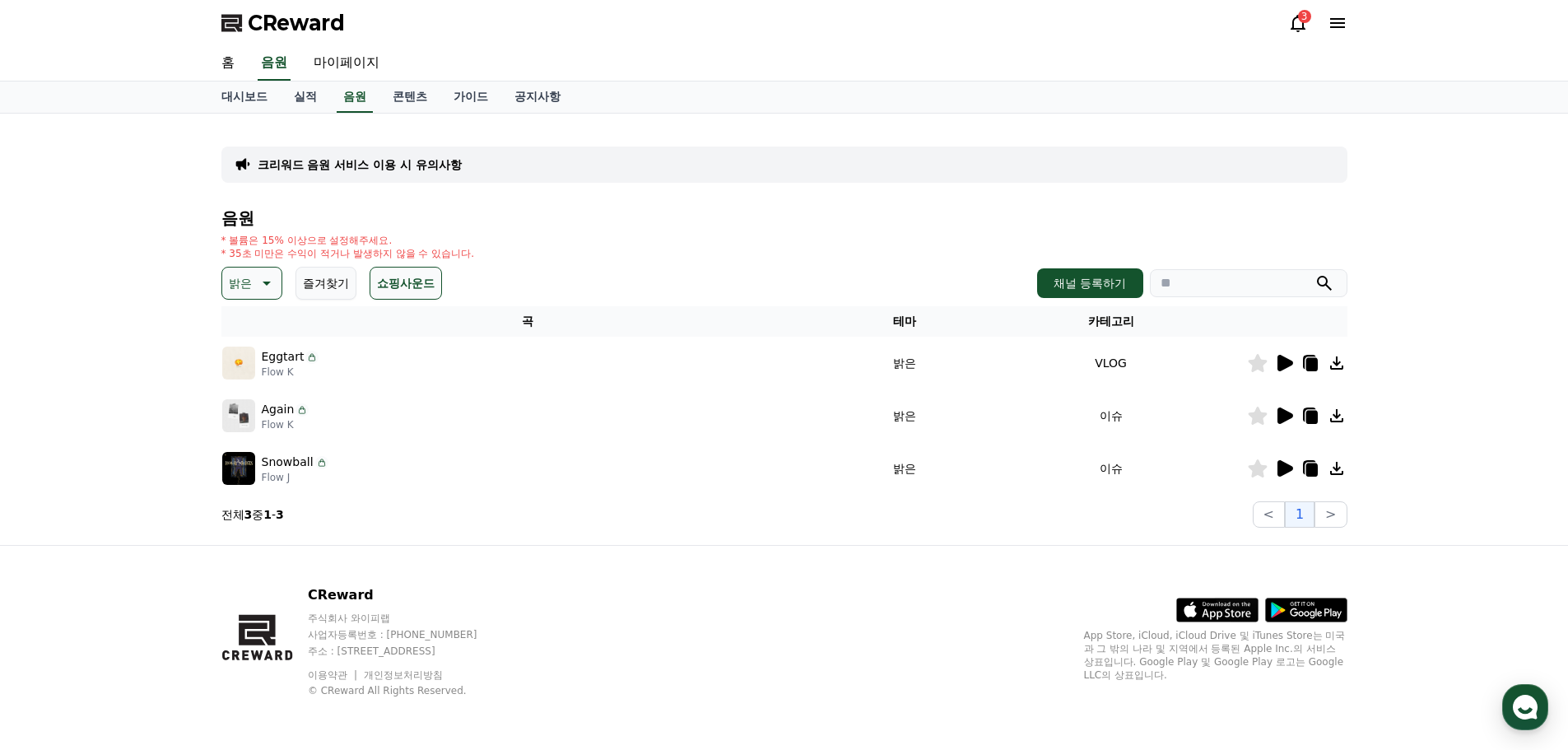
click at [1286, 420] on icon at bounding box center [1285, 415] width 15 height 16
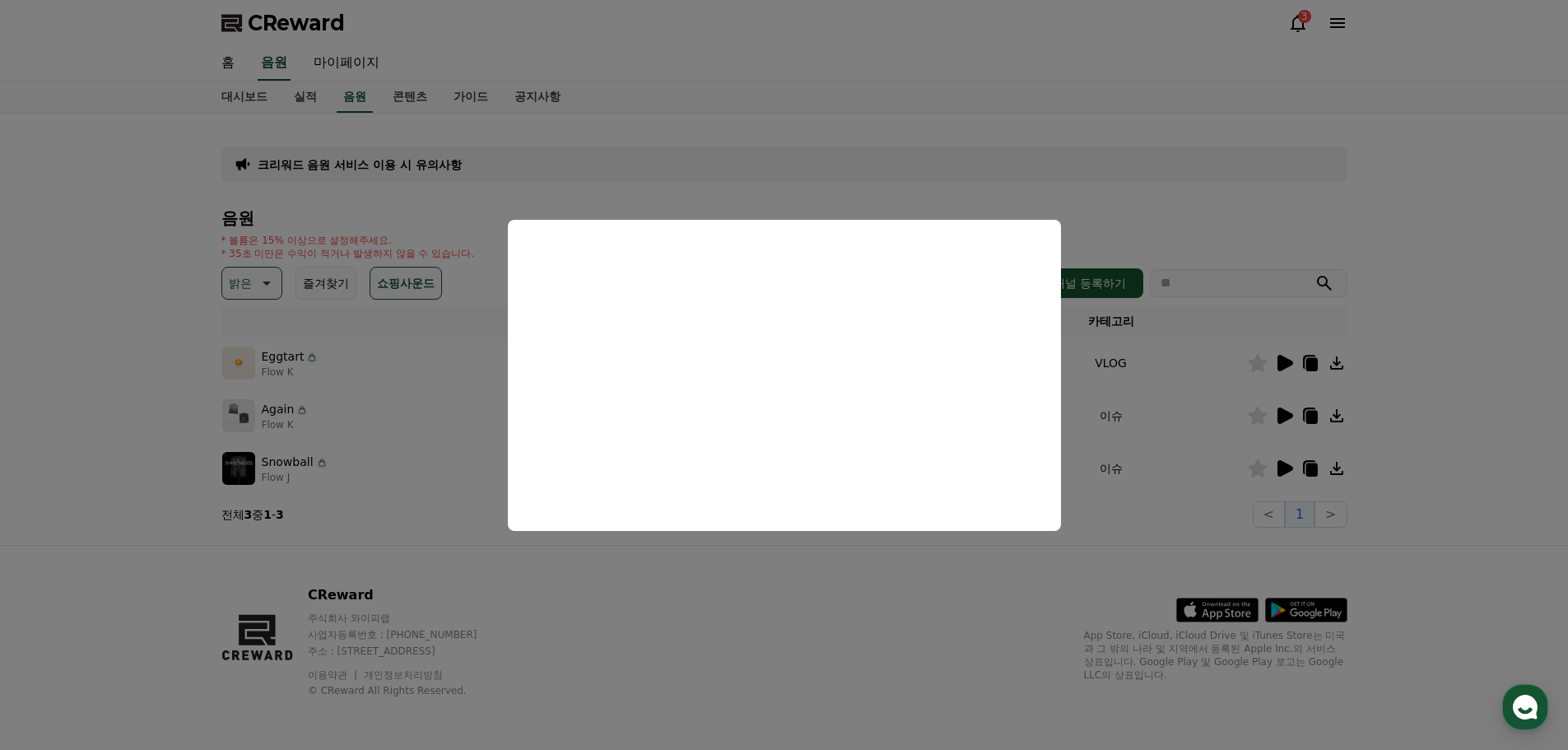
drag, startPoint x: 1541, startPoint y: 363, endPoint x: 1473, endPoint y: 424, distance: 91.4
click at [1541, 363] on button "close modal" at bounding box center [784, 375] width 1568 height 750
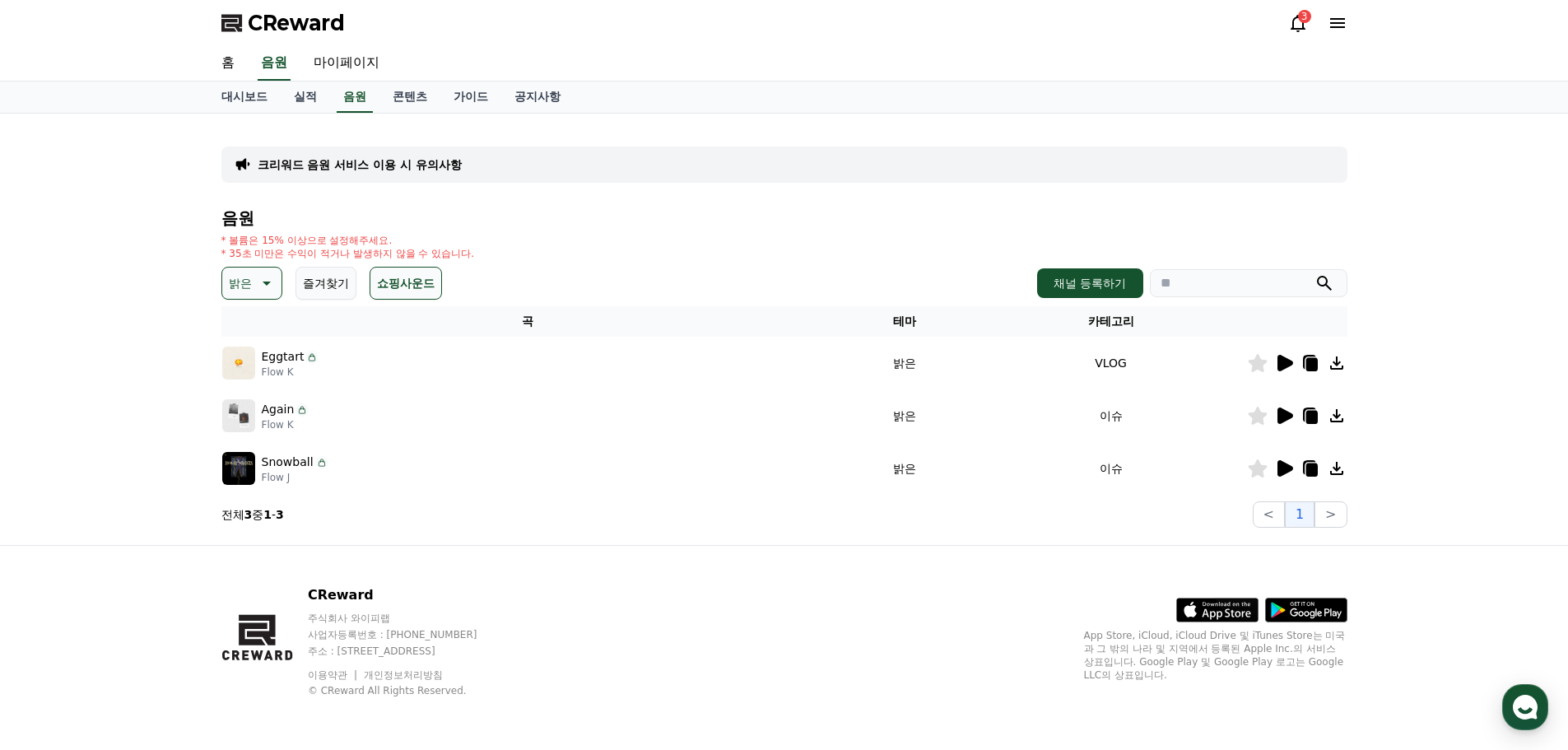
click at [1281, 468] on icon at bounding box center [1285, 468] width 15 height 16
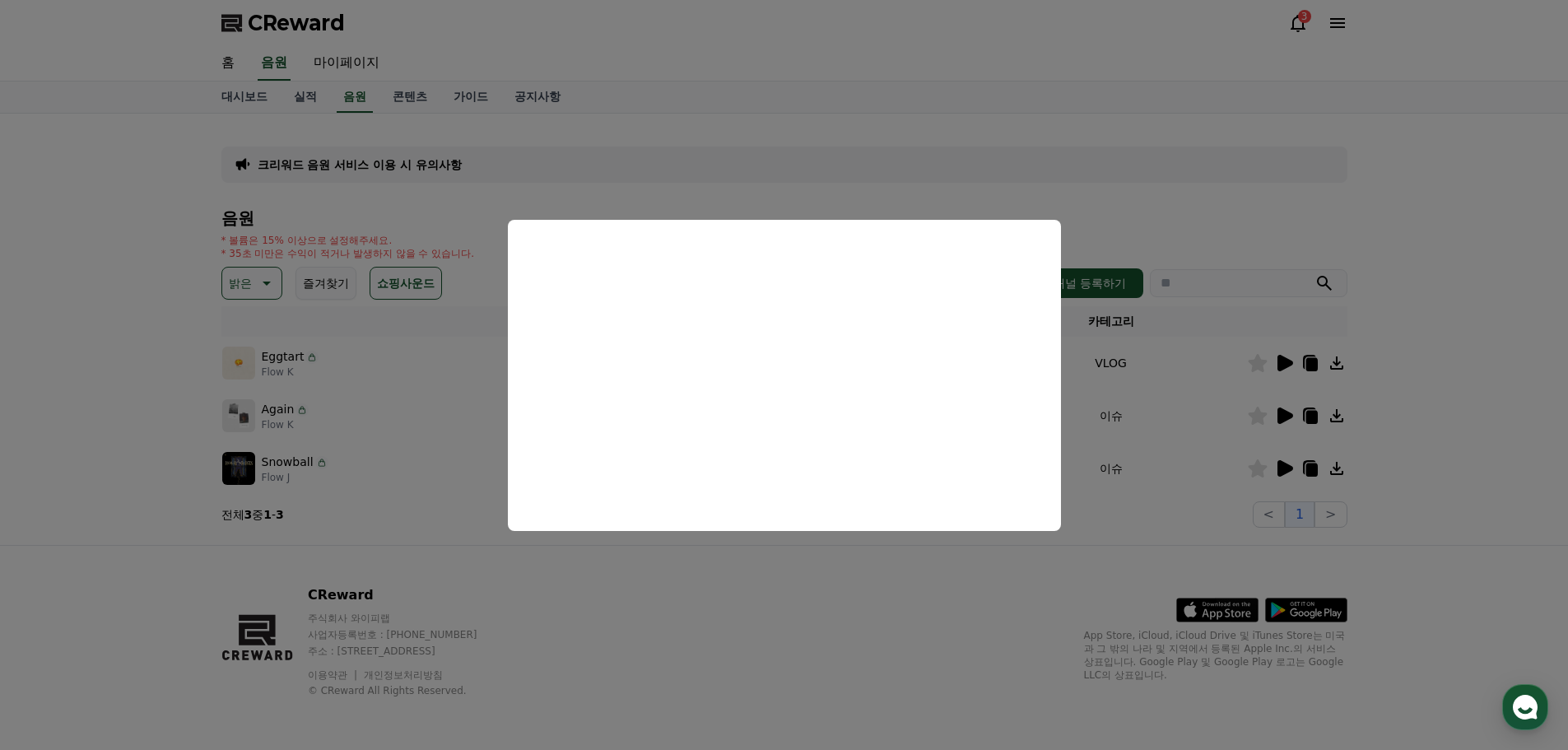
click at [1482, 405] on button "close modal" at bounding box center [784, 375] width 1568 height 750
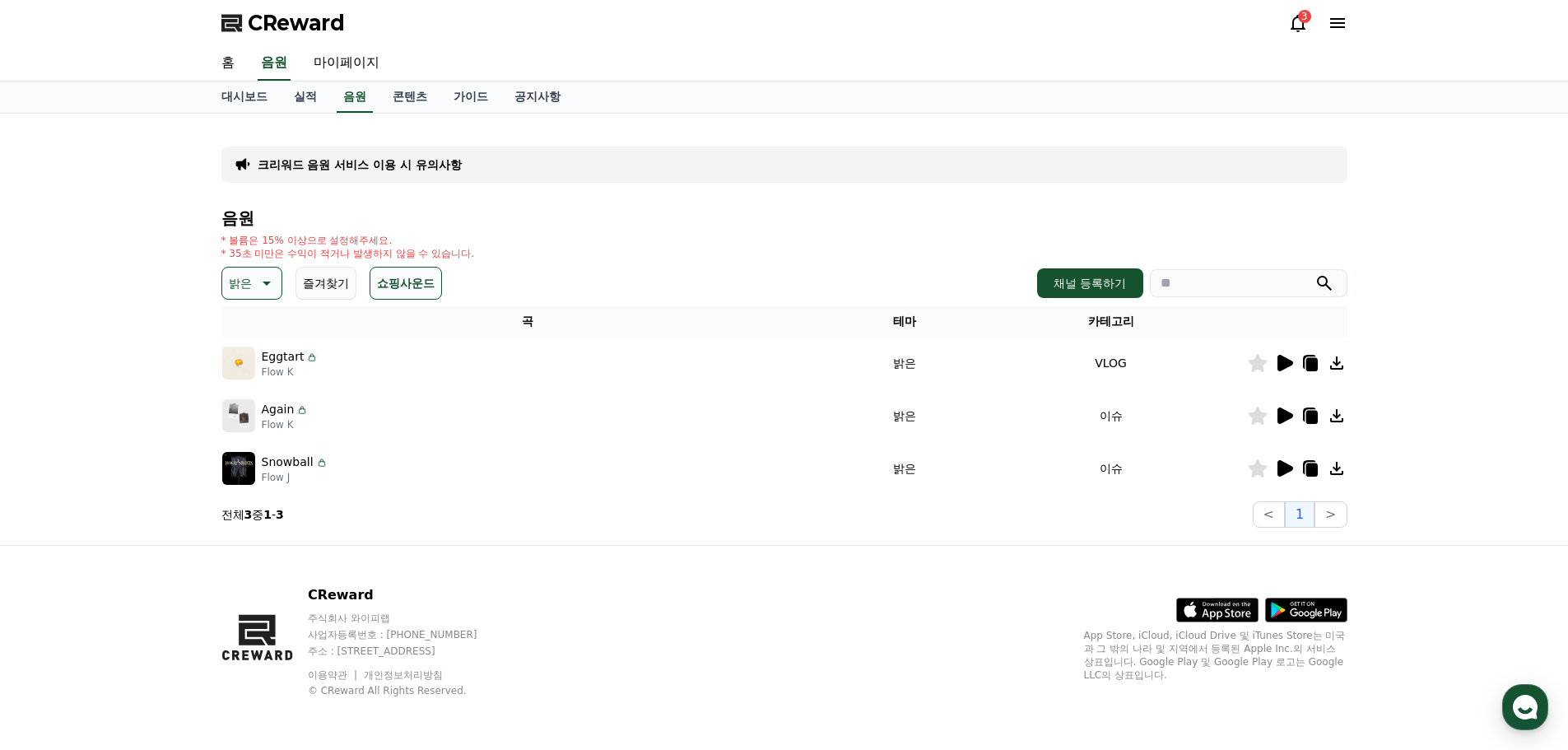
click at [315, 283] on button "즐겨찾기" at bounding box center [326, 283] width 61 height 33
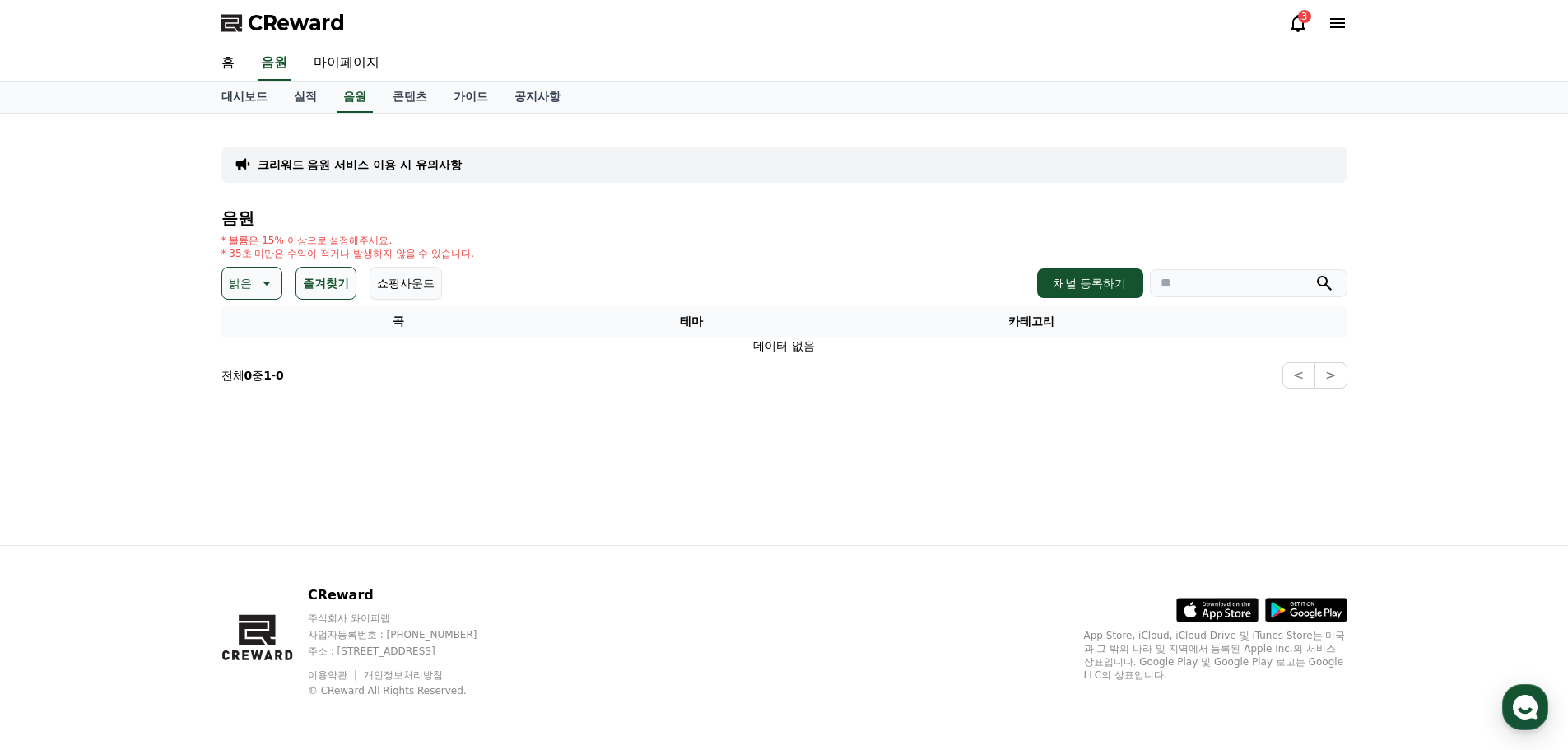
click at [269, 284] on icon at bounding box center [265, 283] width 20 height 20
click at [247, 327] on button "전체" at bounding box center [242, 326] width 36 height 36
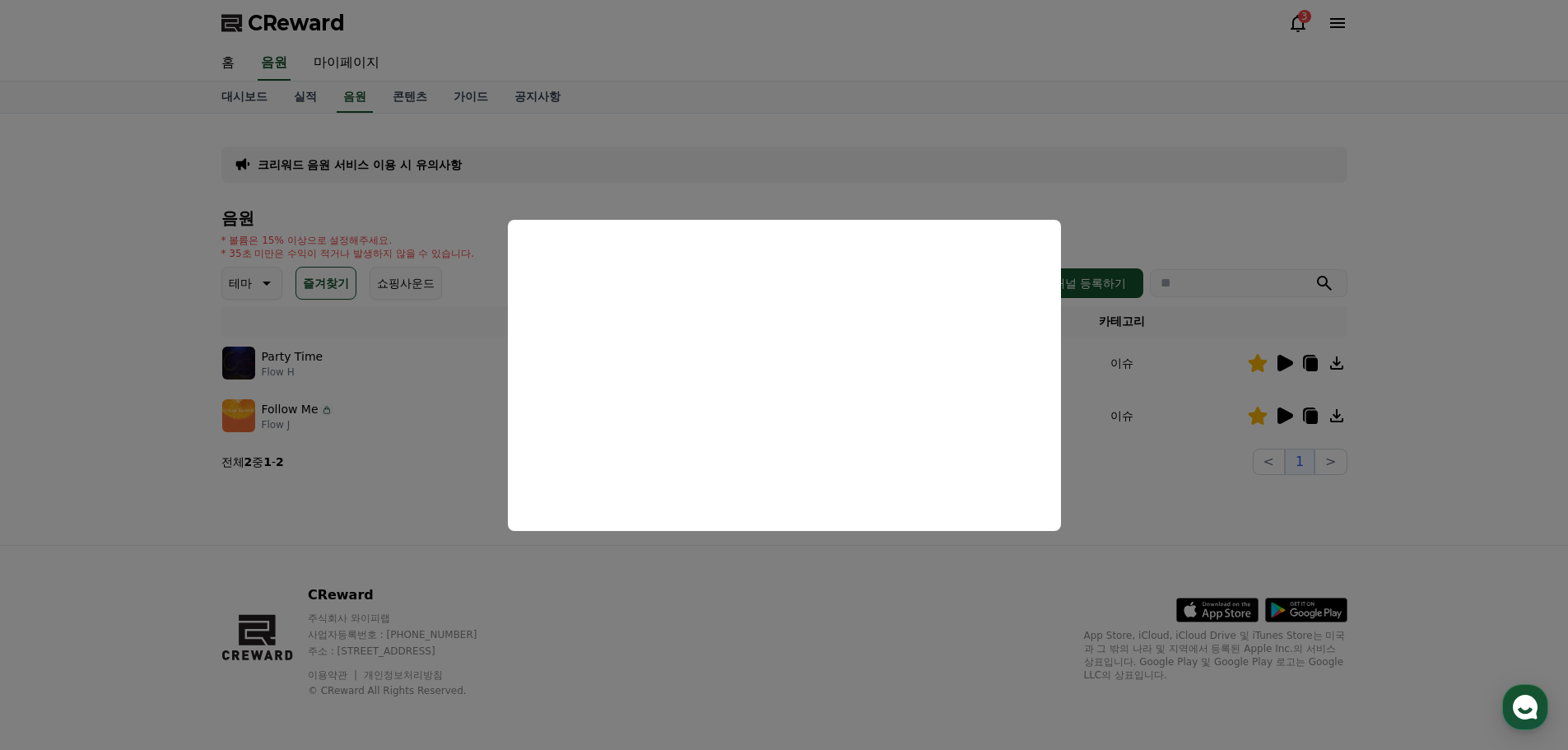
click at [1507, 344] on button "close modal" at bounding box center [784, 375] width 1568 height 750
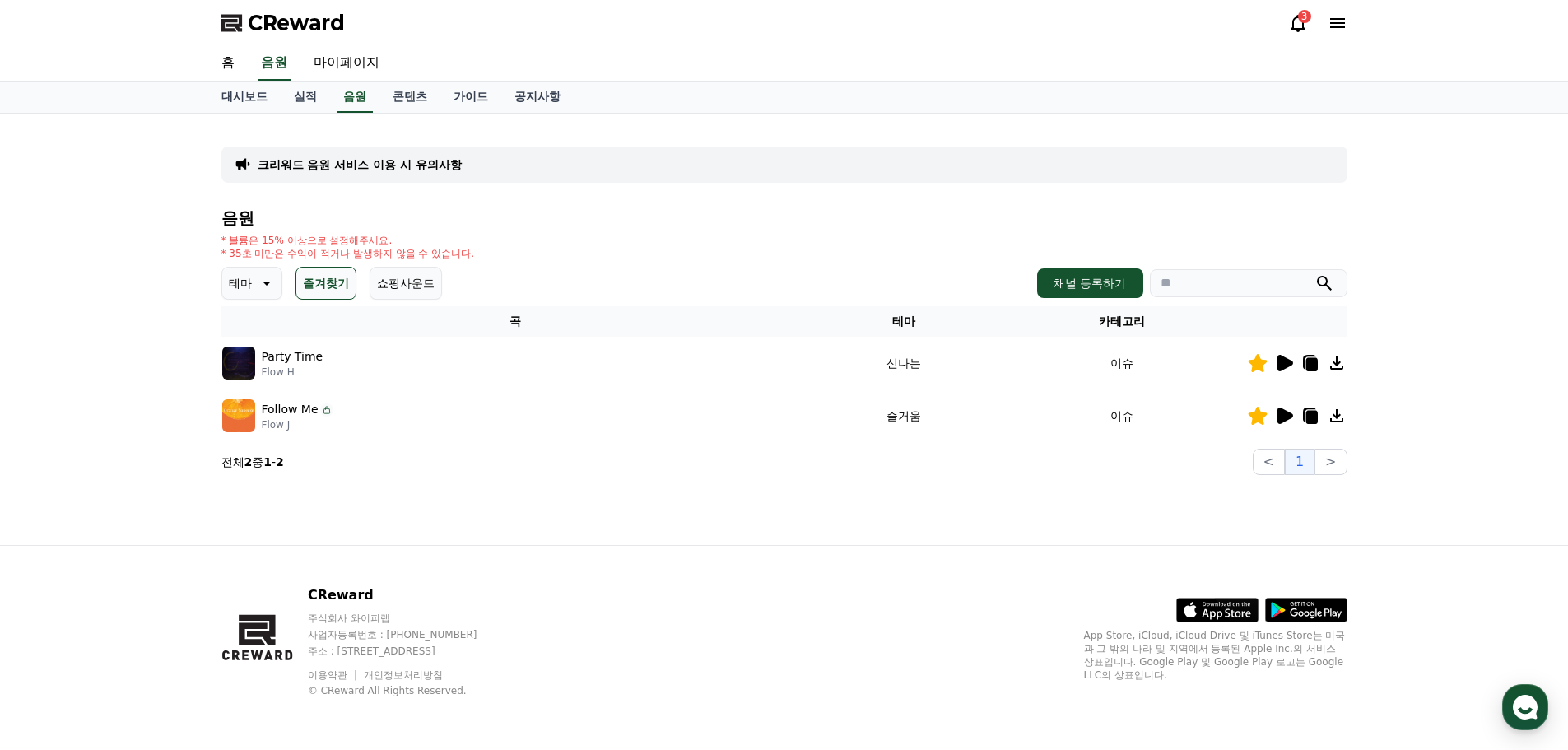
click at [265, 292] on icon at bounding box center [265, 283] width 20 height 20
click at [253, 341] on button "밝은" at bounding box center [242, 333] width 36 height 36
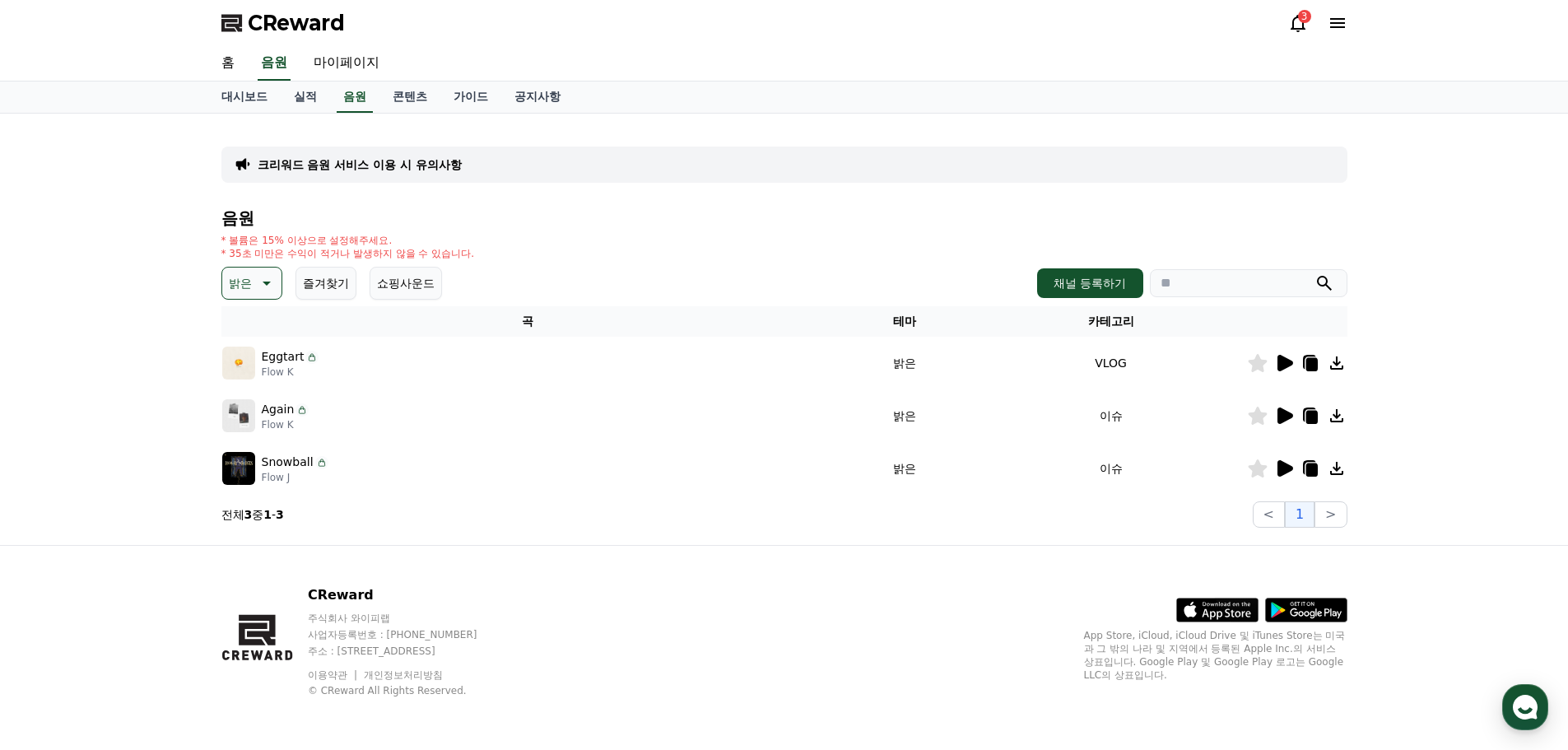
click at [1286, 369] on icon at bounding box center [1284, 363] width 20 height 20
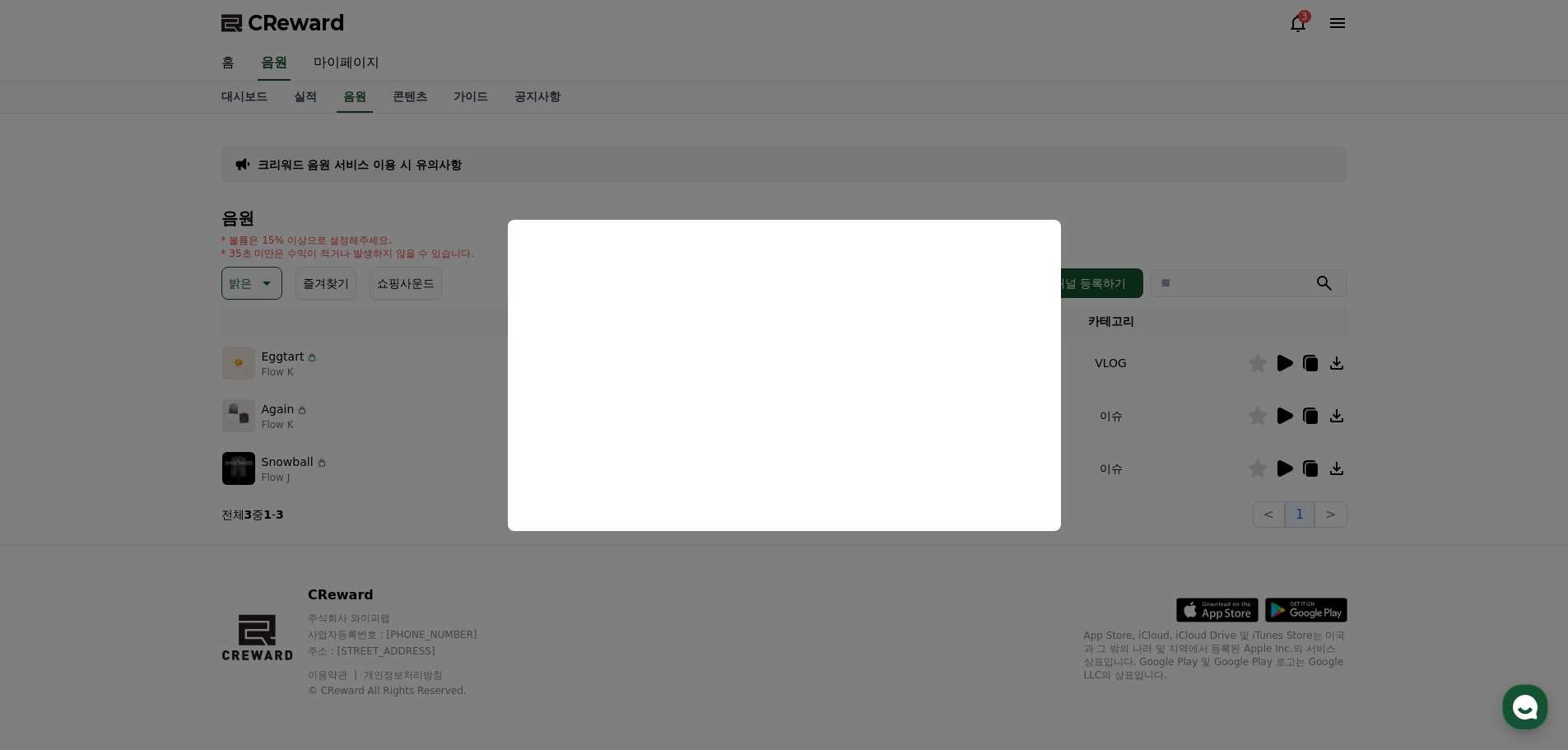
click at [1479, 320] on button "close modal" at bounding box center [784, 375] width 1568 height 750
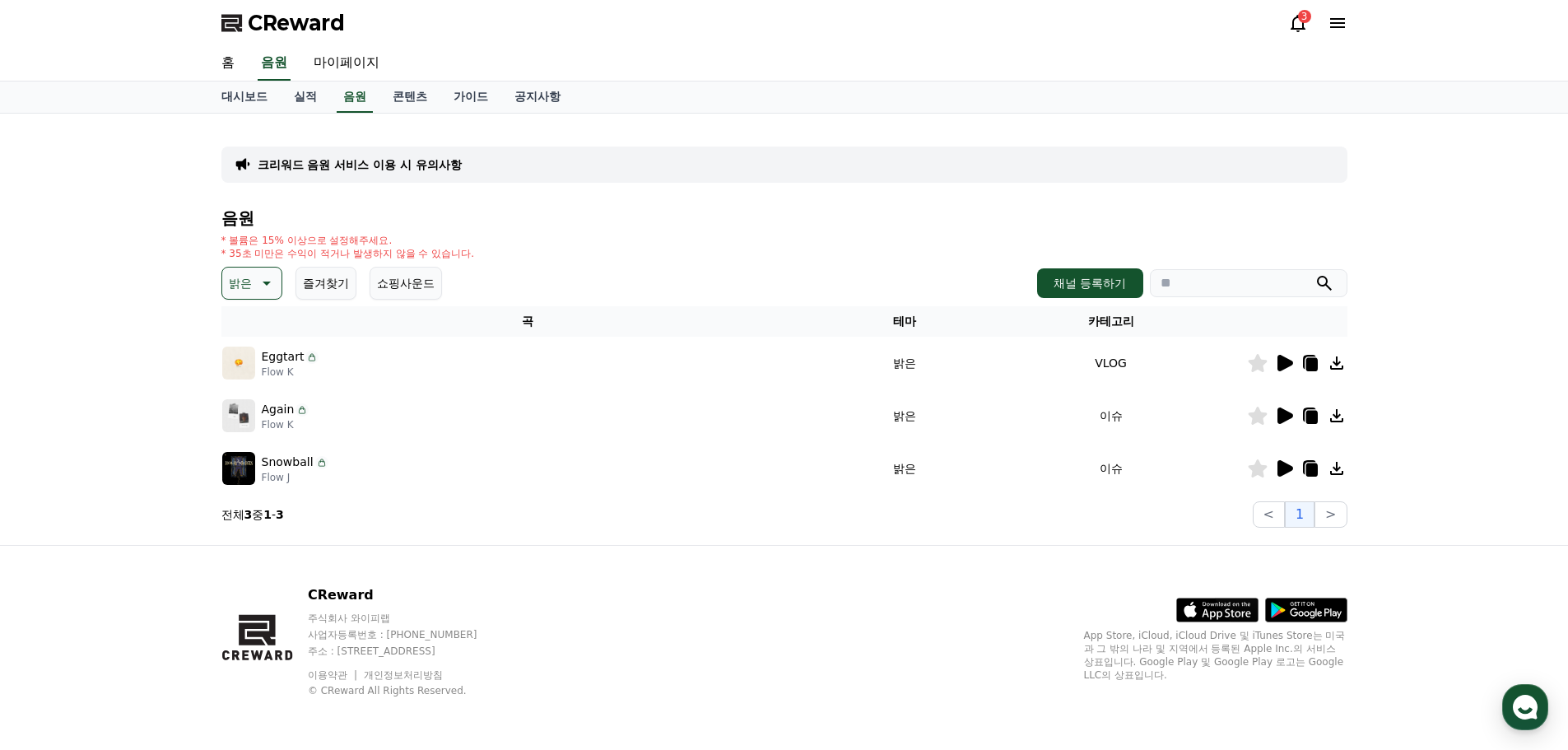
click at [265, 284] on icon at bounding box center [267, 284] width 9 height 4
click at [251, 323] on button "전체" at bounding box center [242, 326] width 36 height 36
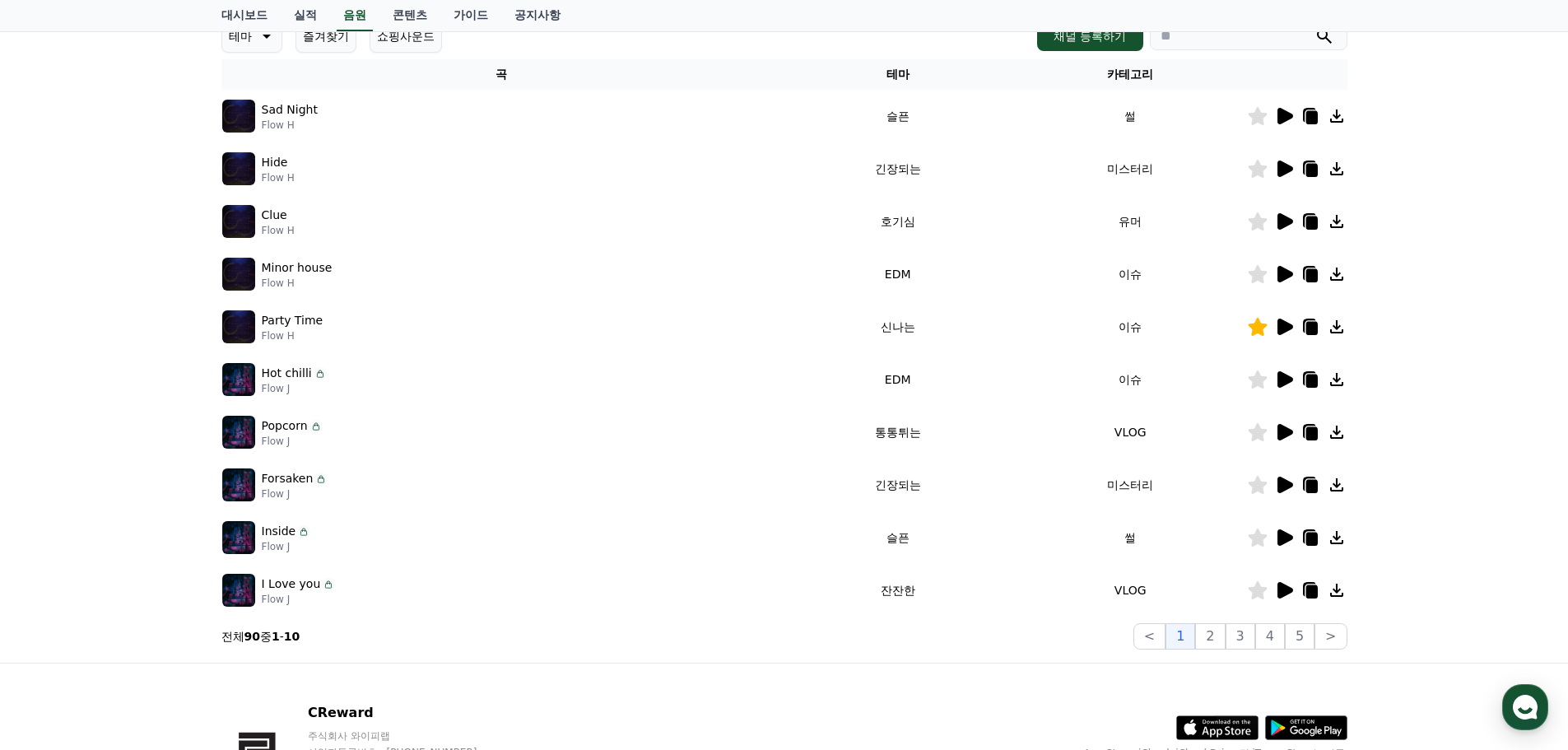
click at [1286, 174] on icon at bounding box center [1284, 168] width 20 height 20
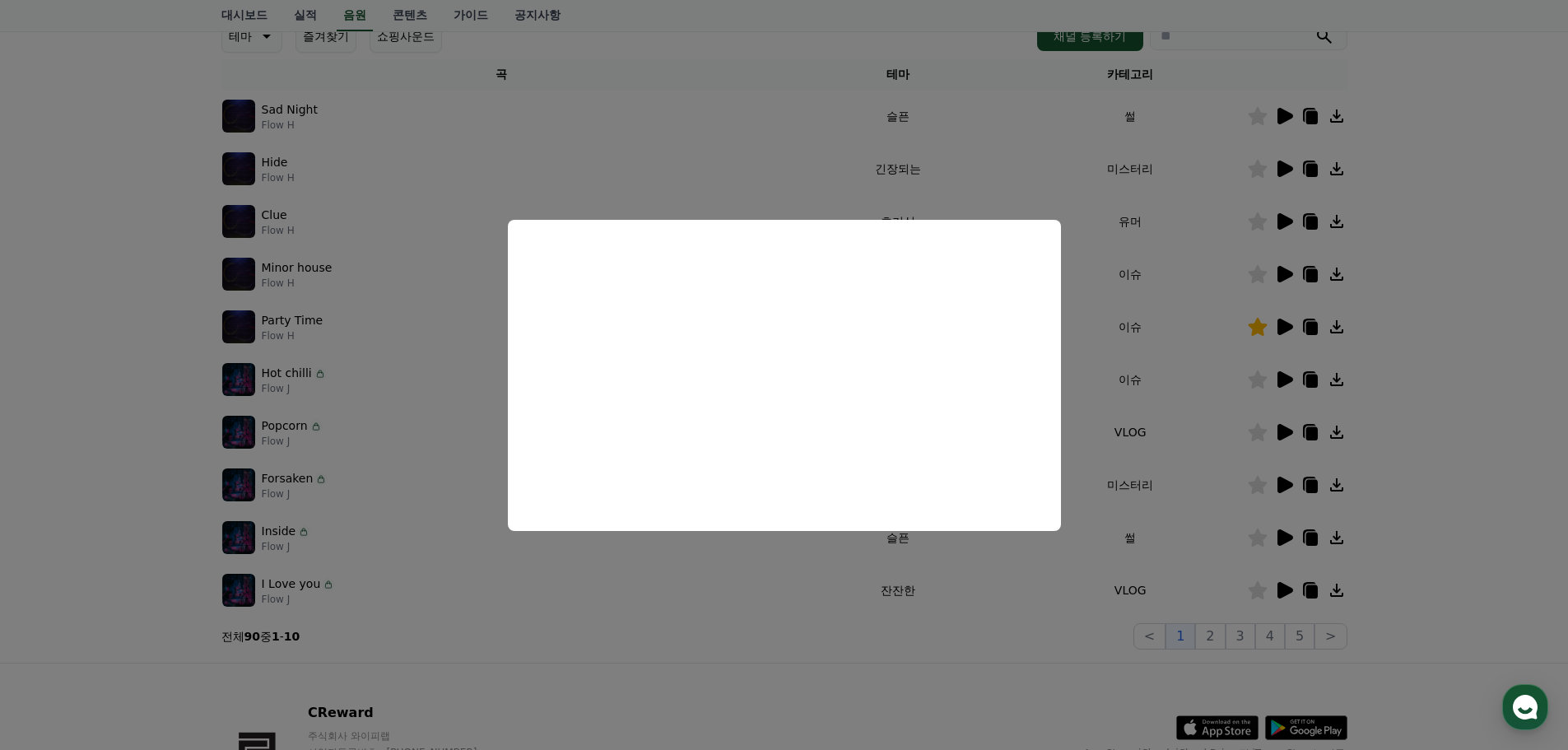
click at [1292, 210] on button "close modal" at bounding box center [784, 375] width 1568 height 750
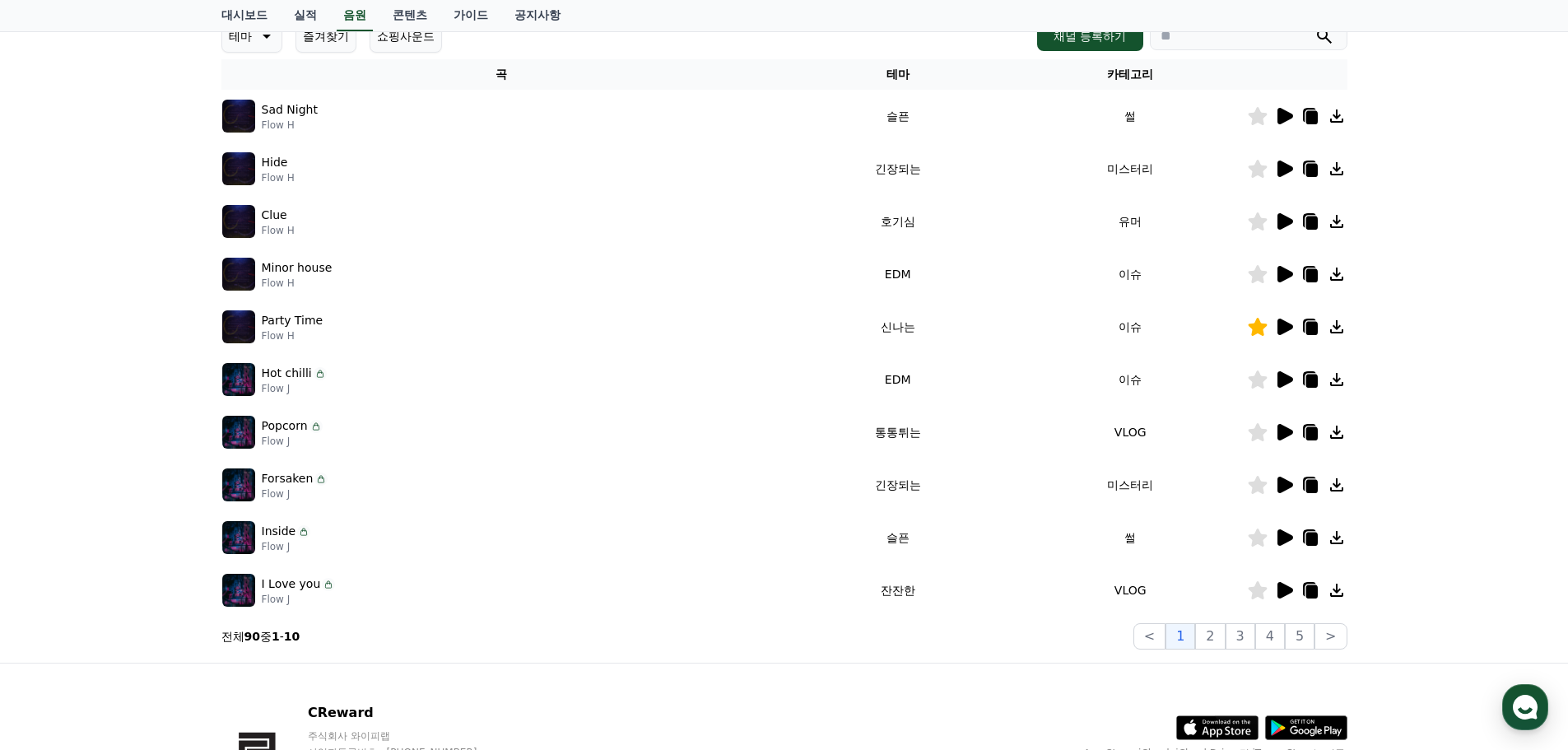
click at [1285, 221] on icon at bounding box center [1285, 221] width 15 height 16
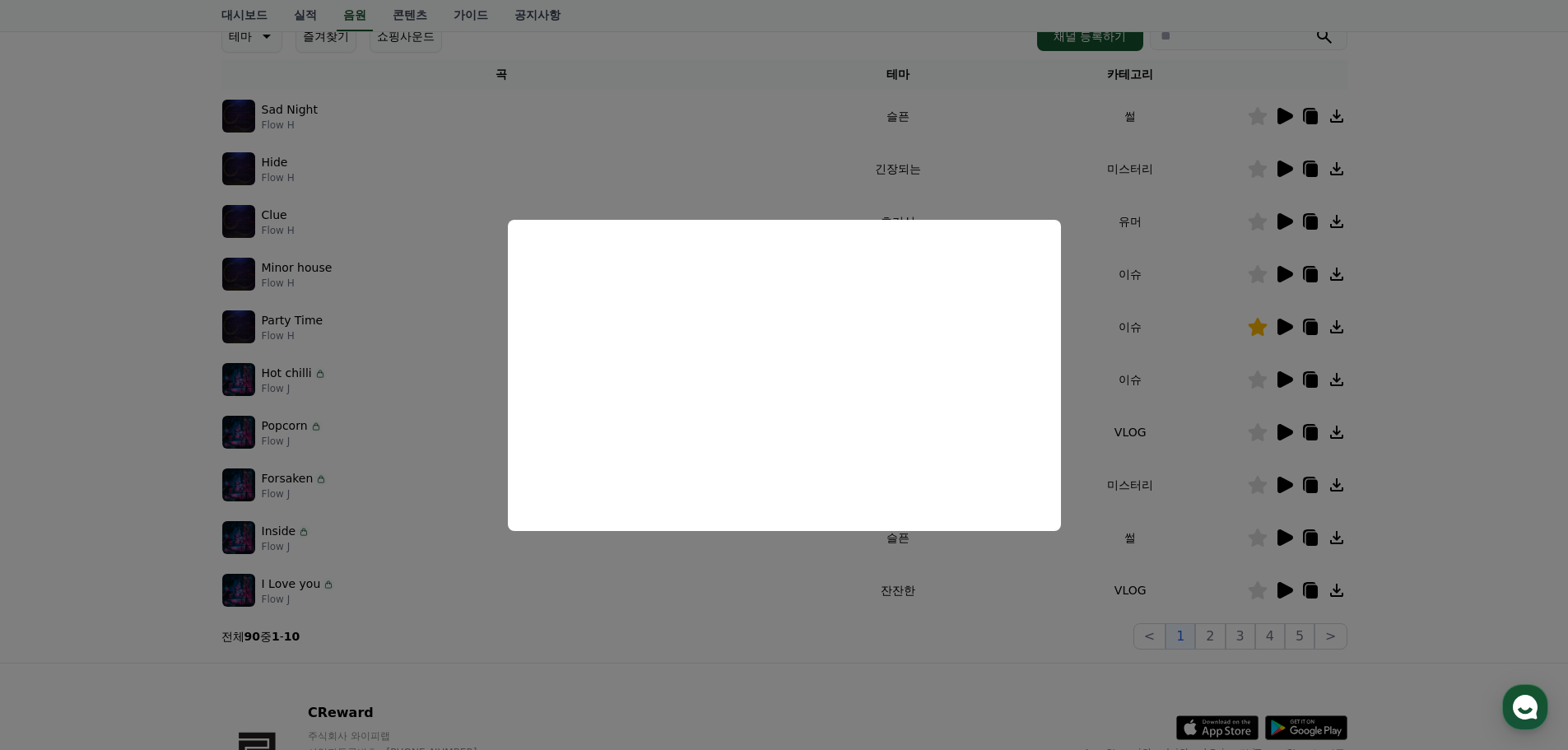
click at [1290, 274] on button "close modal" at bounding box center [784, 375] width 1568 height 750
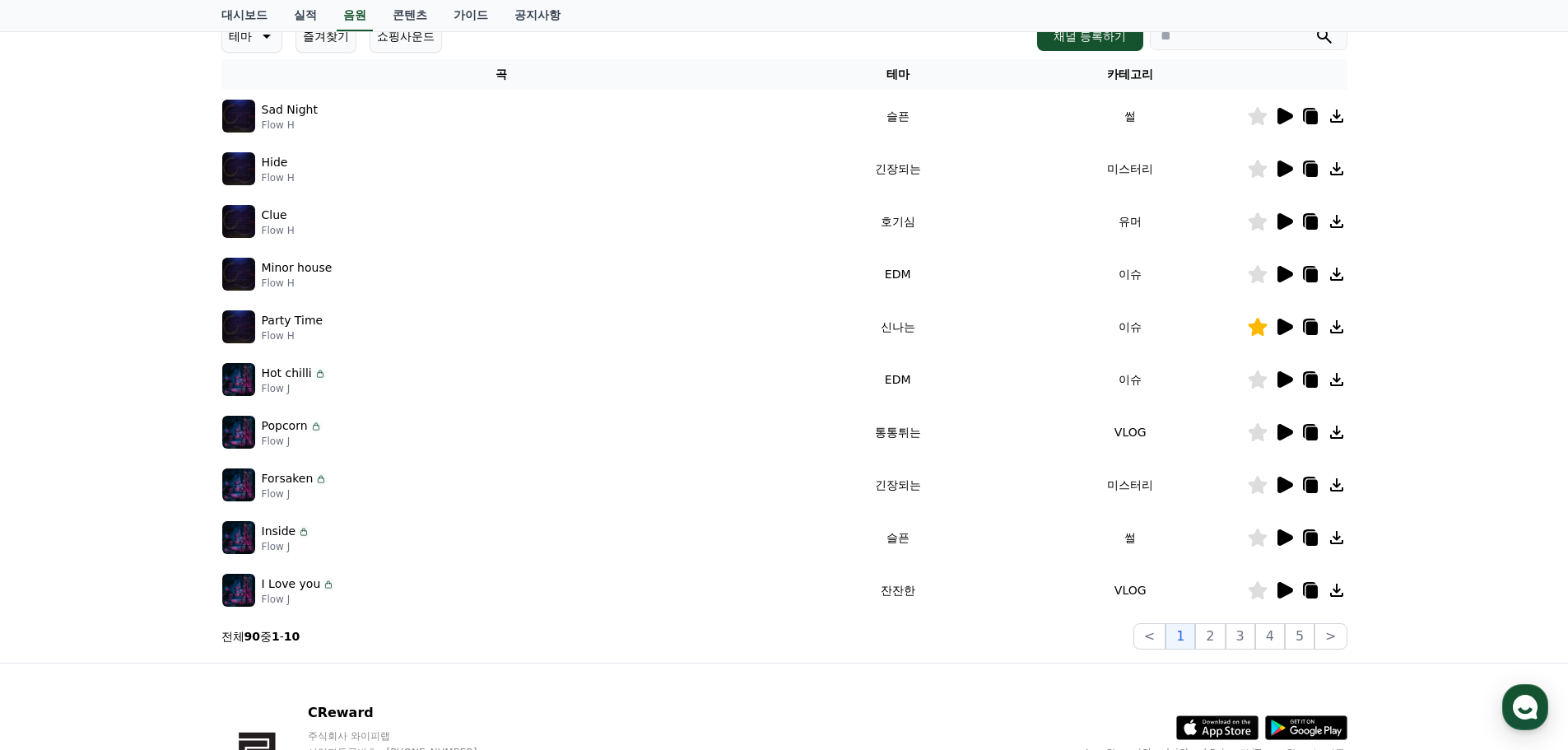
click at [1286, 271] on icon at bounding box center [1285, 273] width 15 height 16
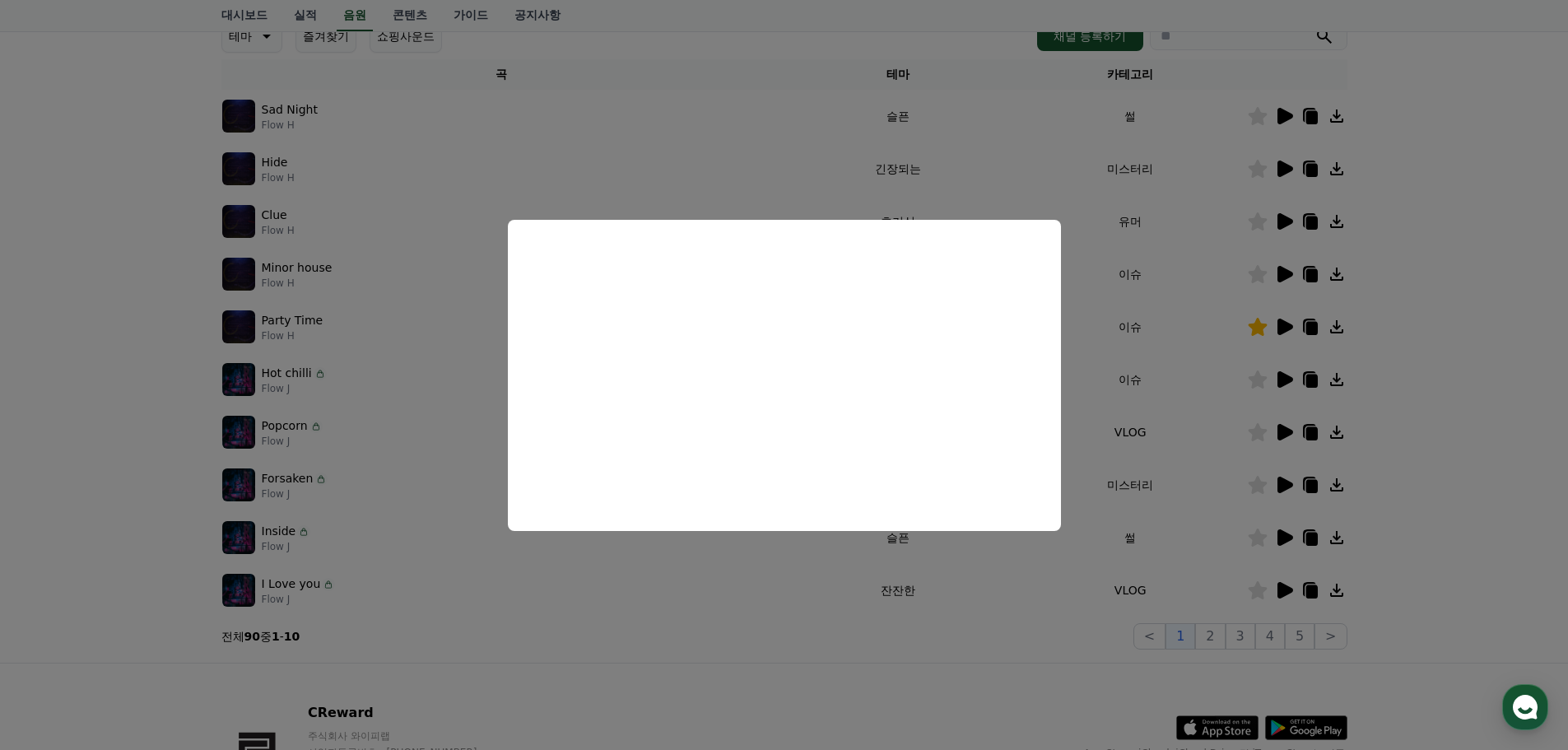
click at [1542, 375] on button "close modal" at bounding box center [784, 375] width 1568 height 750
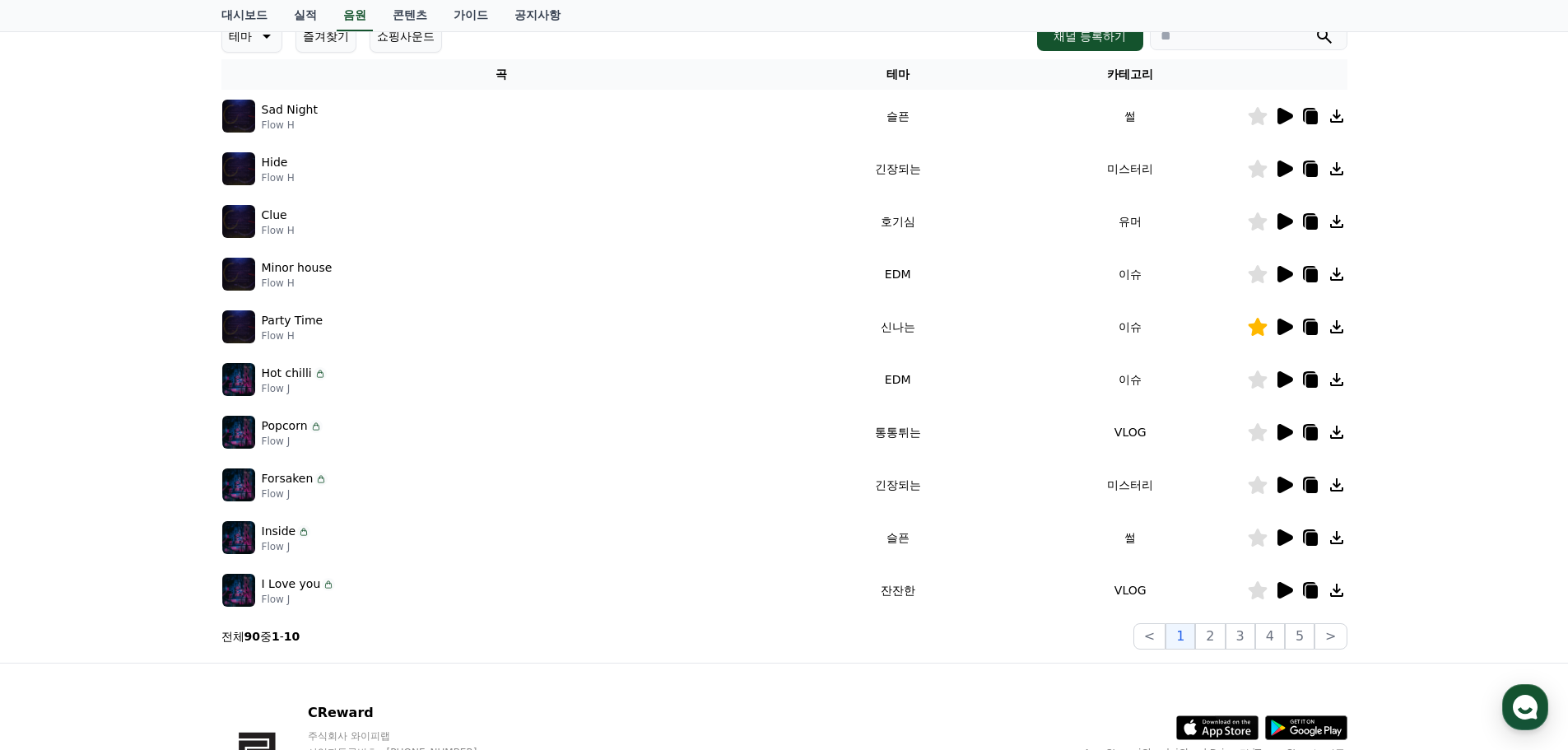
click at [1284, 378] on icon at bounding box center [1285, 379] width 15 height 16
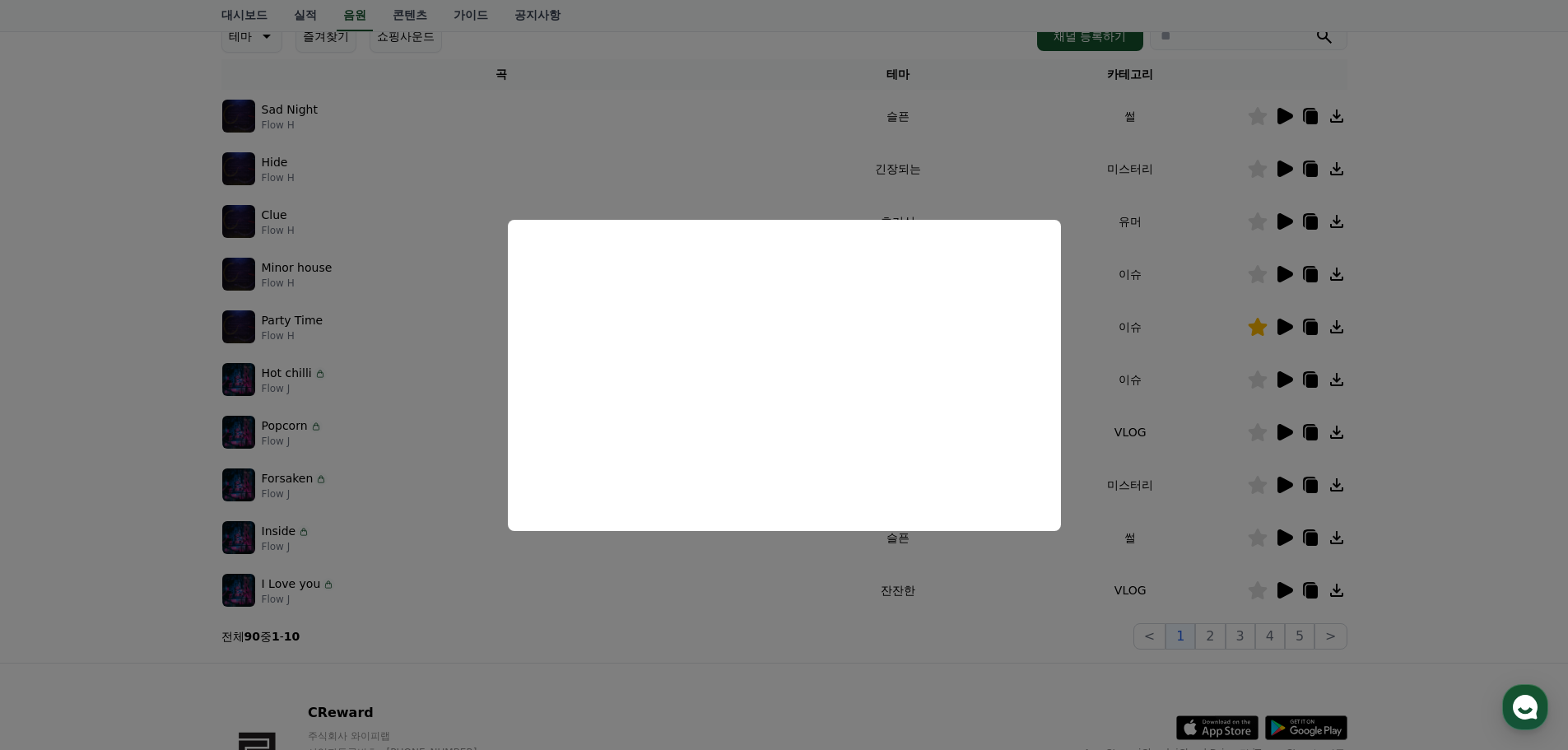
click at [1289, 437] on button "close modal" at bounding box center [784, 375] width 1568 height 750
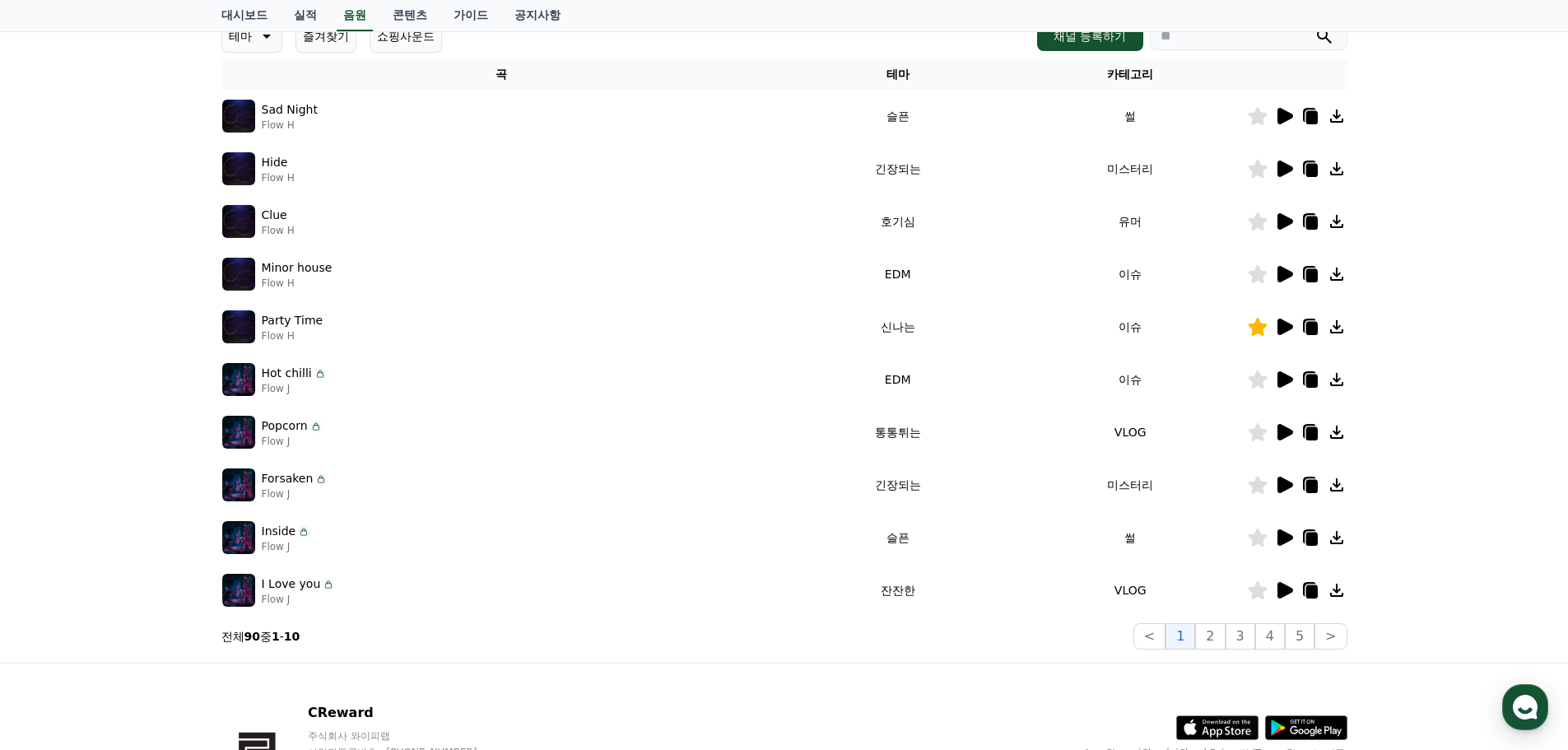
click at [1289, 437] on icon at bounding box center [1284, 431] width 20 height 20
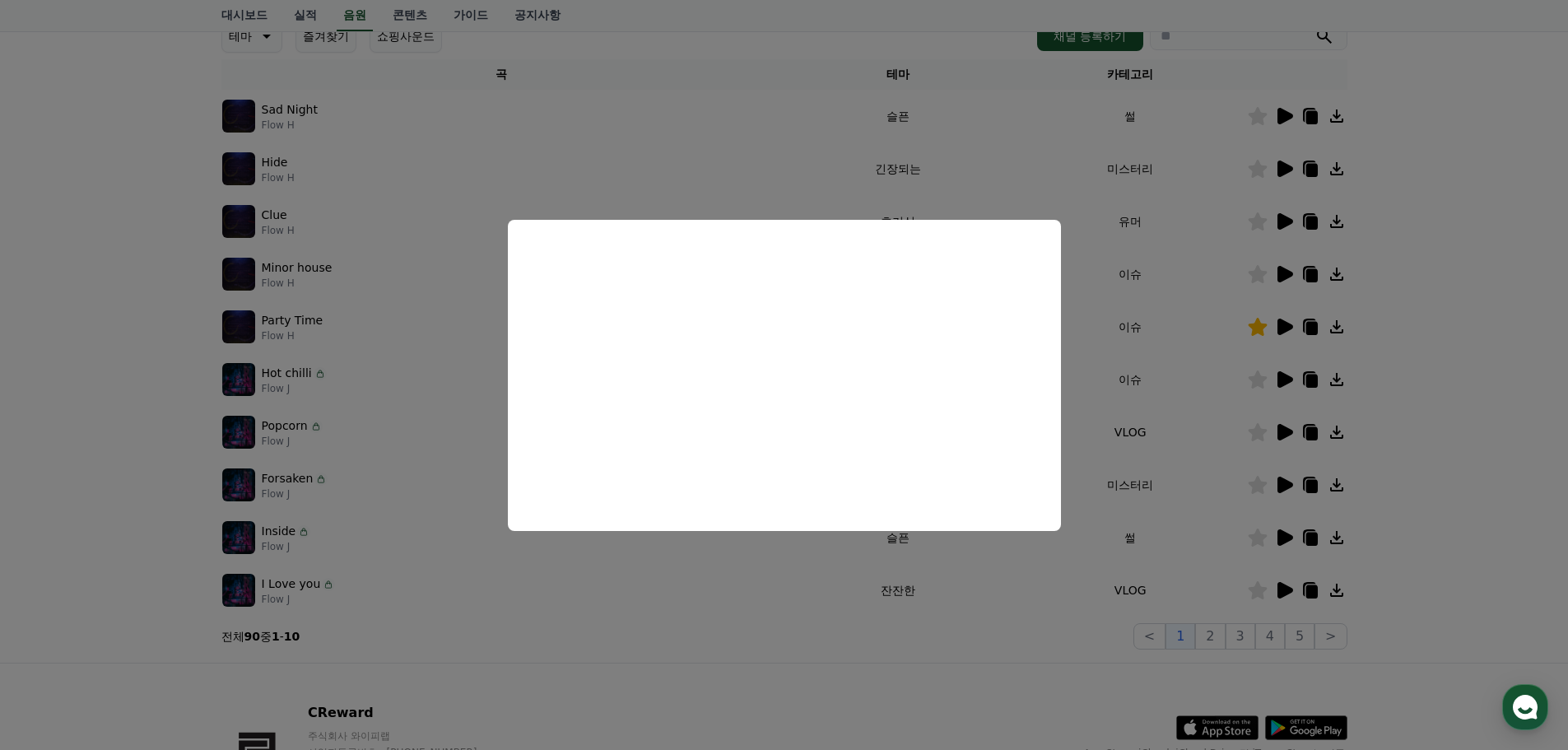
click at [1289, 543] on button "close modal" at bounding box center [784, 375] width 1568 height 750
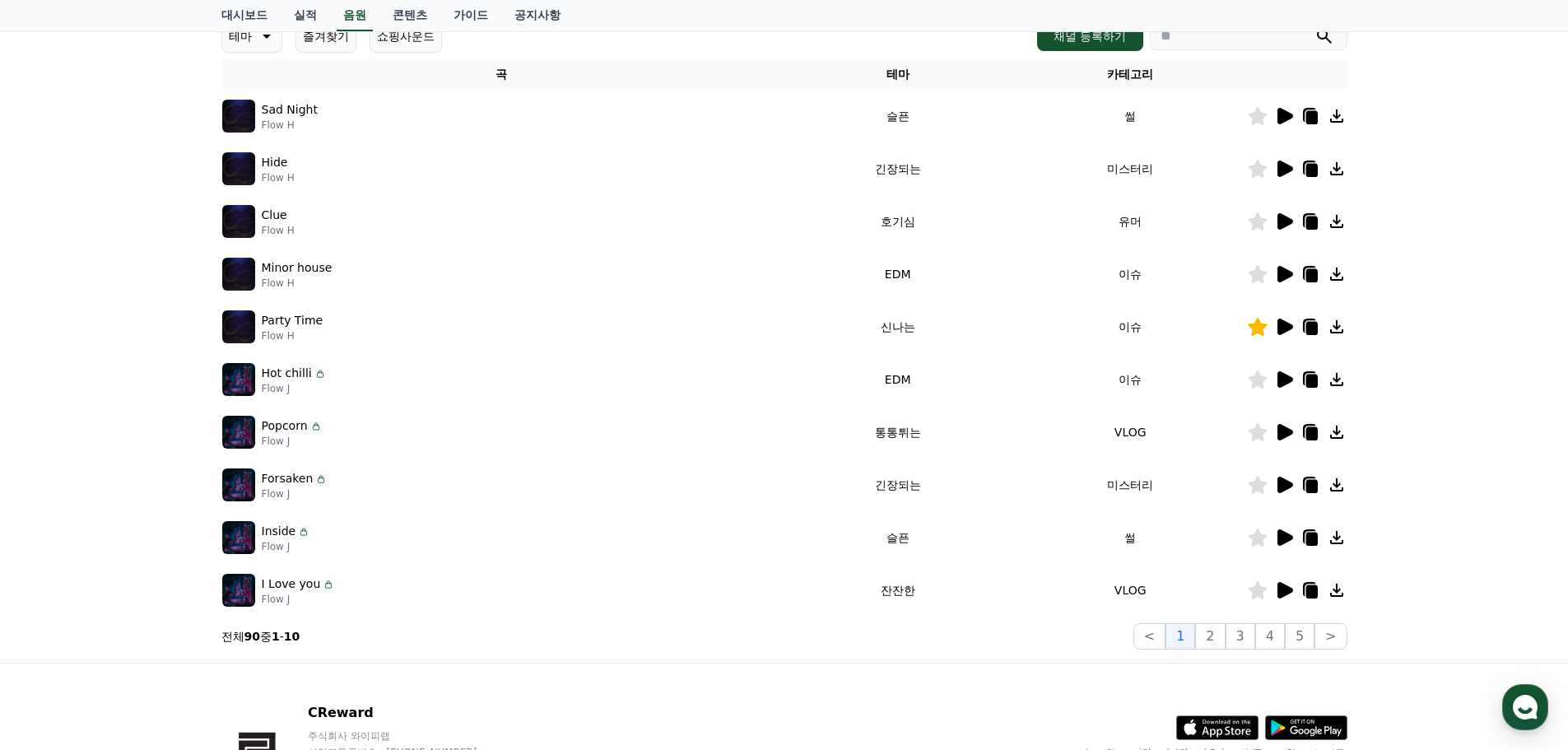
click at [1285, 536] on icon at bounding box center [1285, 537] width 15 height 16
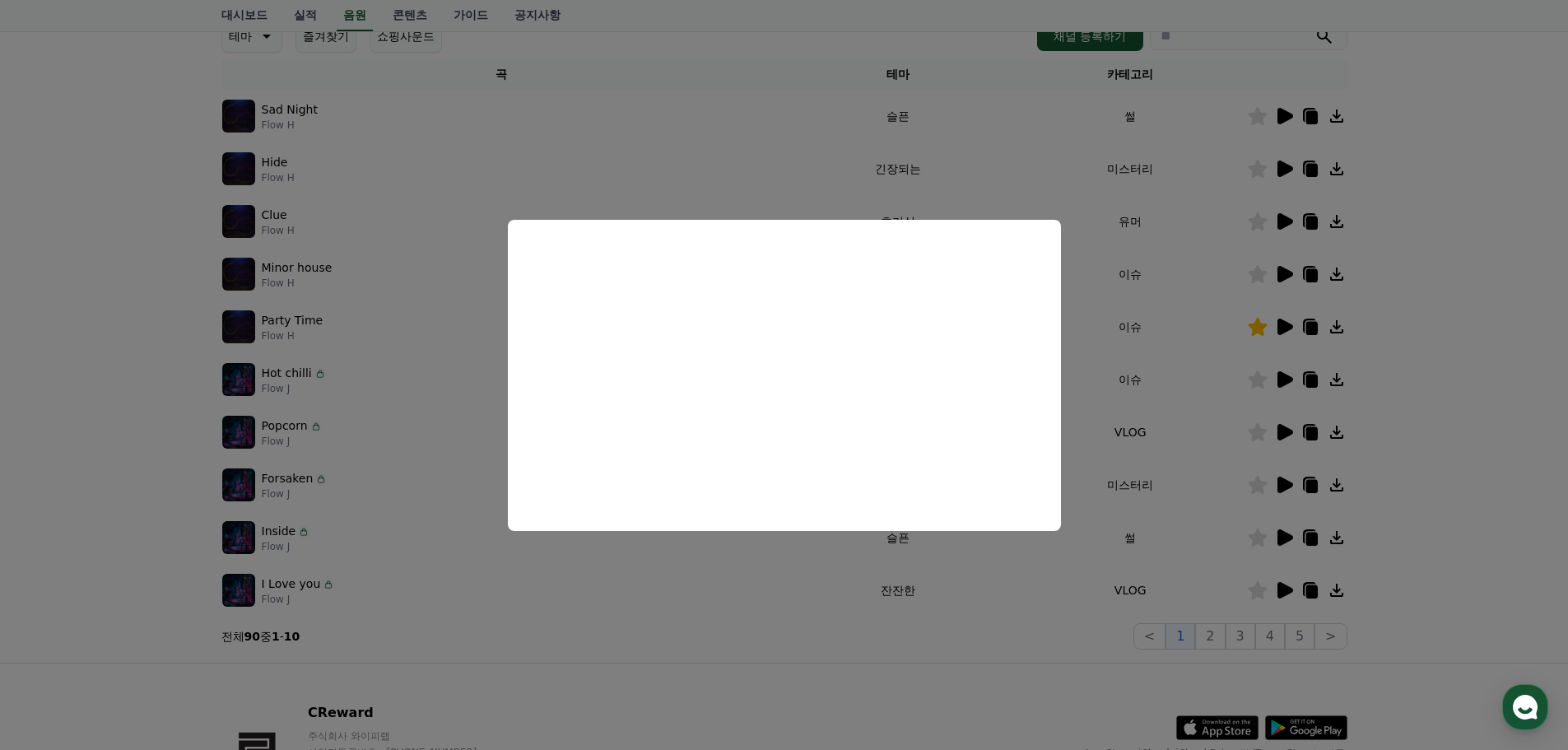
click at [1287, 599] on button "close modal" at bounding box center [784, 375] width 1568 height 750
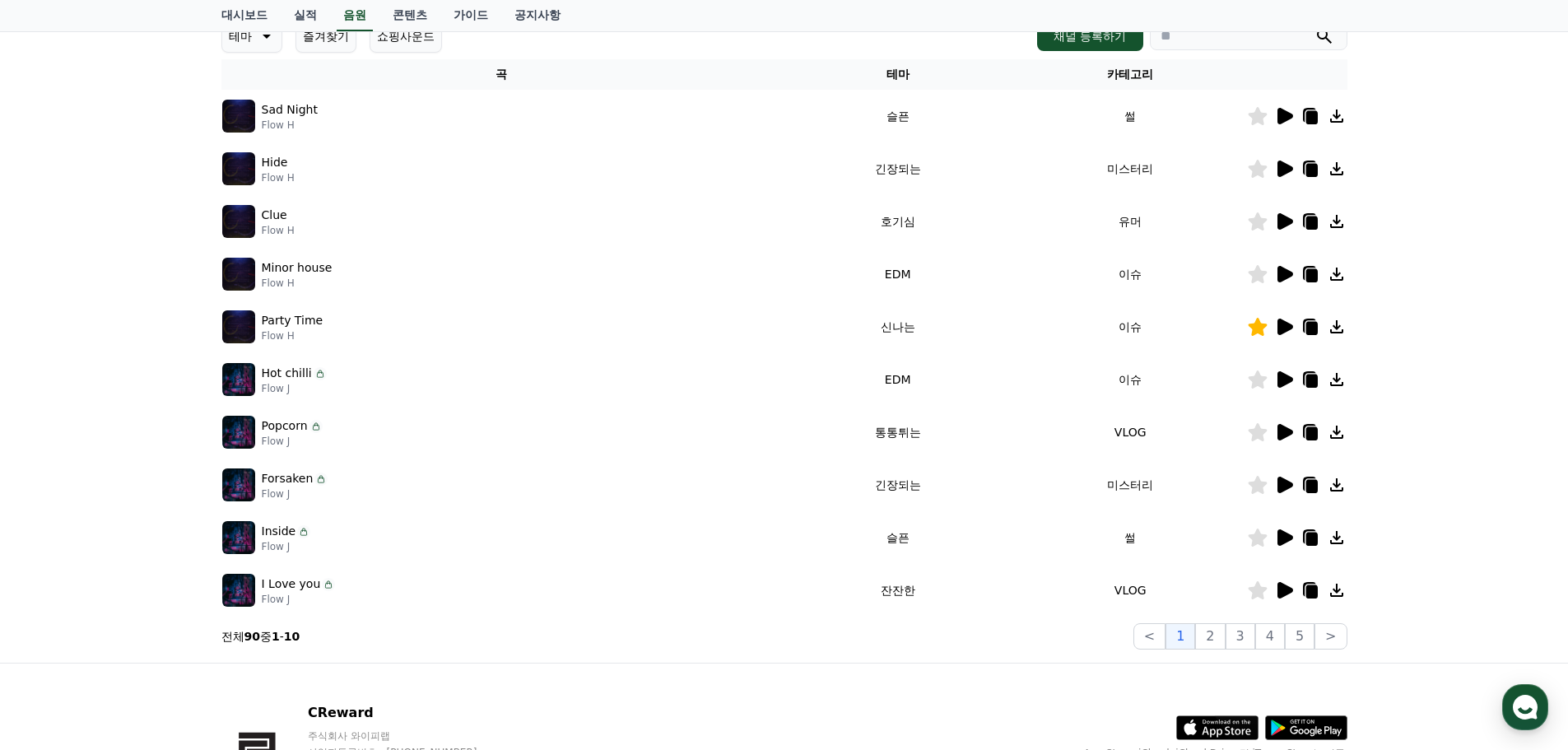
click at [1282, 588] on icon at bounding box center [1285, 589] width 15 height 16
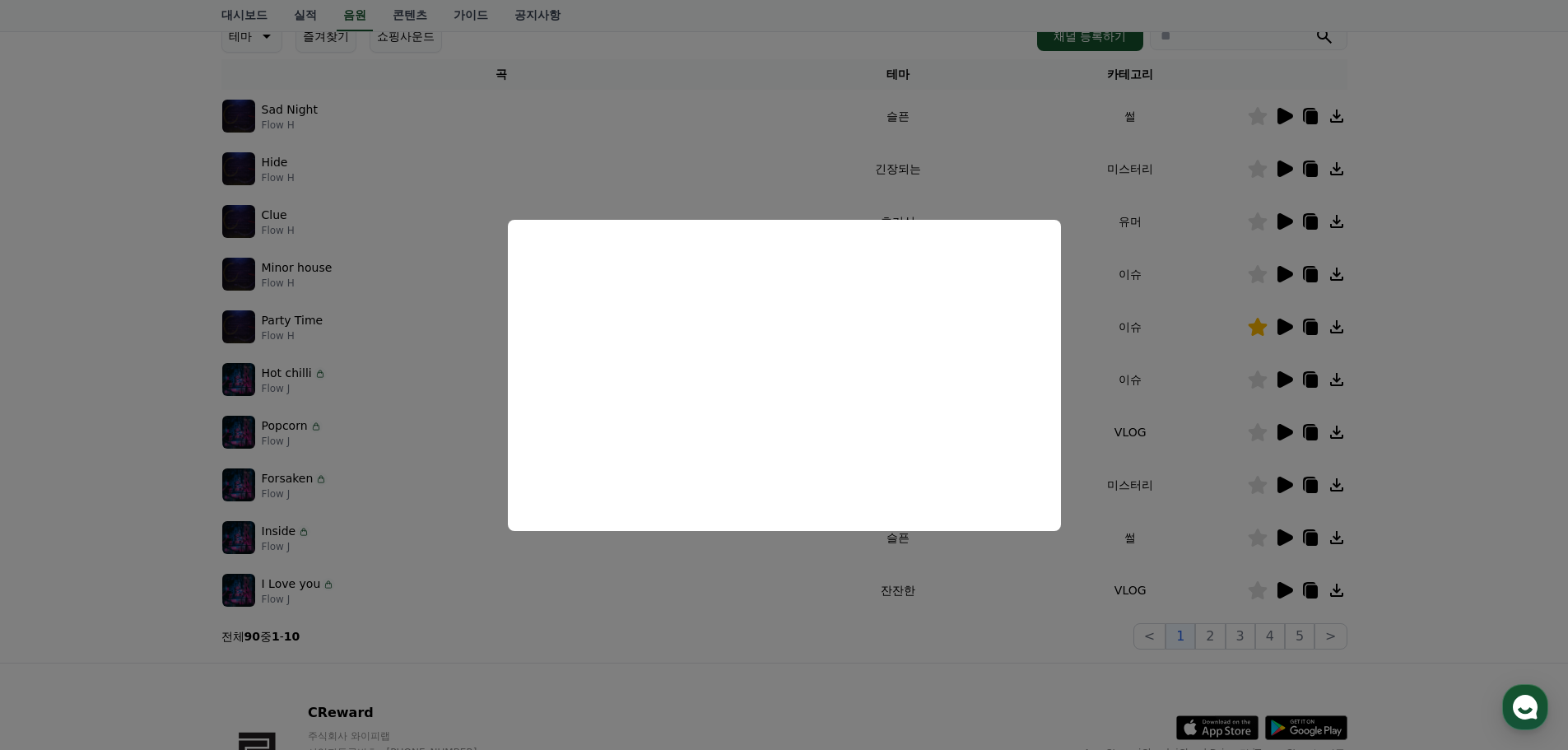
drag, startPoint x: 131, startPoint y: 223, endPoint x: 307, endPoint y: 270, distance: 182.2
click at [131, 223] on button "close modal" at bounding box center [784, 375] width 1568 height 750
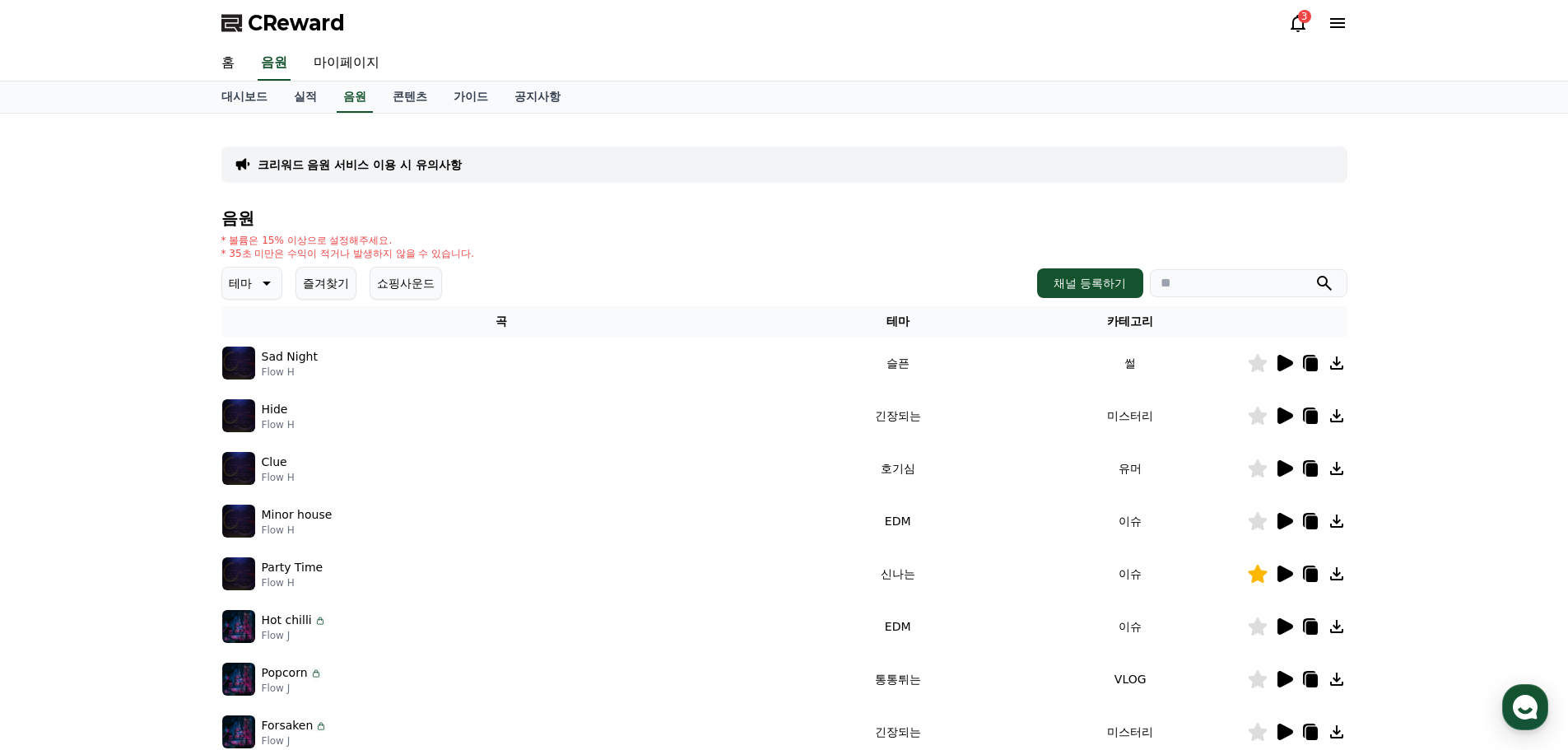
click at [304, 287] on button "즐겨찾기" at bounding box center [326, 283] width 61 height 33
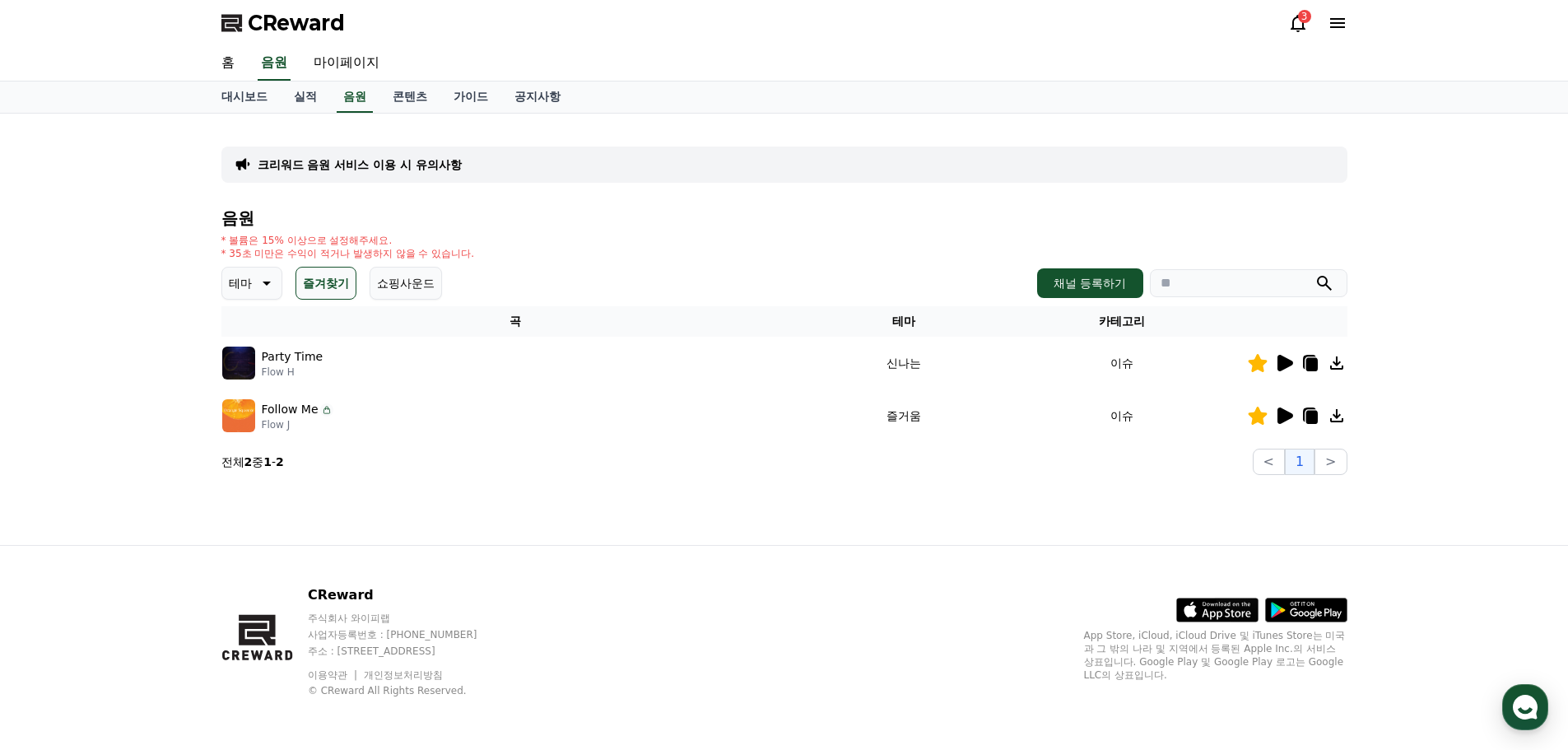
click at [256, 287] on icon at bounding box center [265, 283] width 20 height 20
click at [252, 409] on button "밝은" at bounding box center [242, 416] width 36 height 36
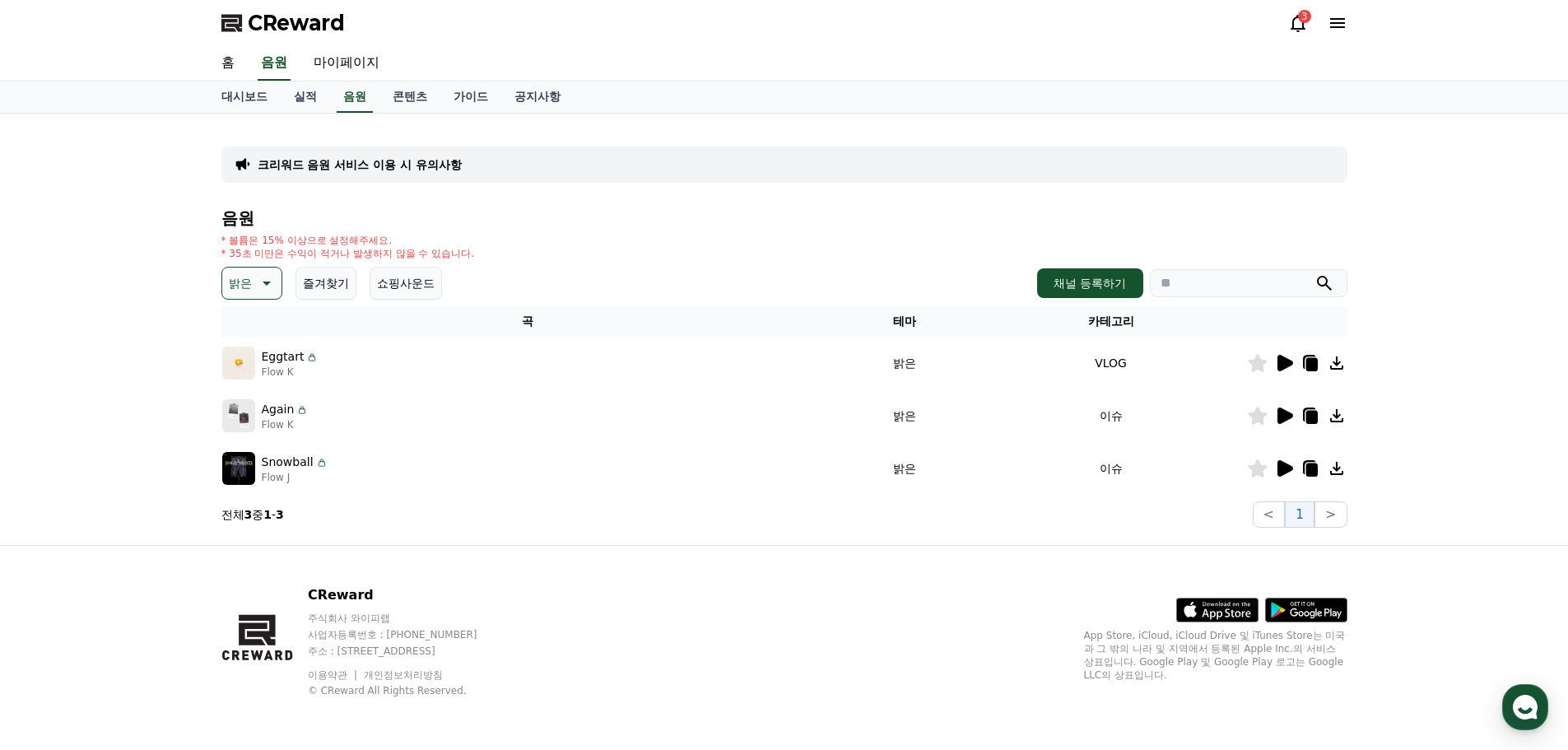
click at [1284, 363] on icon at bounding box center [1285, 363] width 15 height 16
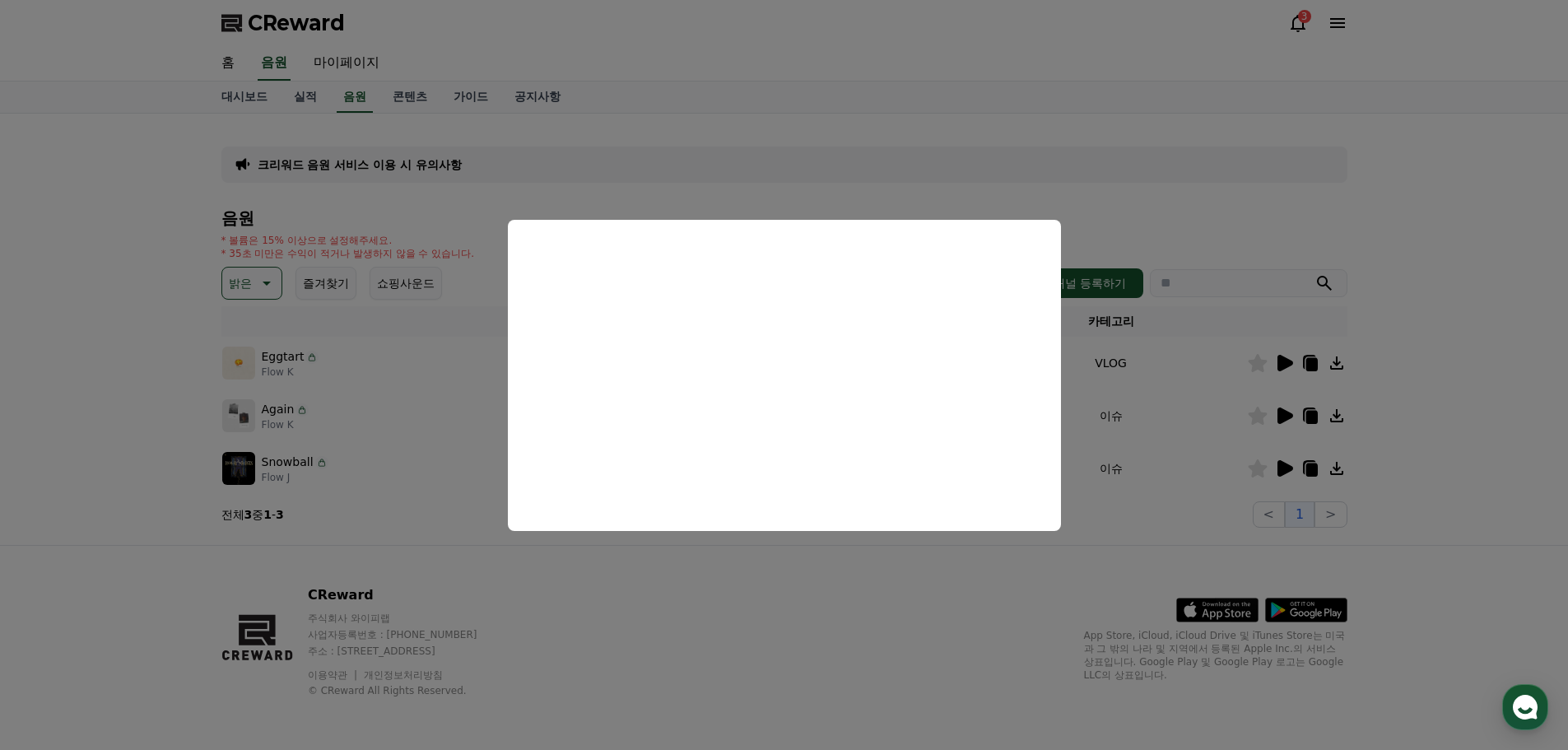
drag, startPoint x: 1460, startPoint y: 300, endPoint x: 1268, endPoint y: 361, distance: 201.5
click at [1460, 300] on button "close modal" at bounding box center [784, 375] width 1568 height 750
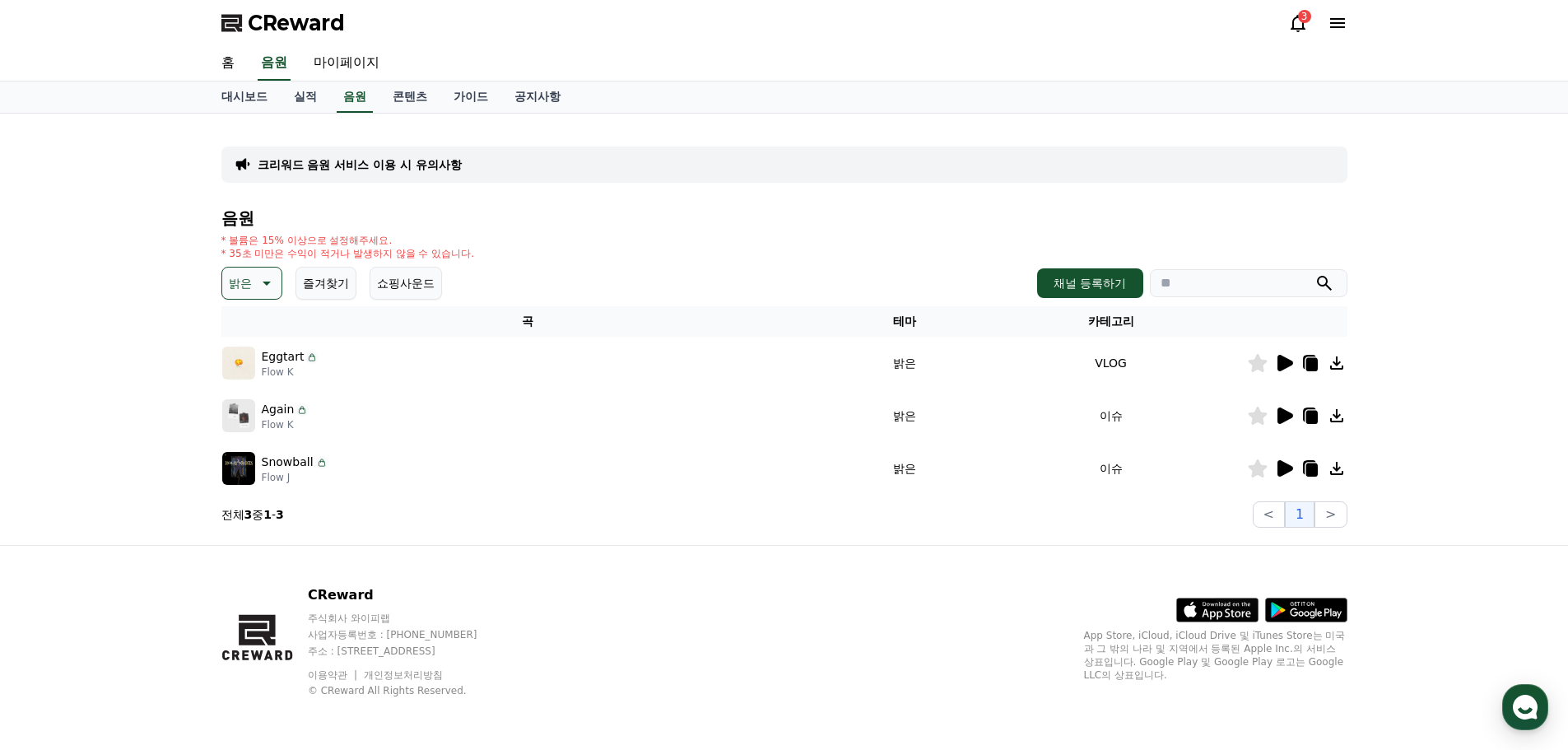
click at [1254, 363] on icon at bounding box center [1257, 363] width 19 height 18
drag, startPoint x: 1313, startPoint y: 363, endPoint x: 1303, endPoint y: 409, distance: 47.1
click at [1312, 363] on icon at bounding box center [1311, 364] width 11 height 13
